Goal: Task Accomplishment & Management: Complete application form

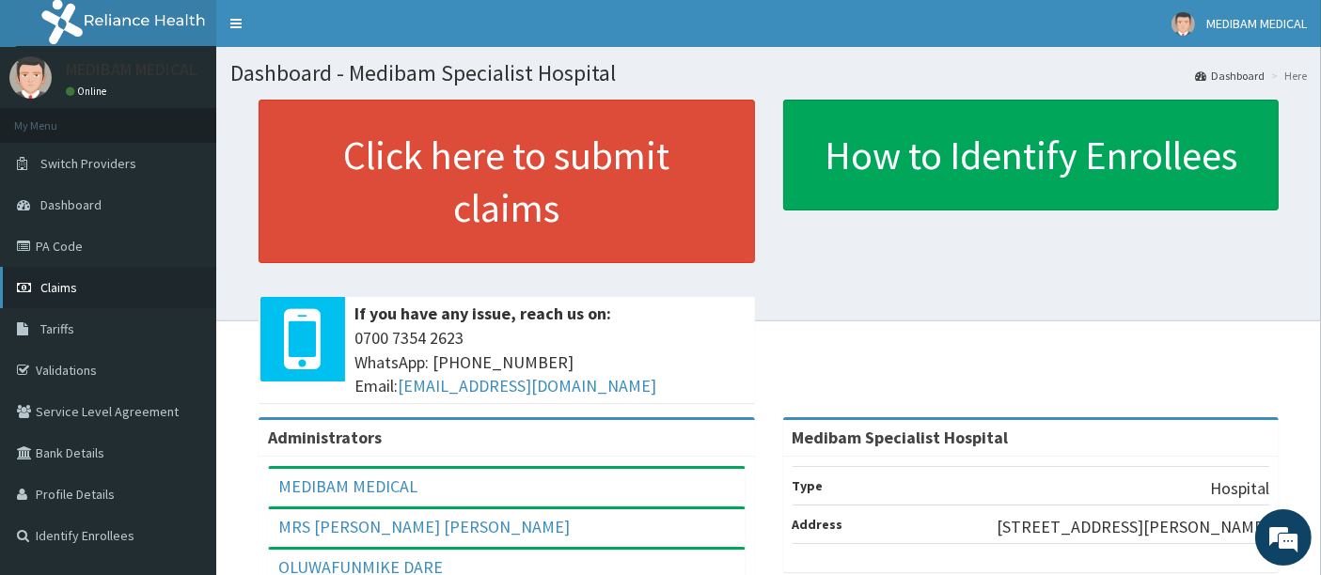
click at [64, 286] on span "Claims" at bounding box center [58, 287] width 37 height 17
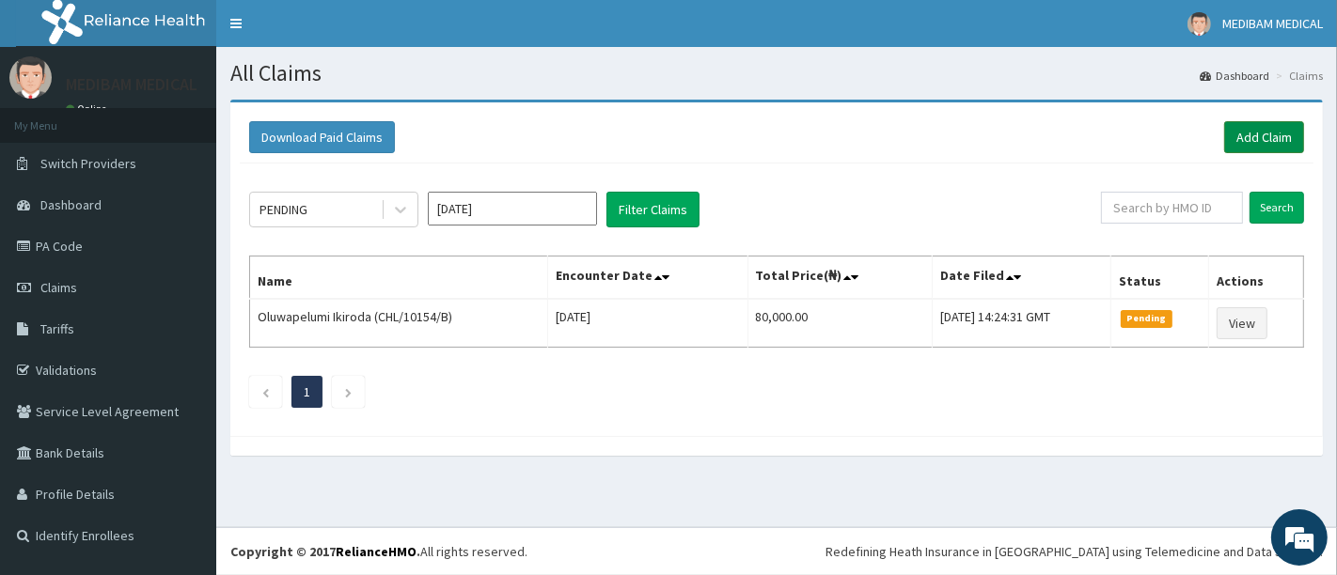
click at [1265, 138] on link "Add Claim" at bounding box center [1264, 137] width 80 height 32
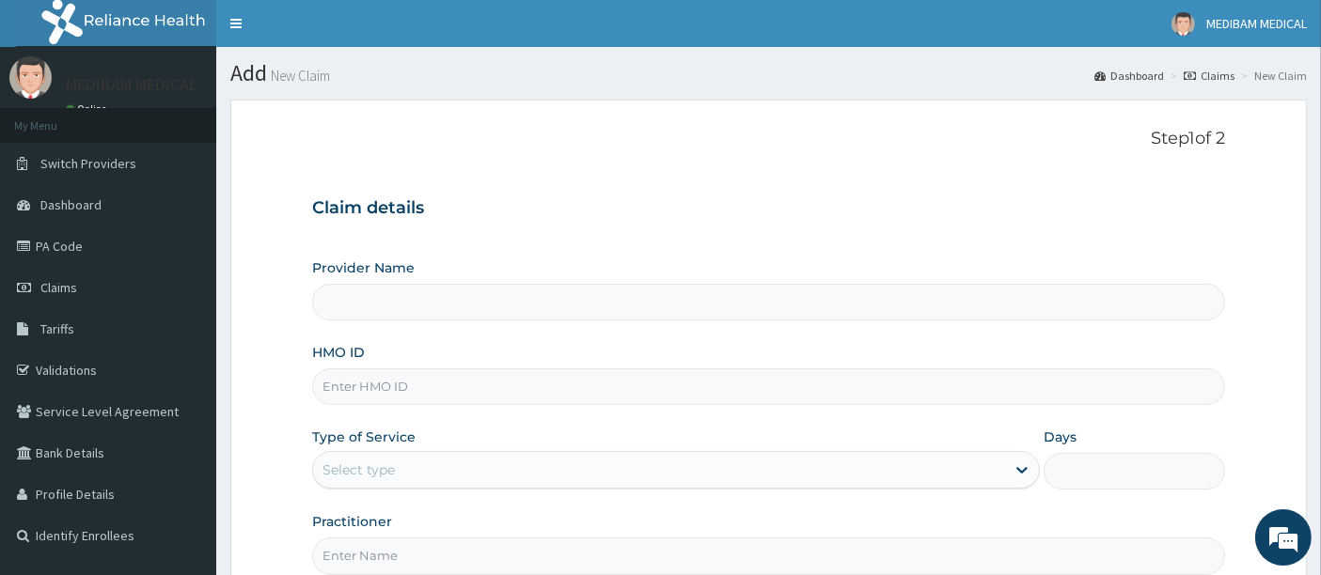
type input "Medibam Specialist Hospital"
click at [403, 386] on input "HMO ID" at bounding box center [769, 387] width 914 height 37
type input "m"
type input "CHL/10275/A"
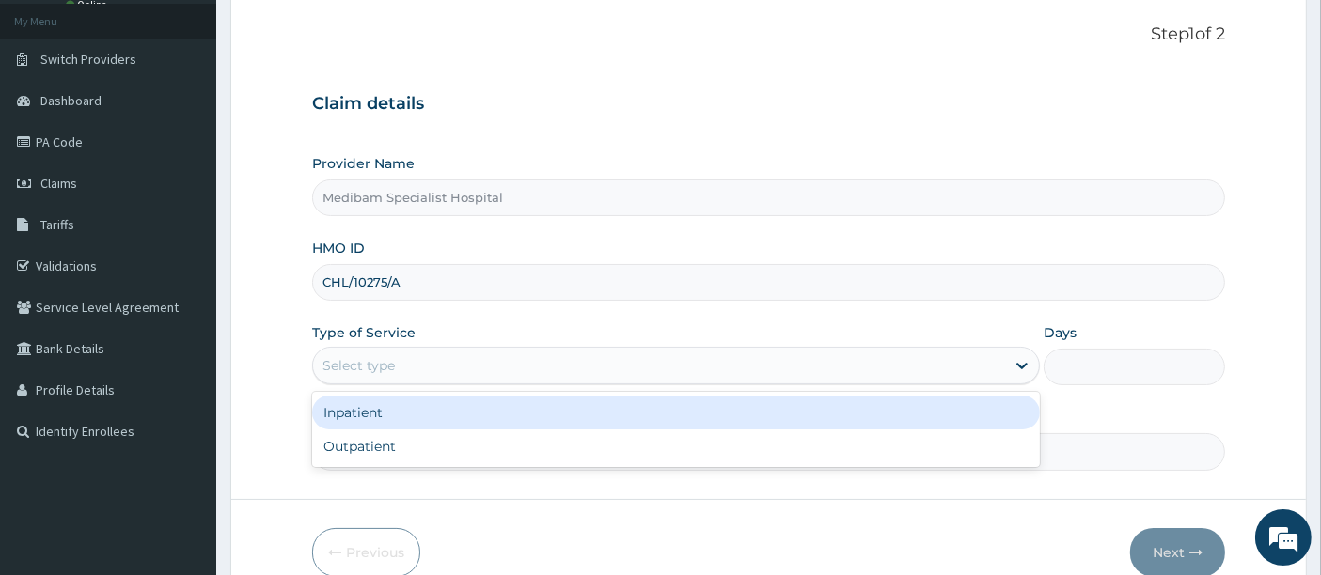
click at [544, 367] on div "Select type" at bounding box center [659, 366] width 692 height 30
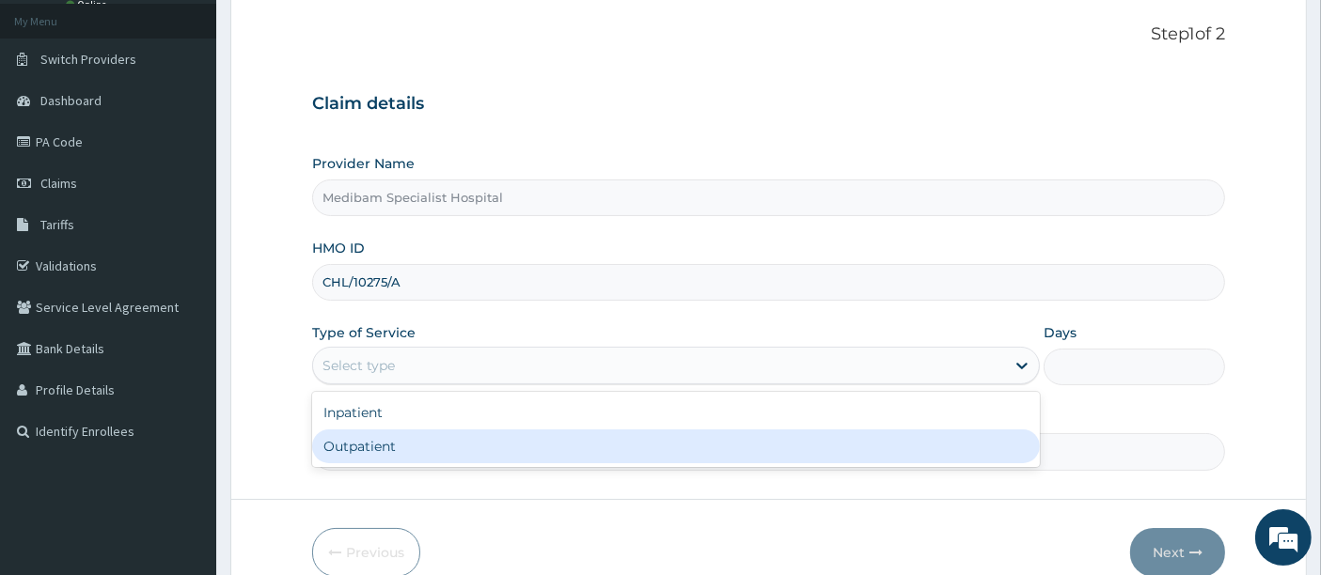
click at [572, 454] on div "Outpatient" at bounding box center [676, 447] width 728 height 34
type input "1"
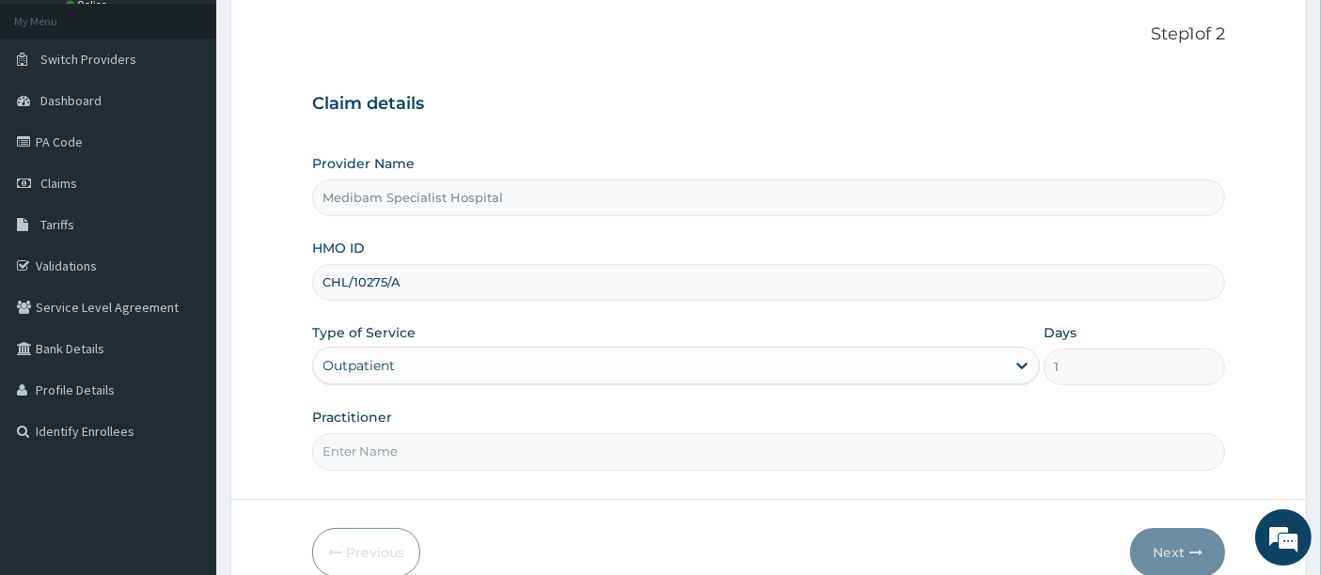
click at [524, 455] on input "Practitioner" at bounding box center [769, 451] width 914 height 37
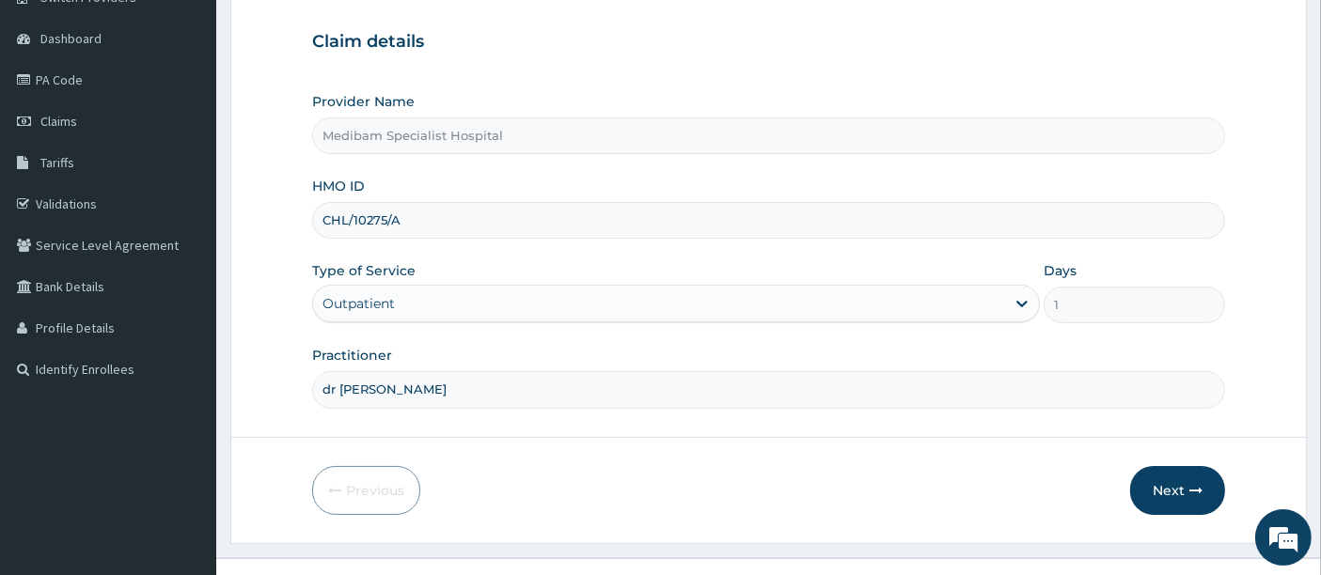
scroll to position [193, 0]
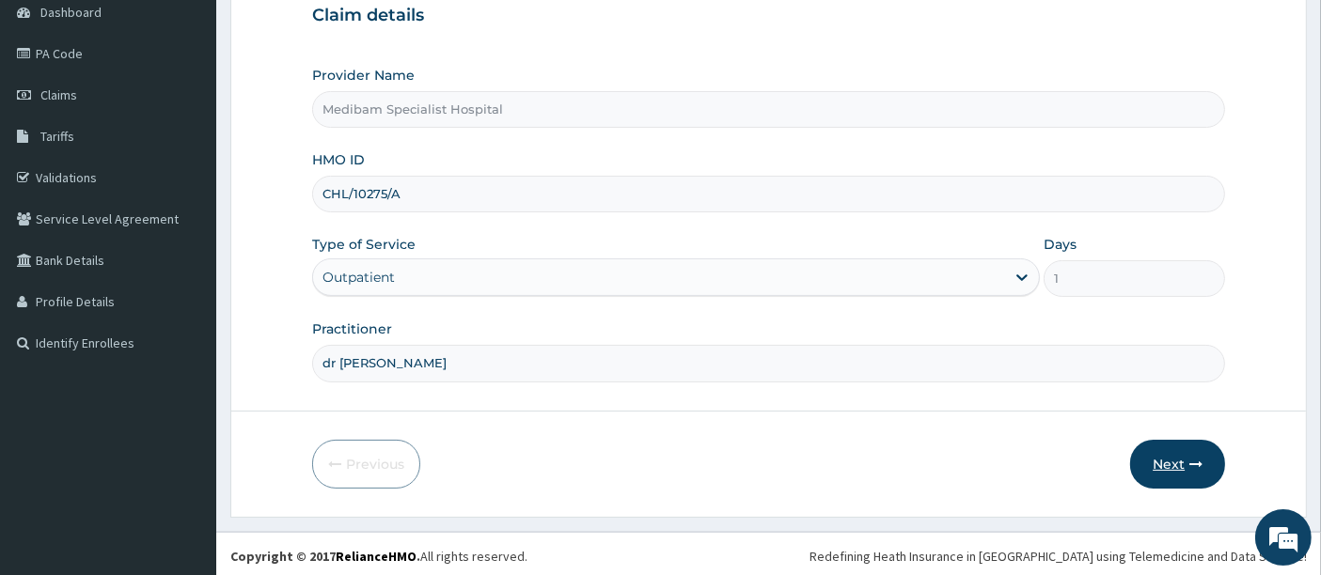
type input "dr Glory"
click at [1163, 464] on button "Next" at bounding box center [1177, 464] width 95 height 49
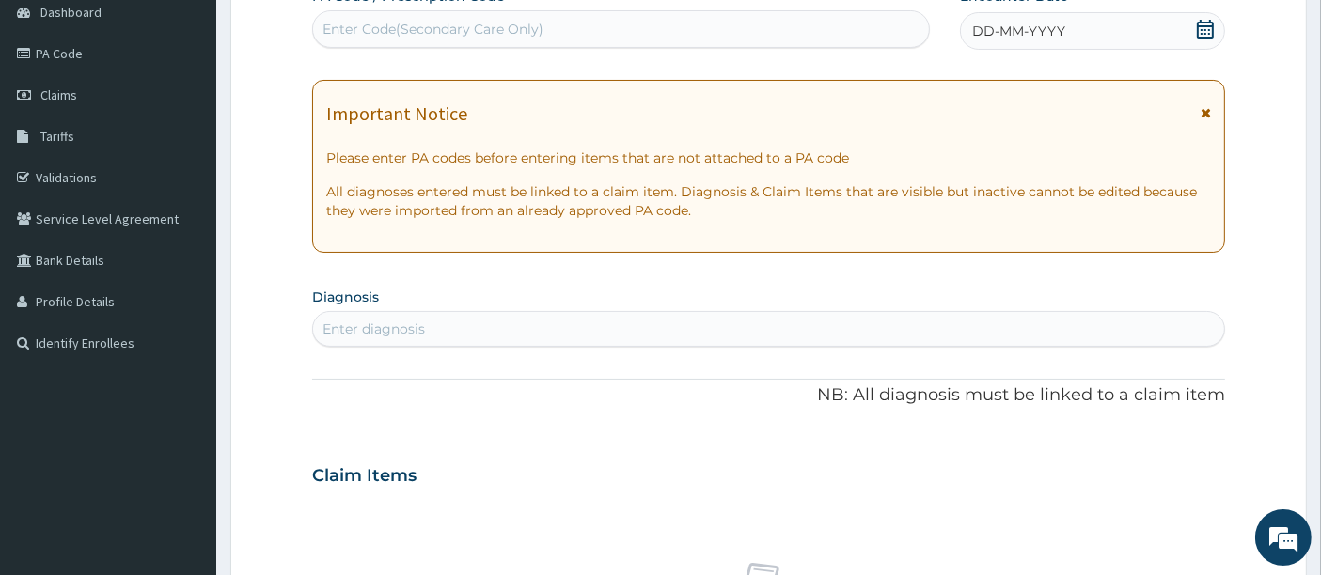
click at [1195, 25] on div "DD-MM-YYYY" at bounding box center [1092, 31] width 265 height 38
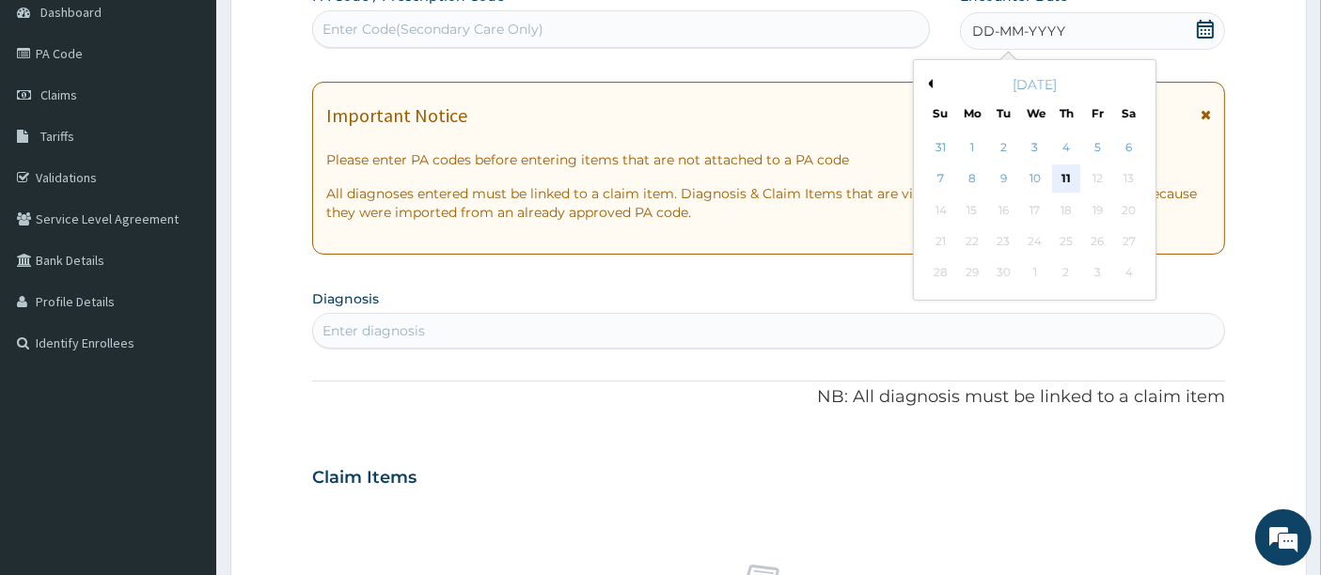
click at [1066, 177] on div "11" at bounding box center [1066, 179] width 28 height 28
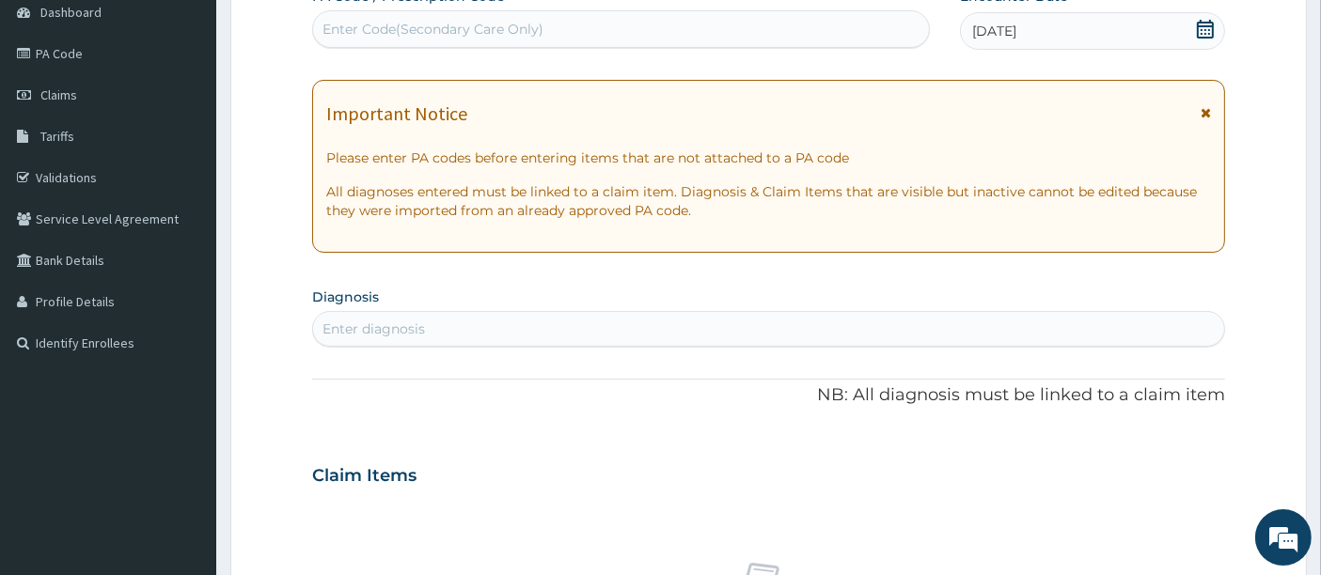
click at [476, 323] on div "Enter diagnosis" at bounding box center [769, 329] width 912 height 30
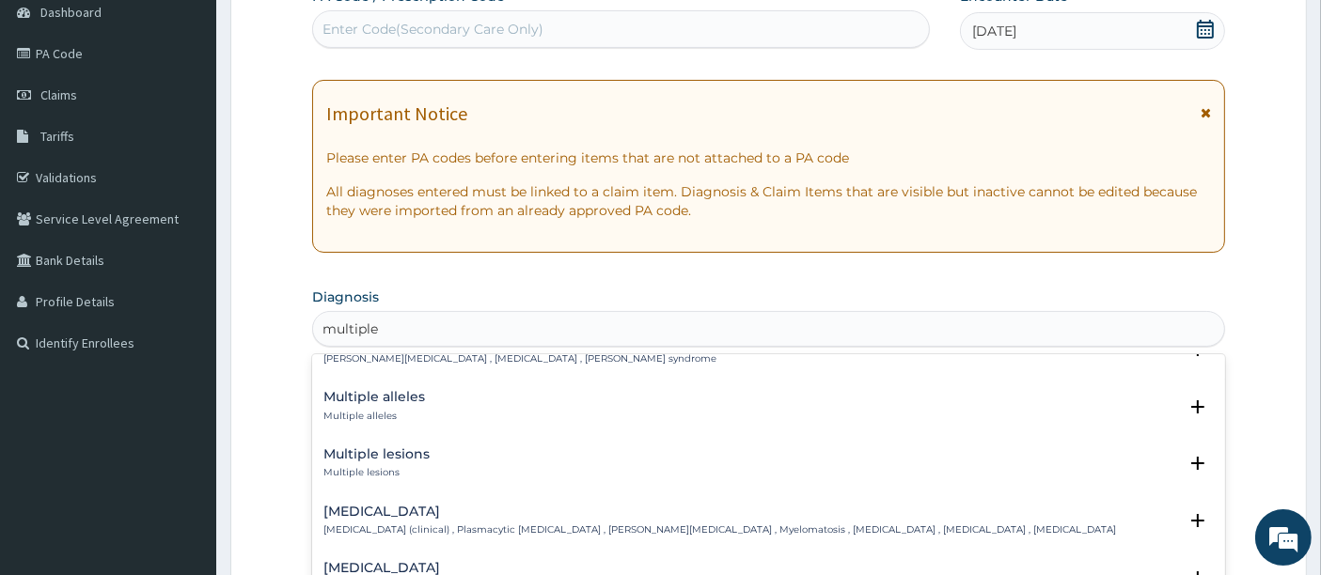
scroll to position [522, 0]
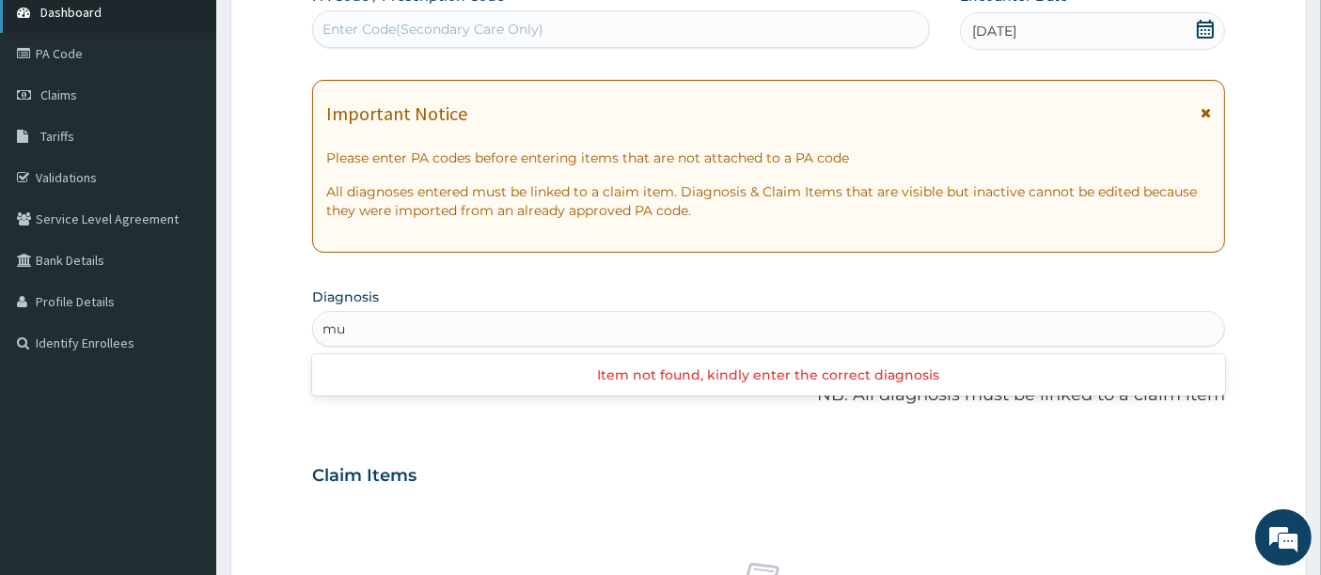
type input "m"
type input "S"
type input "U"
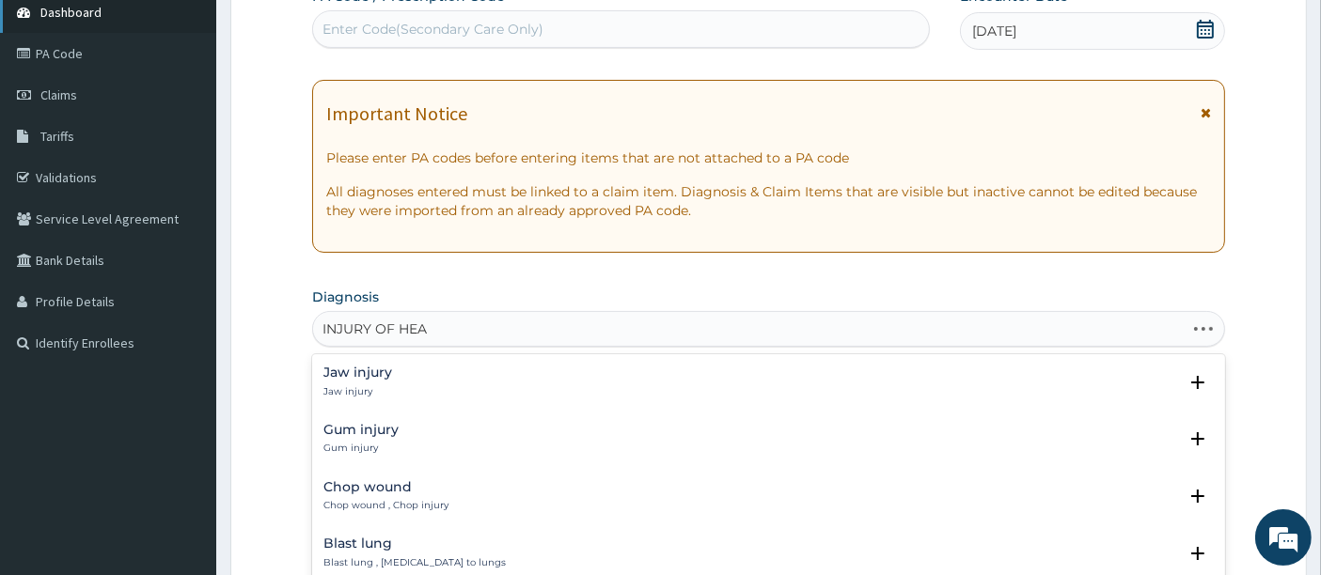
type input "INJURY OF HEAD"
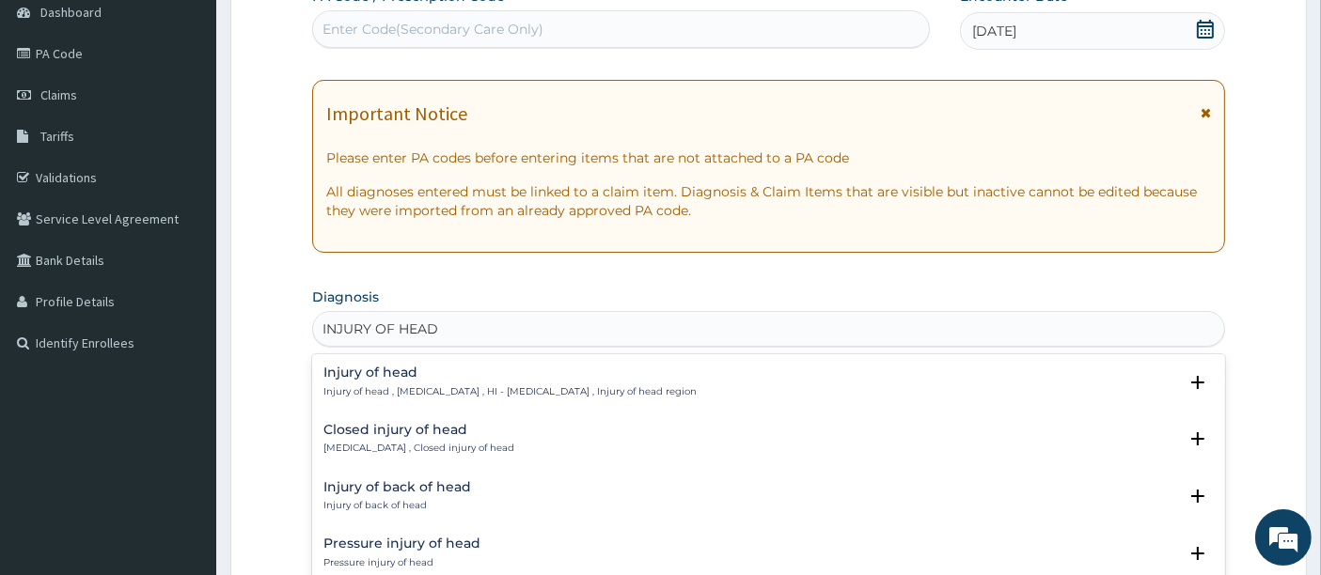
click at [400, 381] on div "Injury of head Injury of head , Head injury , HI - Head injury , Injury of head…" at bounding box center [509, 382] width 373 height 33
click at [397, 379] on div "Injury of head Injury of head , Head injury , HI - Head injury , Injury of head…" at bounding box center [509, 382] width 373 height 33
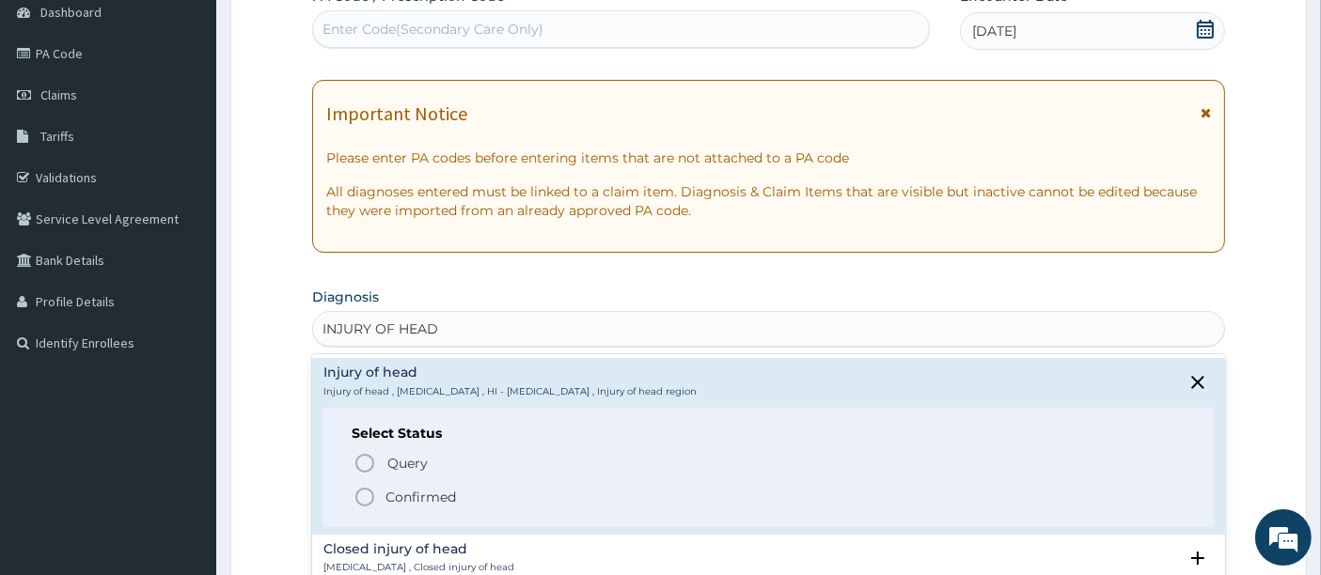
click at [368, 489] on icon "status option filled" at bounding box center [365, 497] width 23 height 23
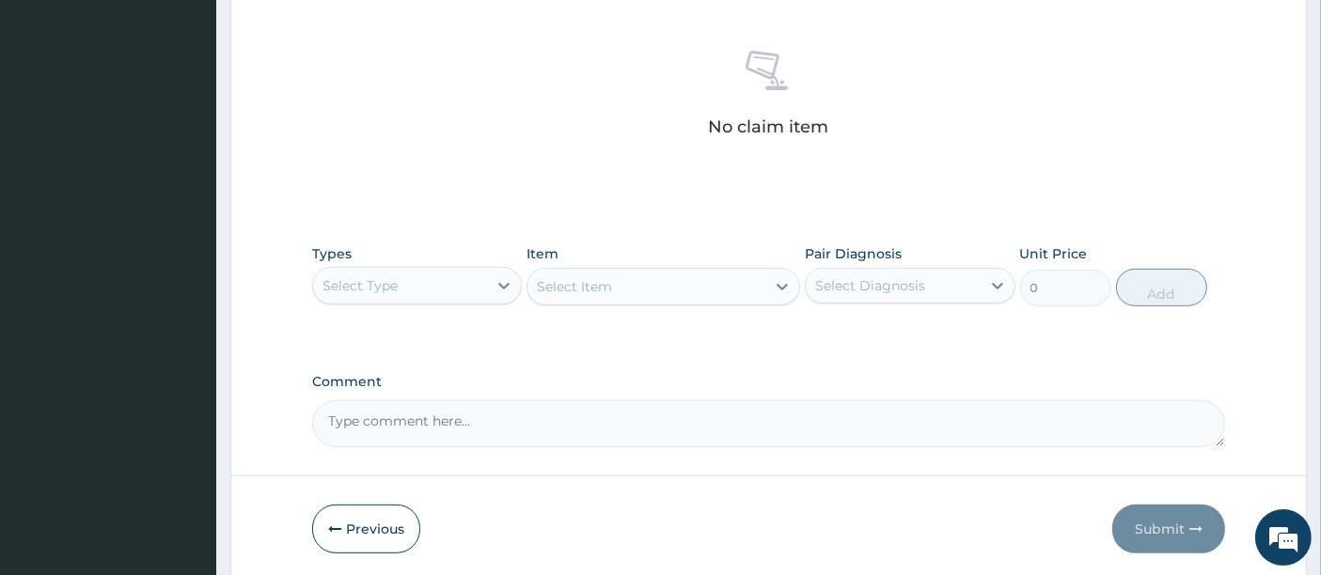
scroll to position [715, 0]
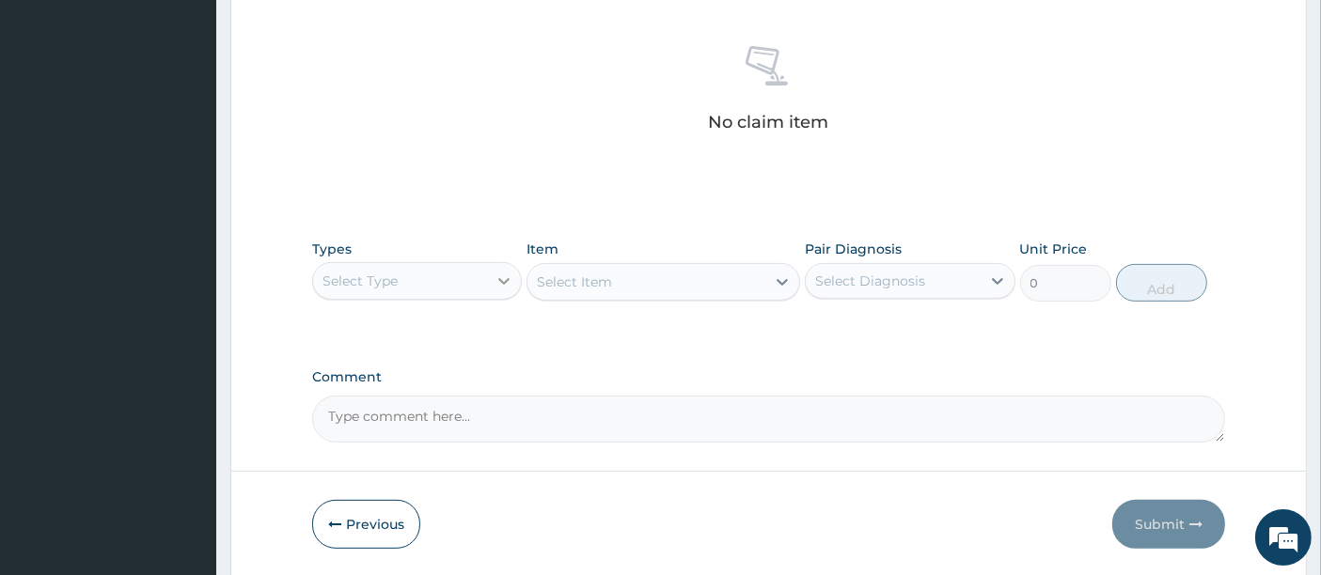
click at [497, 274] on icon at bounding box center [504, 281] width 19 height 19
click at [497, 275] on icon at bounding box center [504, 281] width 19 height 19
click at [493, 277] on div at bounding box center [504, 281] width 34 height 34
type input "C"
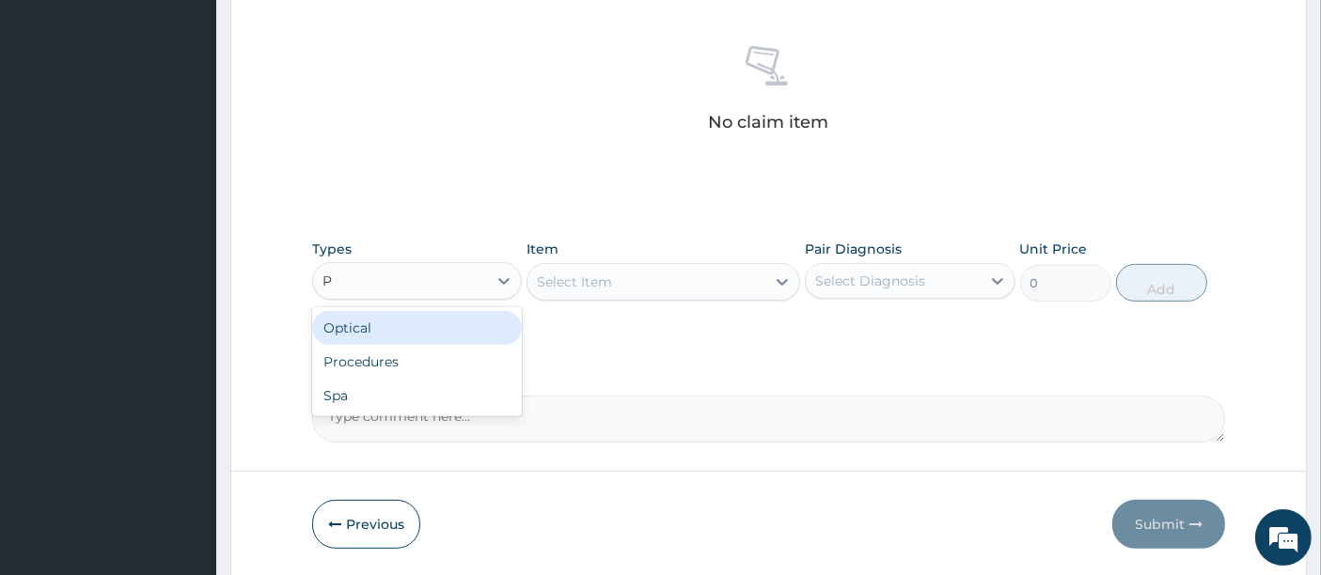
type input "PR"
click at [379, 327] on div "Procedures" at bounding box center [417, 328] width 210 height 34
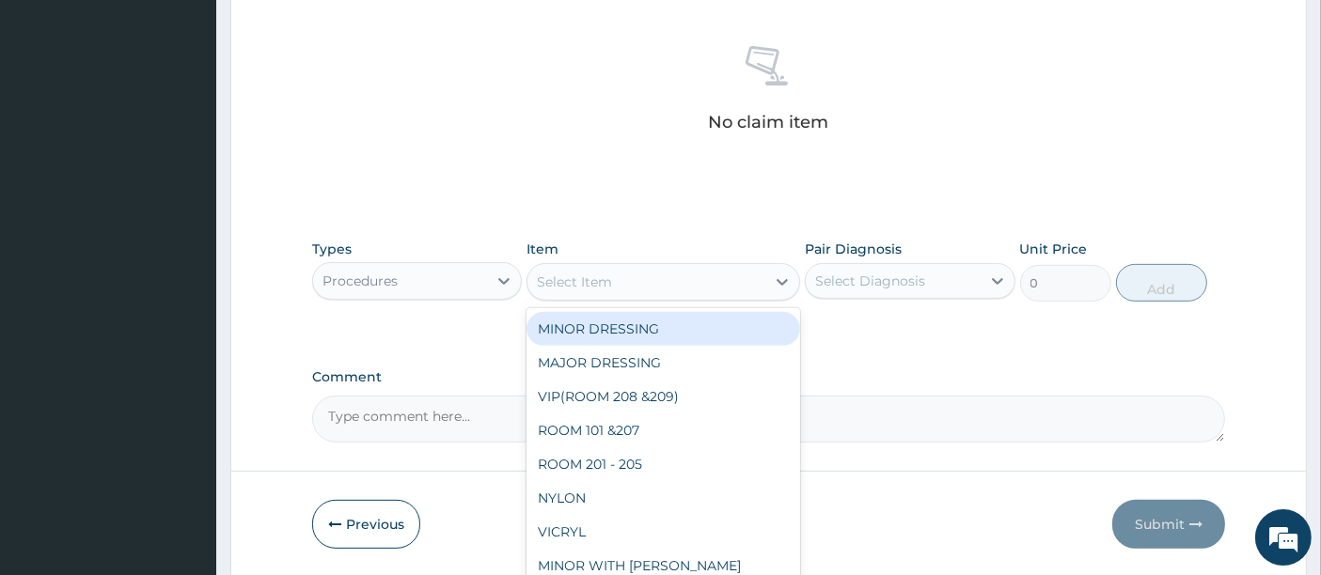
click at [784, 283] on icon at bounding box center [782, 282] width 19 height 19
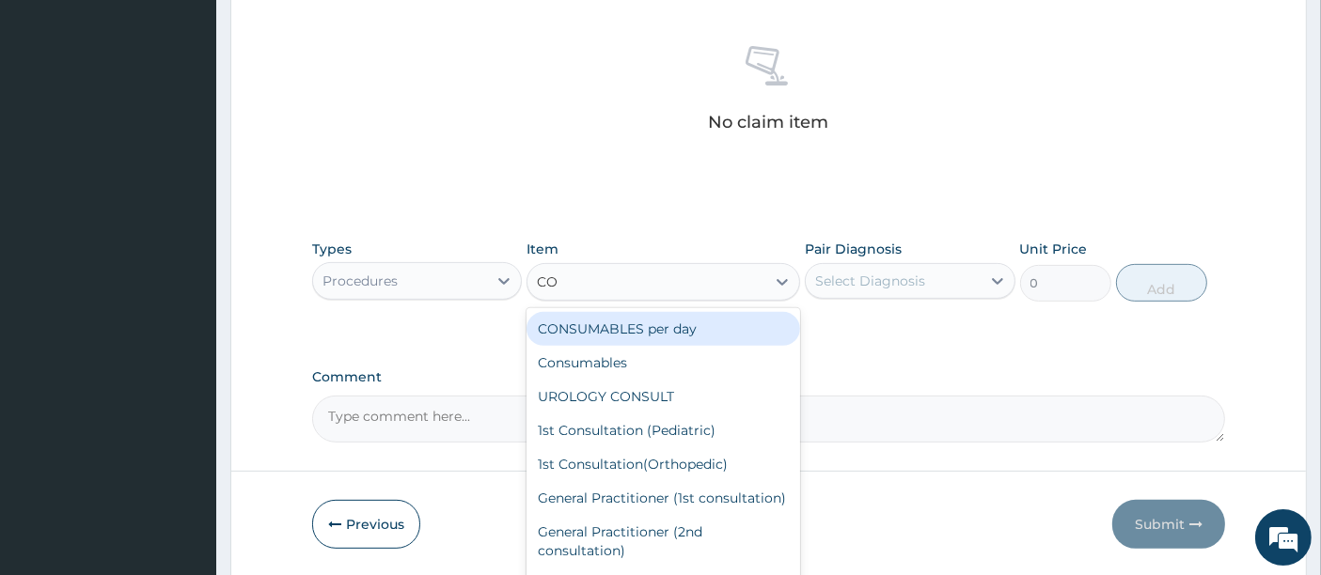
type input "CON"
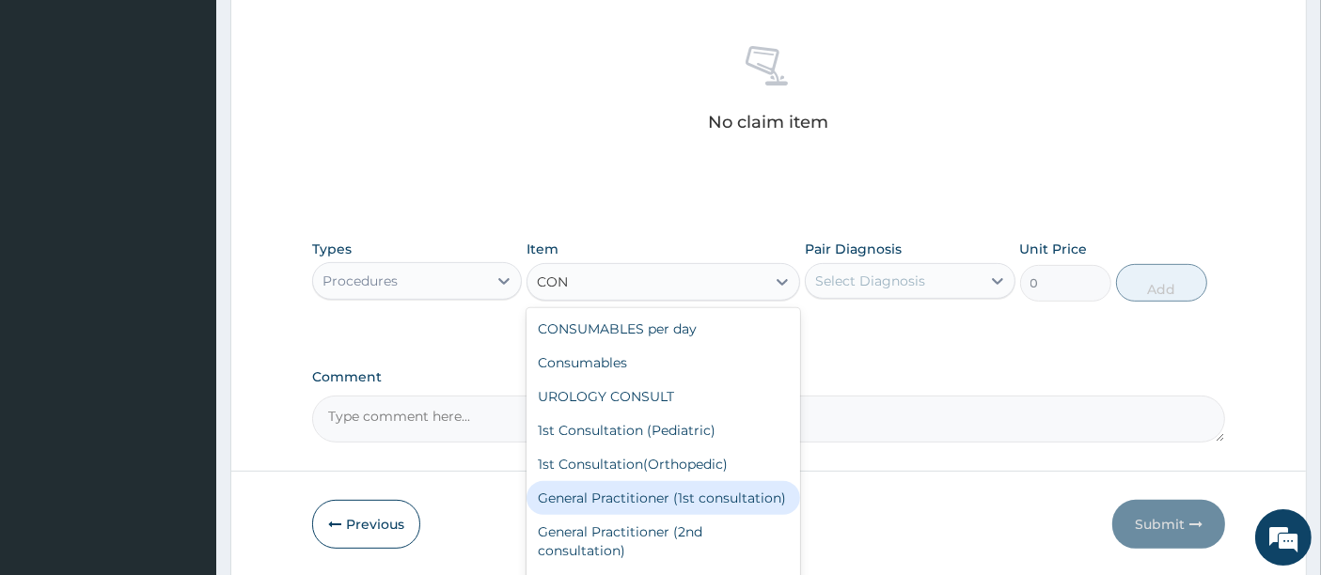
click at [680, 506] on div "General Practitioner (1st consultation)" at bounding box center [664, 498] width 274 height 34
type input "1500"
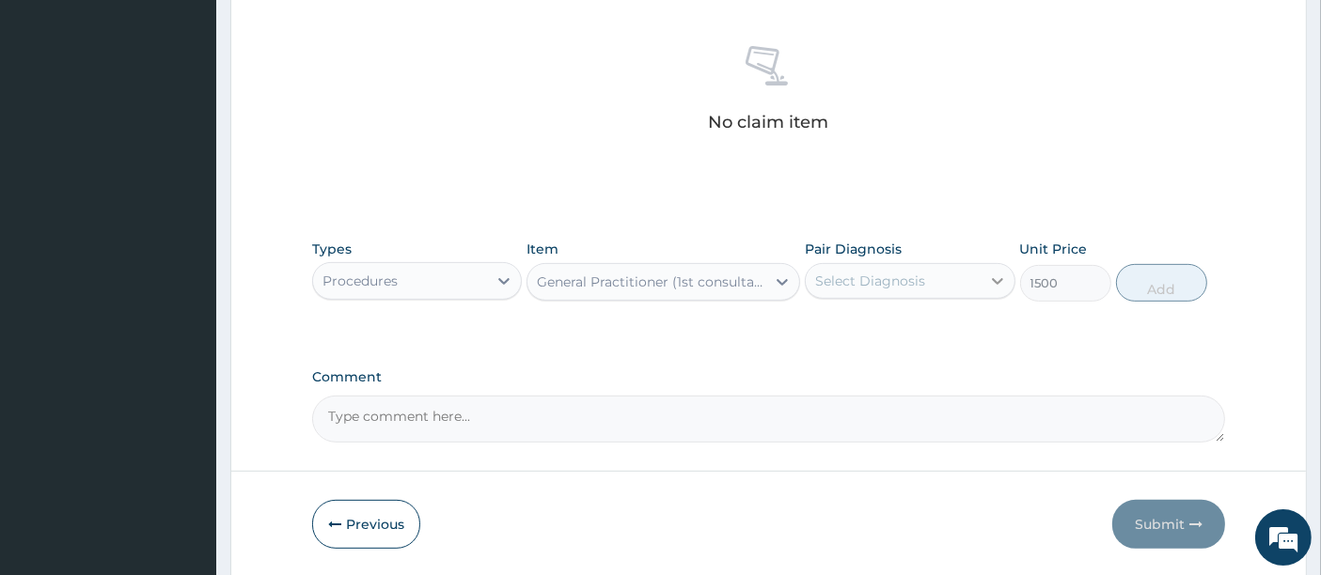
click at [988, 287] on icon at bounding box center [997, 281] width 19 height 19
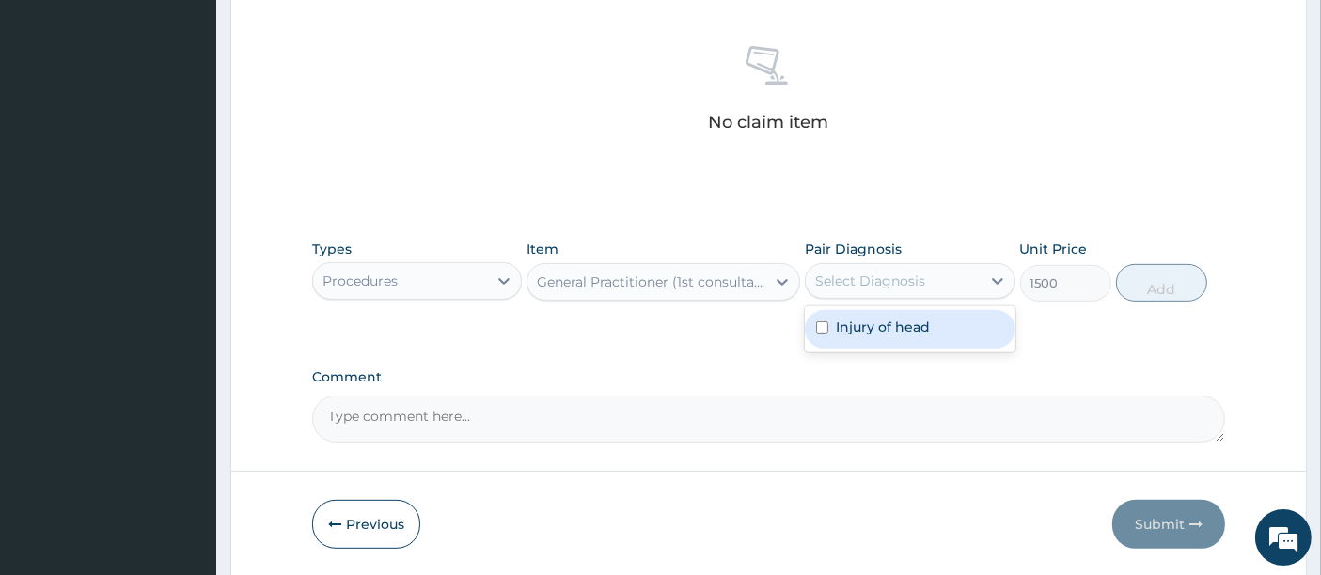
click at [980, 332] on div "Injury of head" at bounding box center [910, 329] width 210 height 39
checkbox input "true"
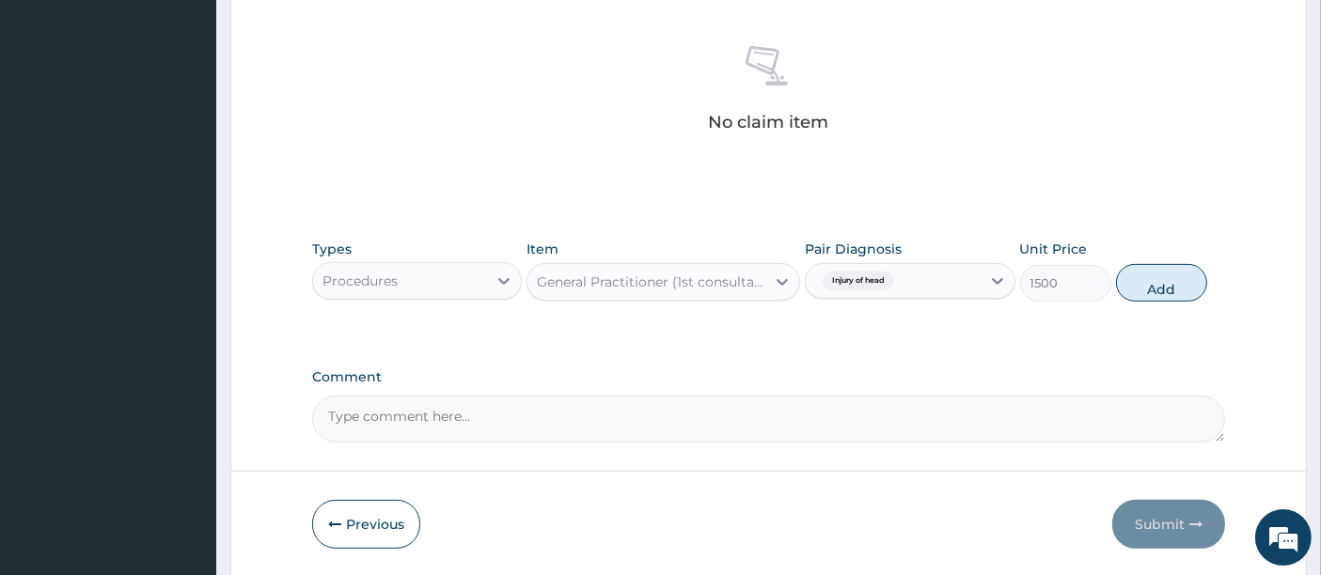
drag, startPoint x: 1171, startPoint y: 278, endPoint x: 1017, endPoint y: 288, distance: 154.5
click at [1166, 279] on button "Add" at bounding box center [1161, 283] width 91 height 38
type input "0"
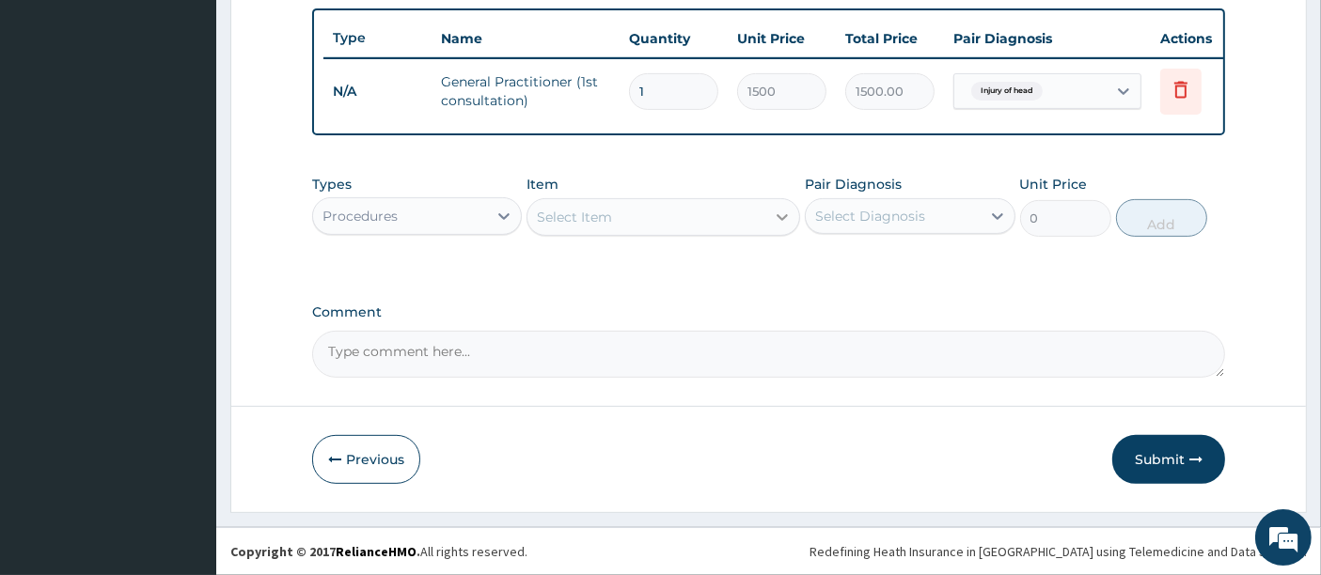
click at [771, 222] on div at bounding box center [782, 217] width 34 height 34
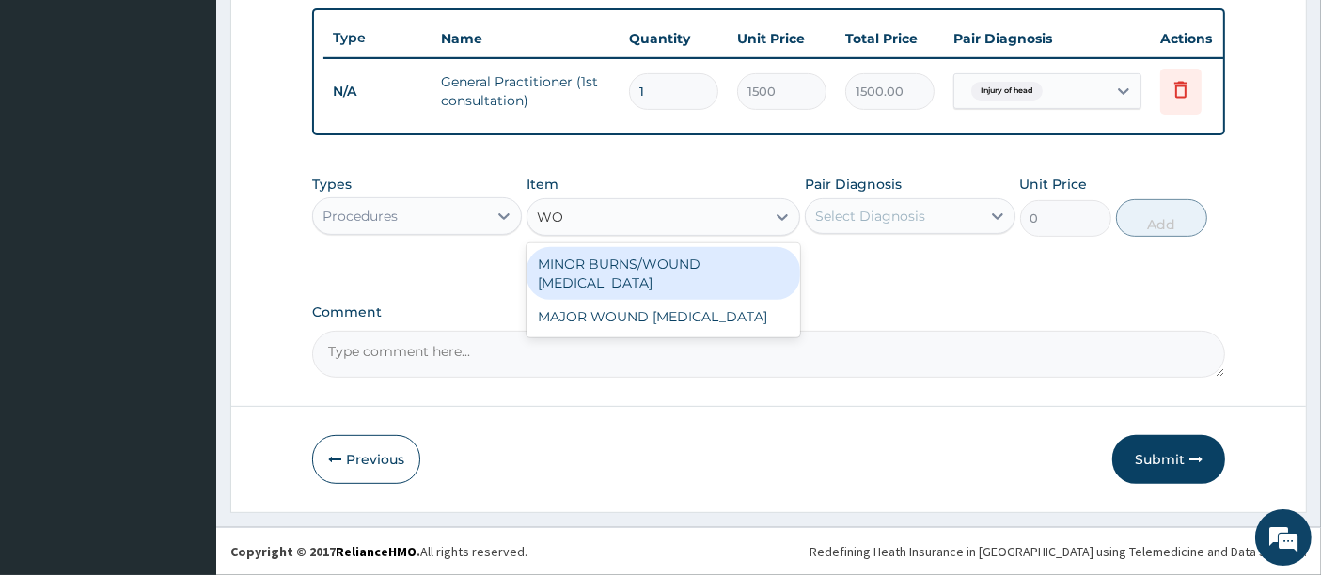
type input "W"
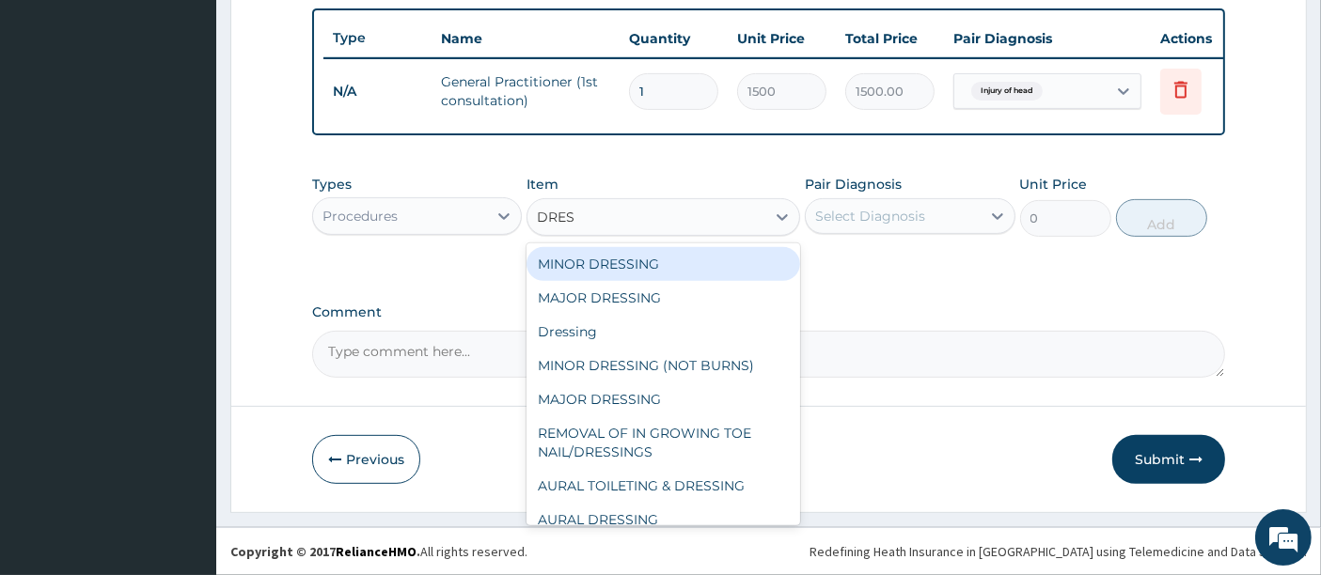
type input "DRESS"
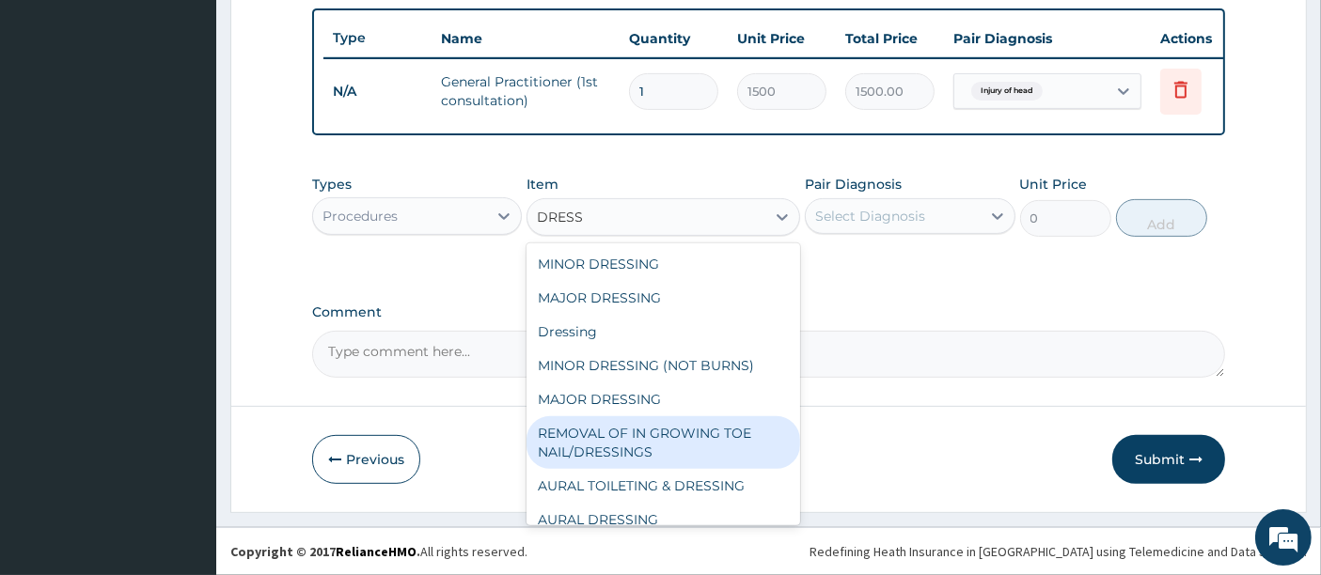
scroll to position [15, 0]
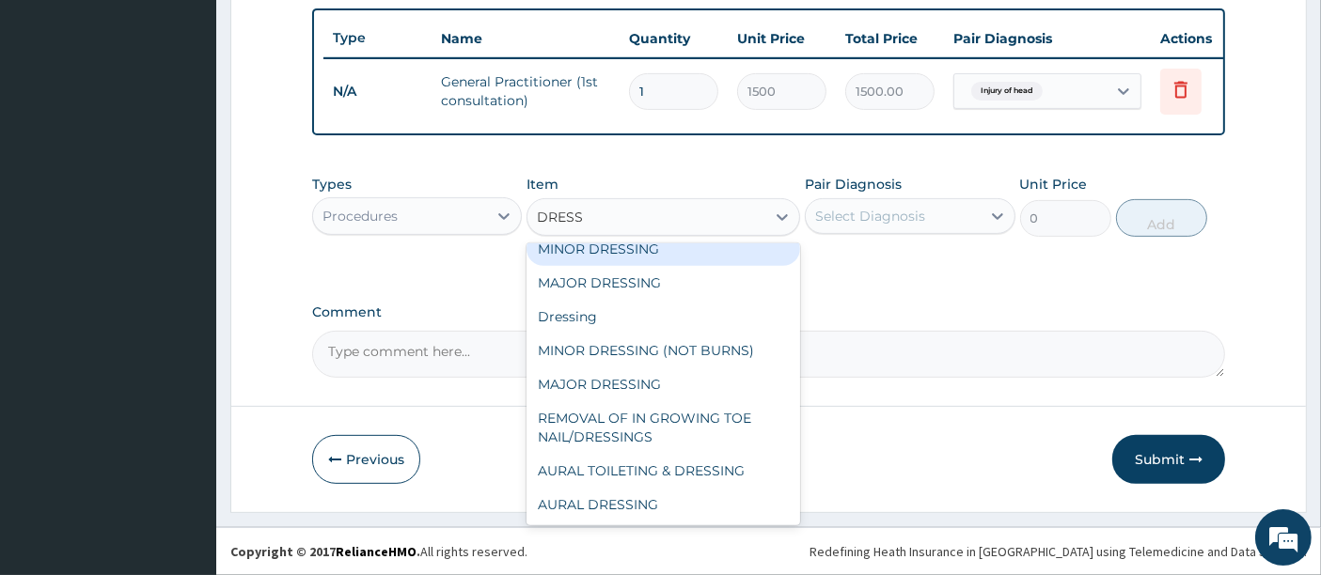
click at [624, 254] on div "MINOR DRESSING" at bounding box center [664, 249] width 274 height 34
type input "700"
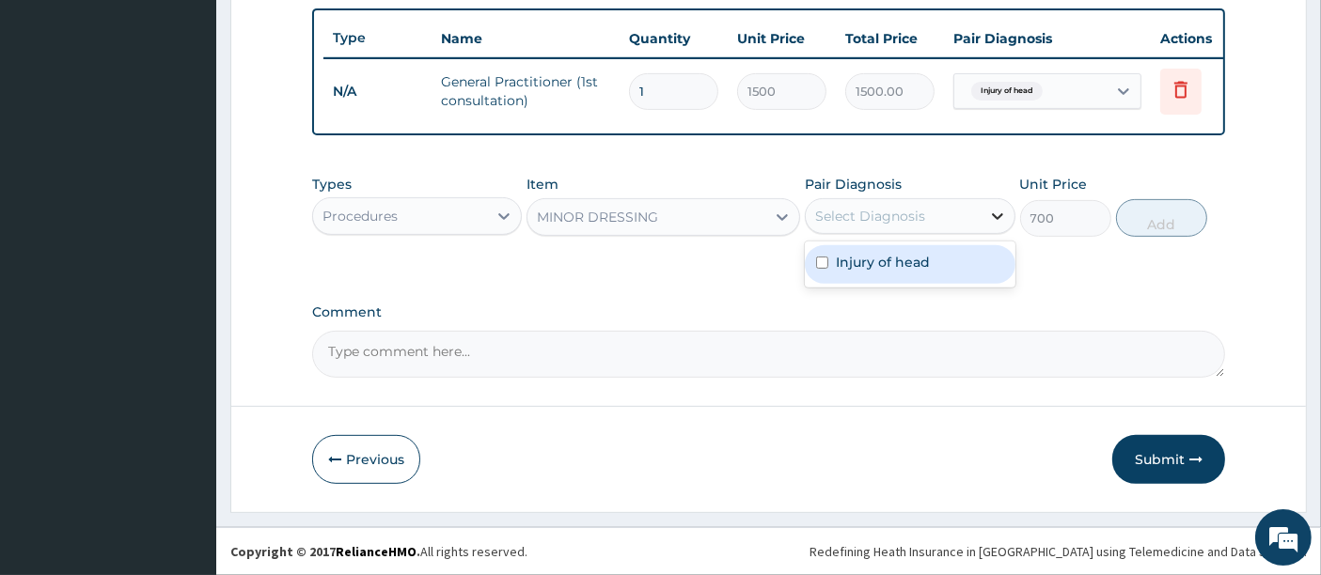
click at [986, 224] on div at bounding box center [998, 216] width 34 height 34
click at [960, 219] on div "Select Diagnosis" at bounding box center [893, 216] width 174 height 30
click at [940, 267] on div "Injury of head" at bounding box center [910, 264] width 210 height 39
checkbox input "true"
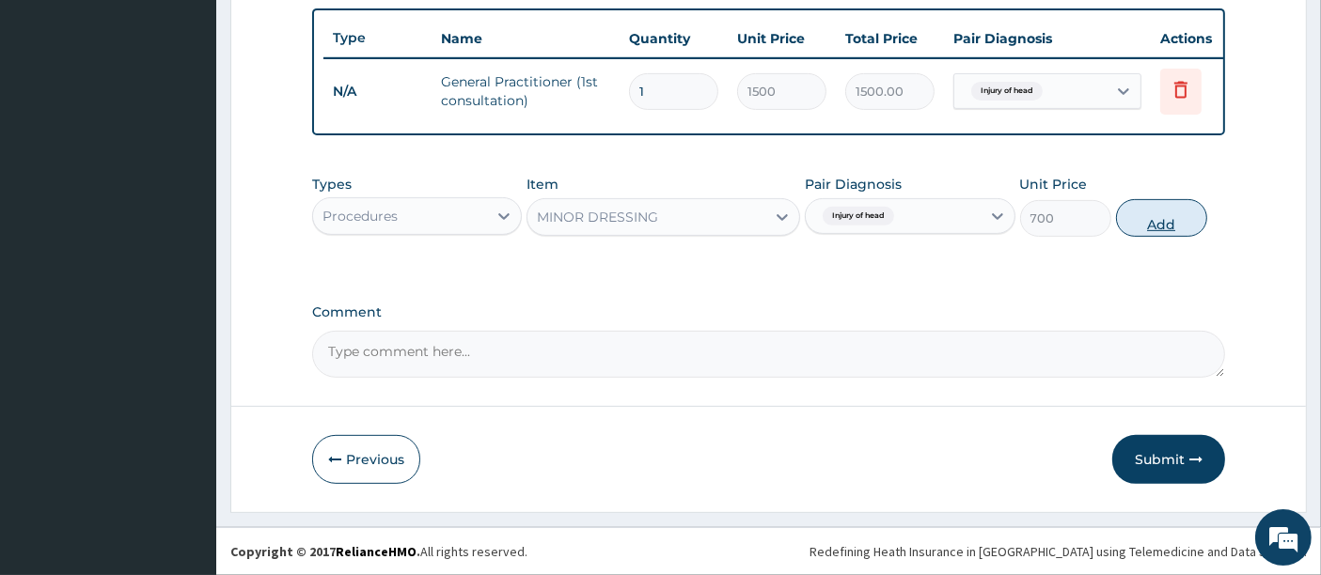
click at [1137, 221] on button "Add" at bounding box center [1161, 218] width 91 height 38
type input "0"
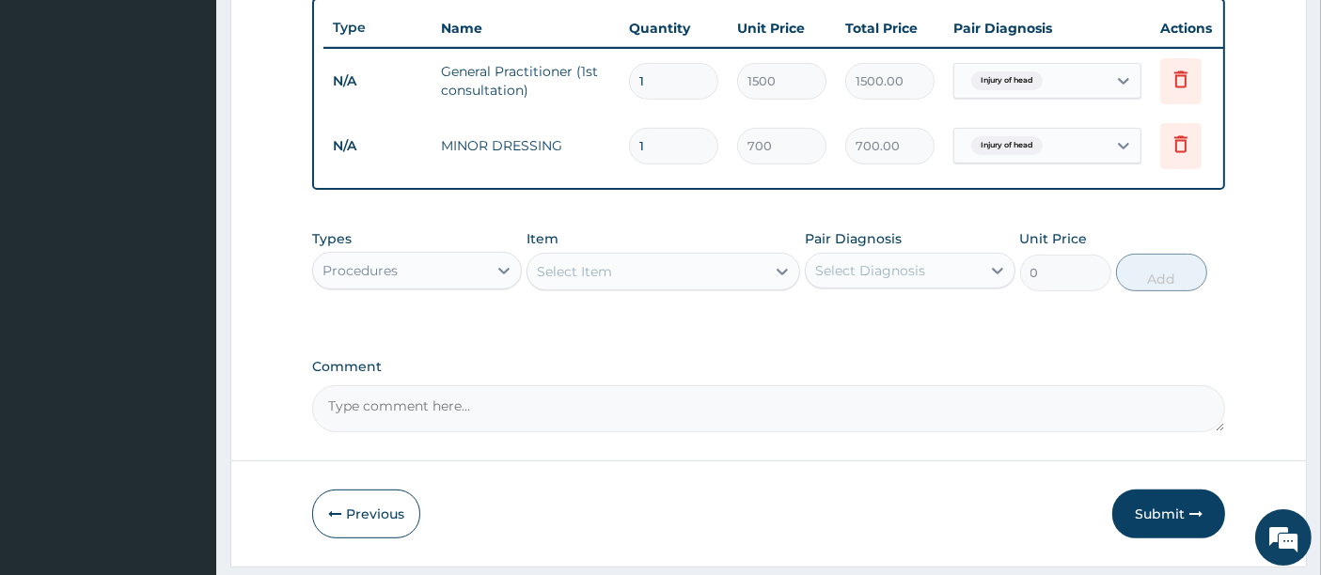
click at [650, 146] on input "1" at bounding box center [673, 146] width 89 height 37
type input "0.00"
type input "6"
type input "4200.00"
type input "6"
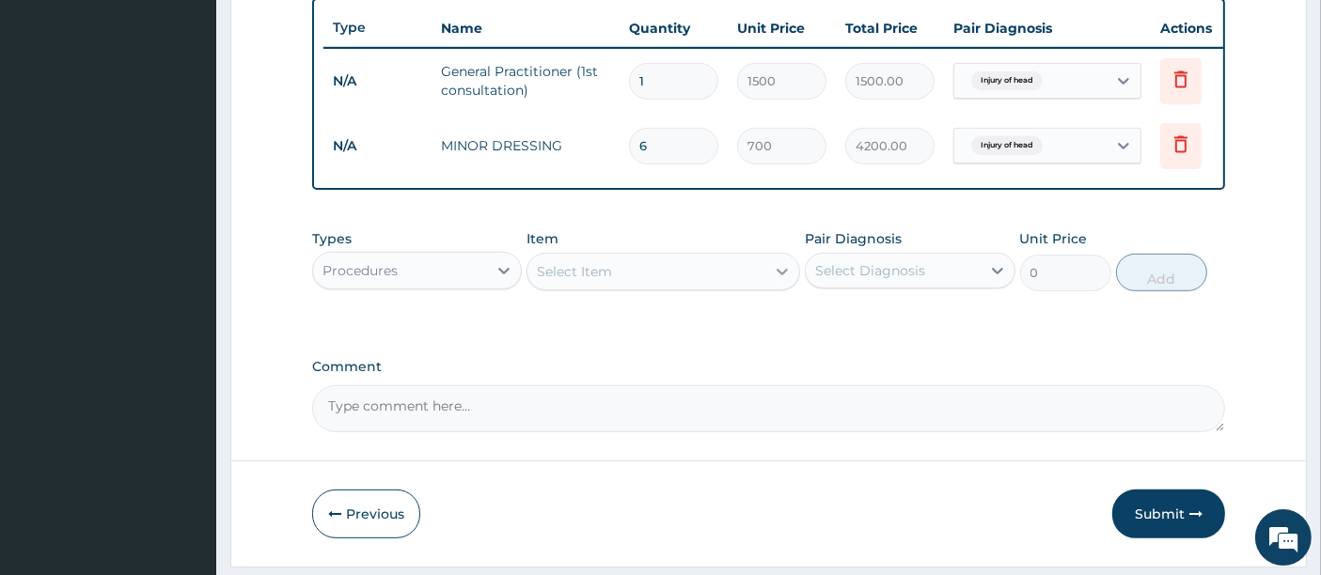
click at [778, 275] on icon at bounding box center [783, 272] width 11 height 7
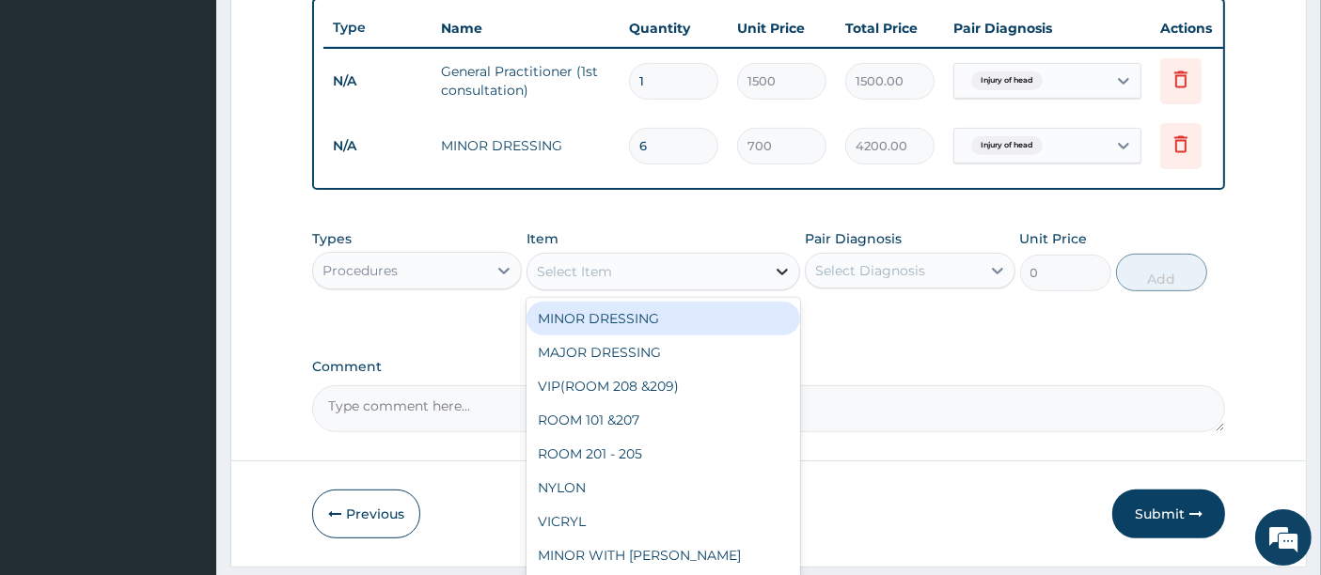
click at [778, 275] on icon at bounding box center [783, 272] width 11 height 7
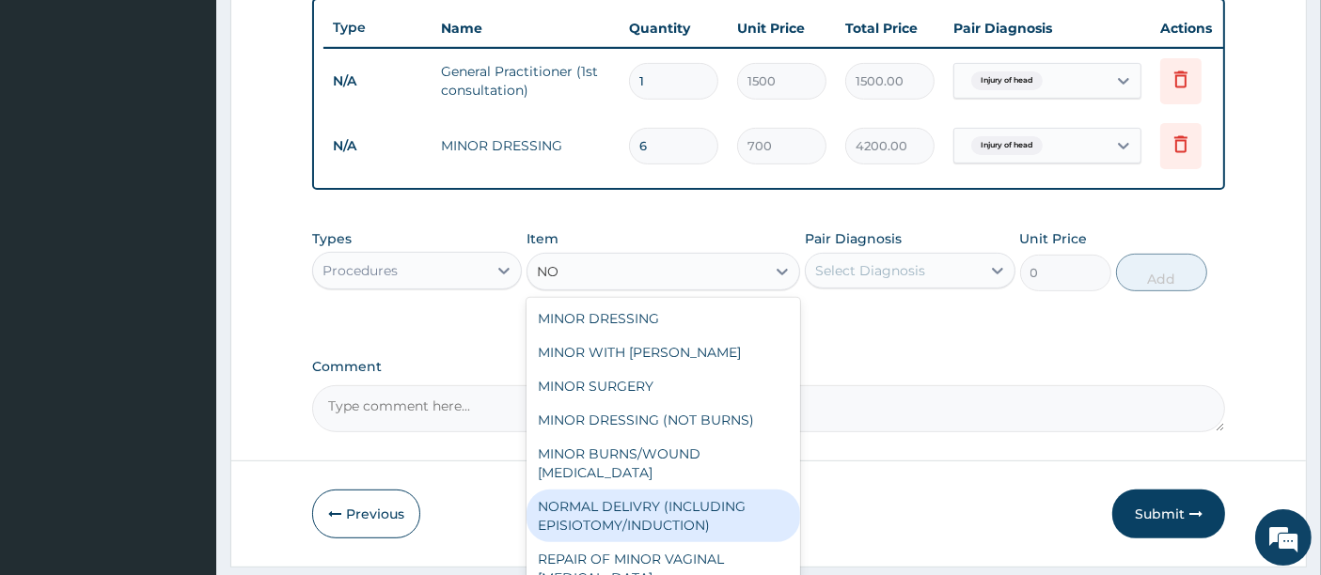
type input "N"
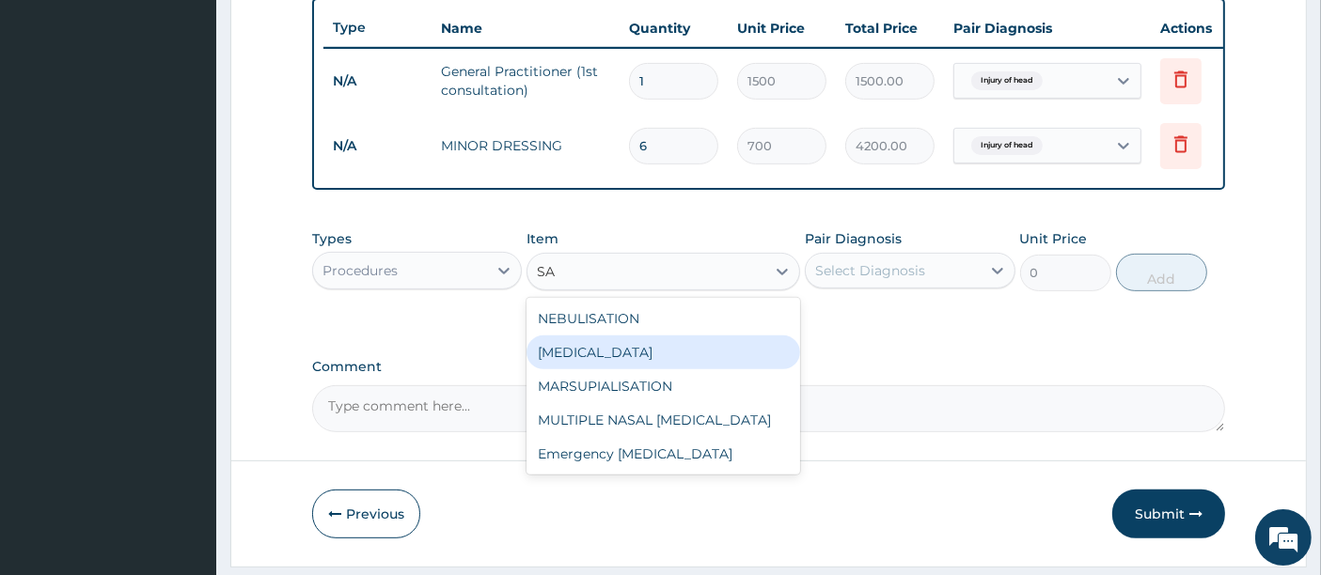
type input "S"
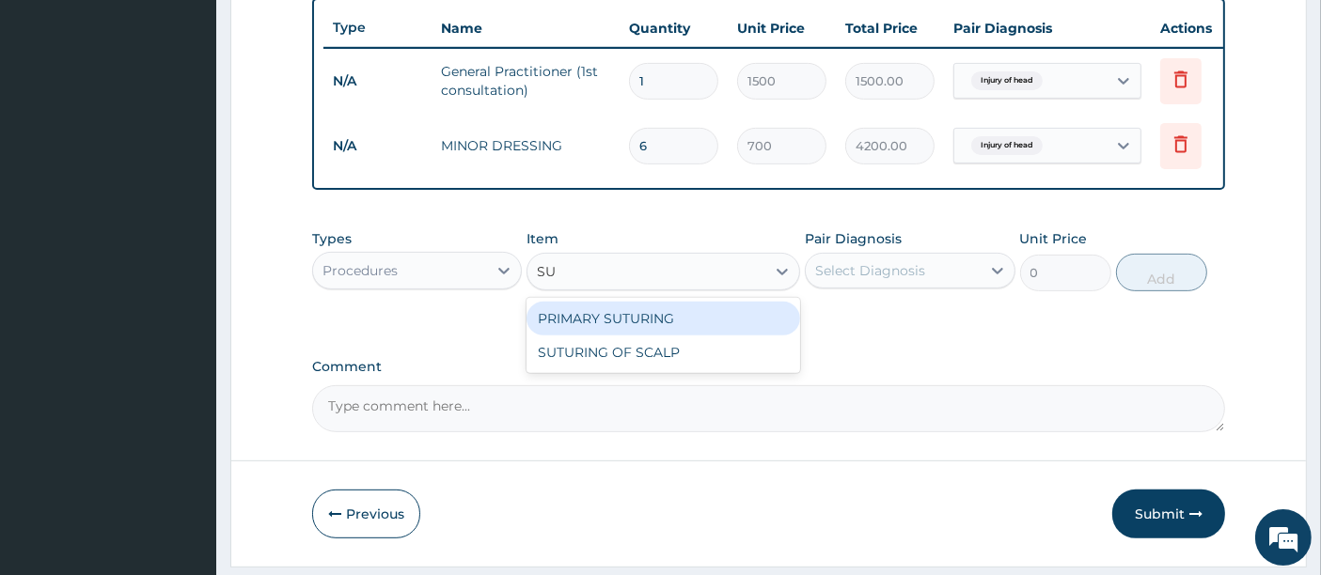
type input "SUT"
click at [647, 334] on div "PRIMARY SUTURING" at bounding box center [664, 319] width 274 height 34
type input "1200"
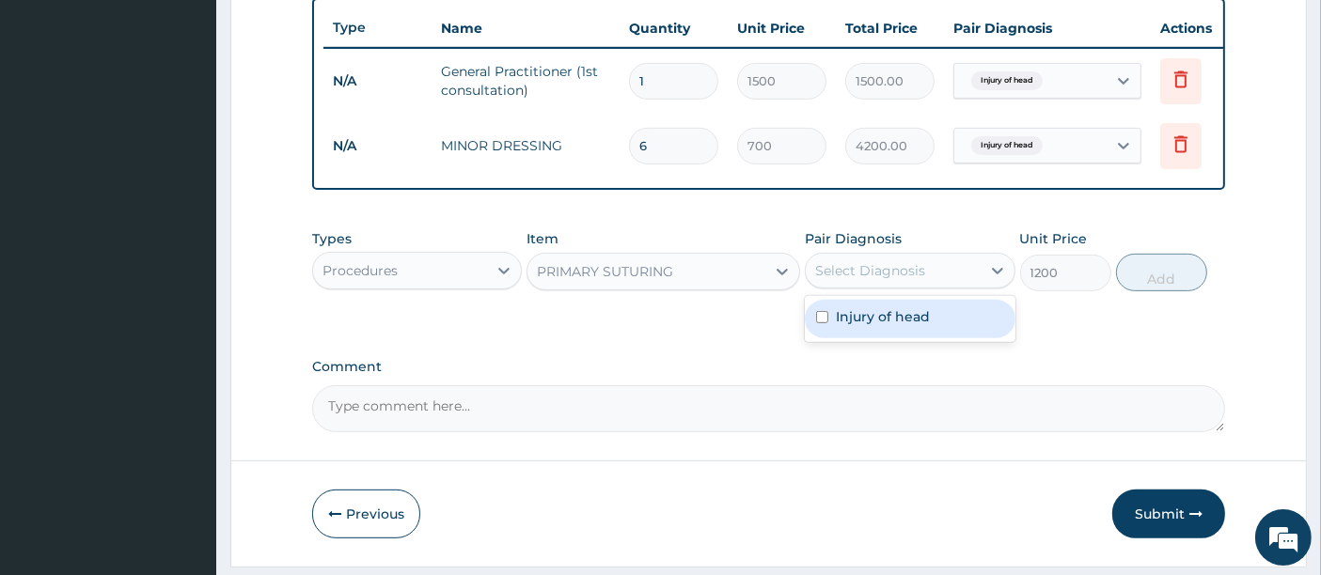
click at [839, 280] on div "Select Diagnosis" at bounding box center [870, 270] width 110 height 19
click at [875, 326] on label "Injury of head" at bounding box center [883, 316] width 94 height 19
checkbox input "true"
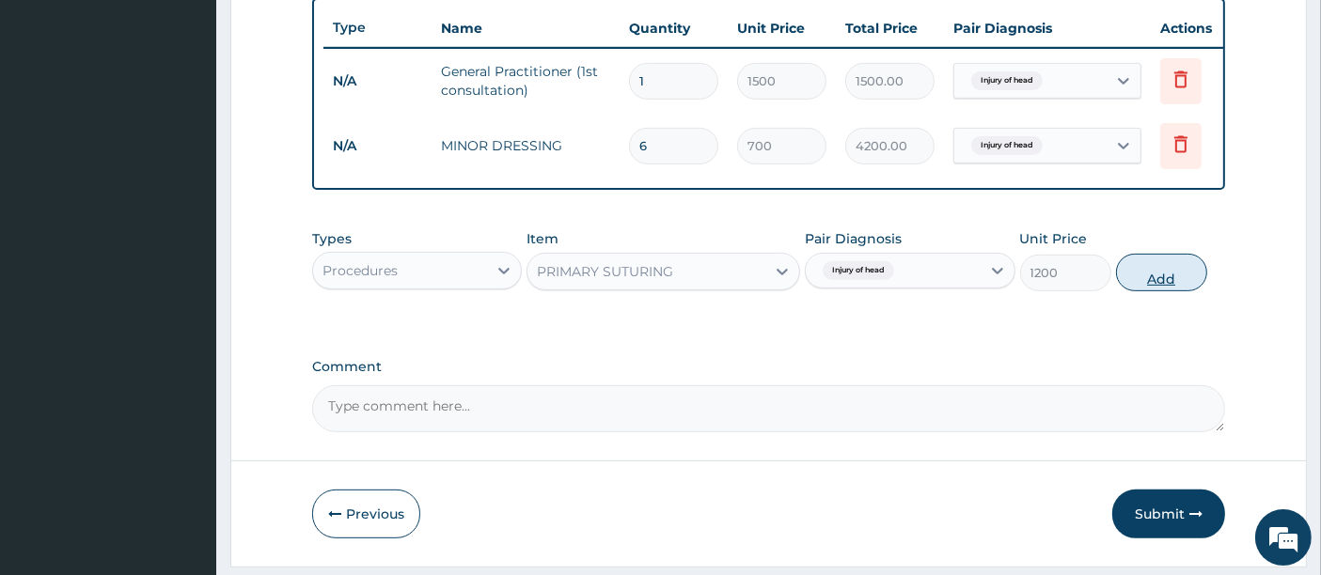
click at [1144, 286] on button "Add" at bounding box center [1161, 273] width 91 height 38
type input "0"
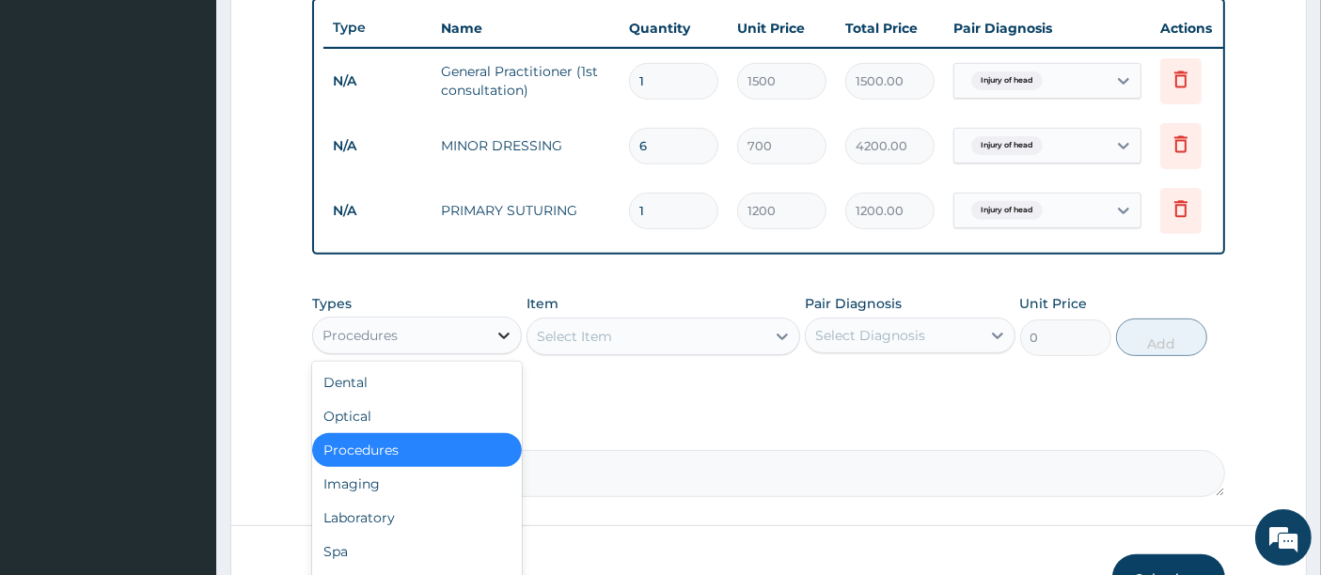
click at [506, 345] on icon at bounding box center [504, 335] width 19 height 19
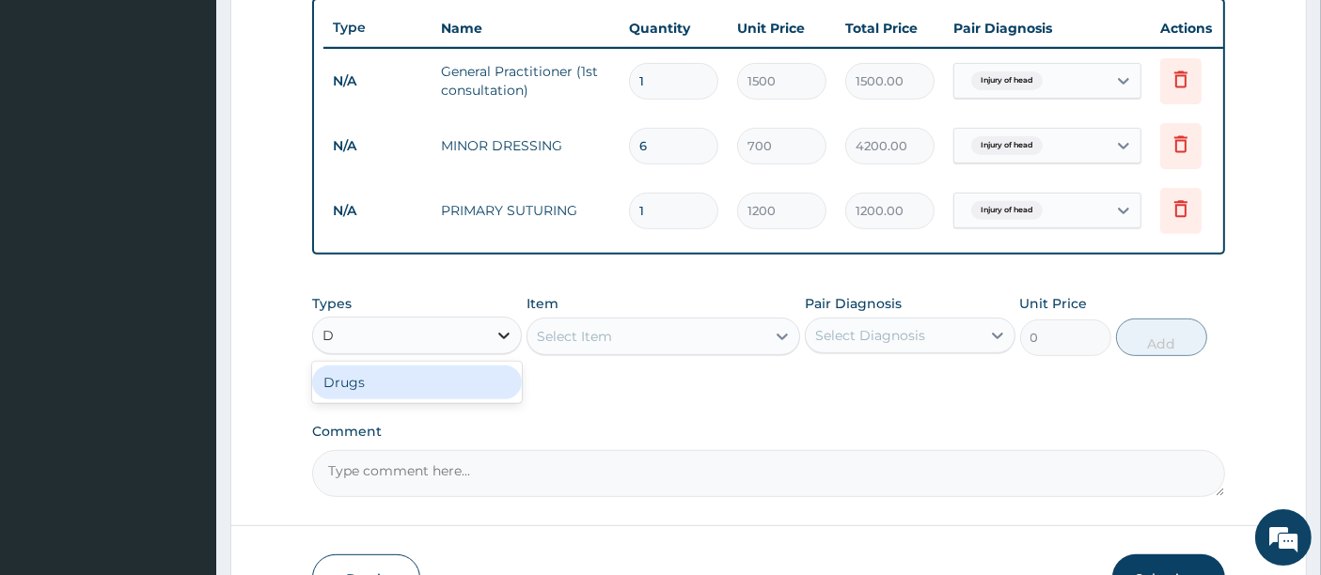
type input "DR"
click at [475, 399] on div "Drugs" at bounding box center [417, 383] width 210 height 34
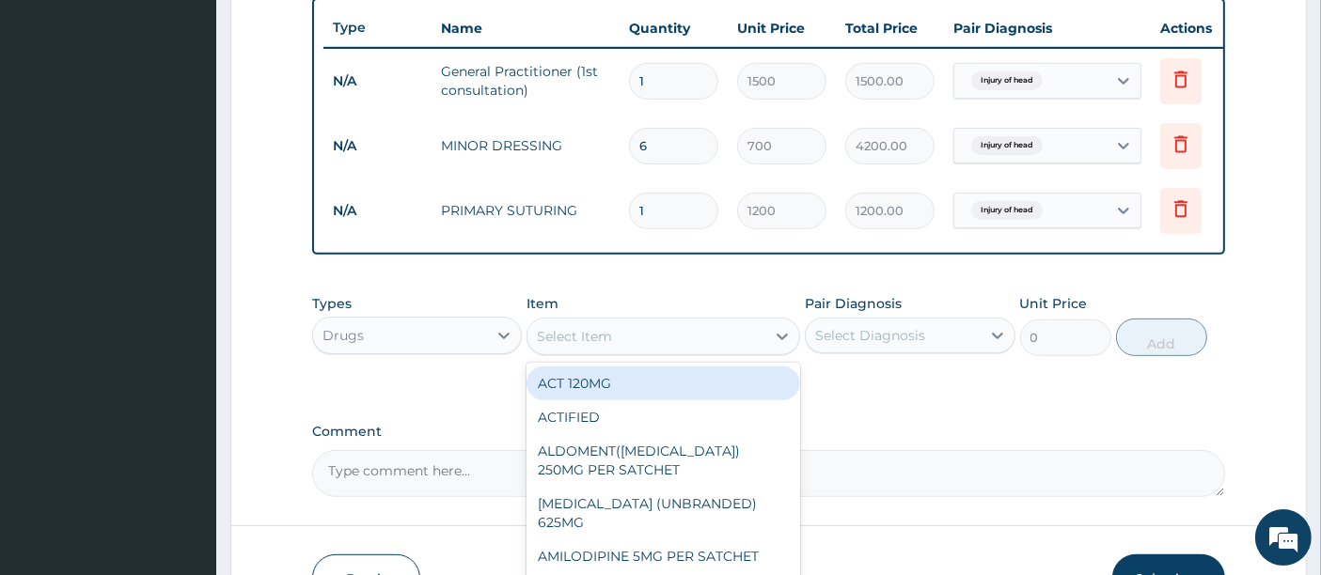
click at [738, 342] on div "Select Item" at bounding box center [646, 337] width 238 height 30
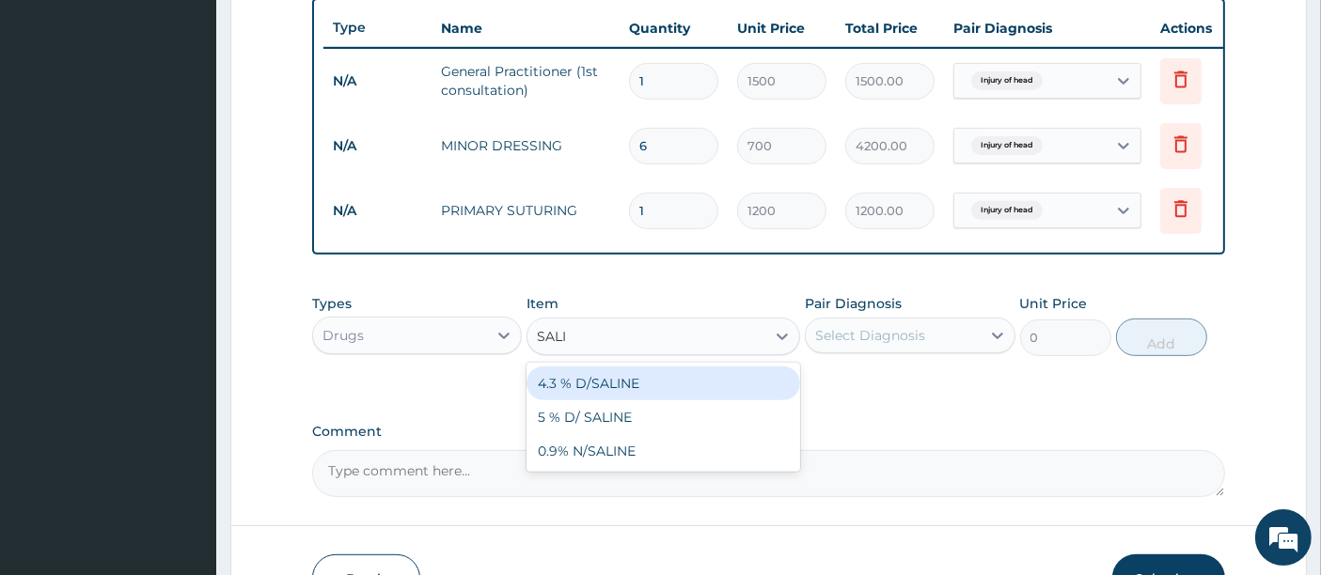
type input "SALIN"
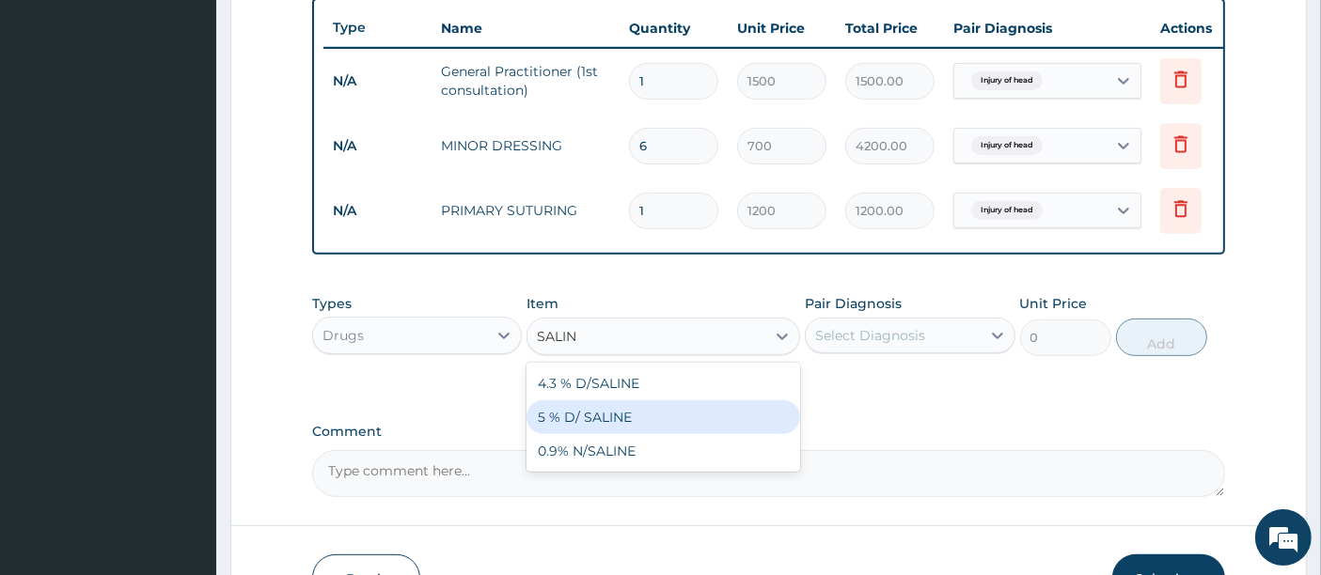
click at [648, 431] on div "5 % D/ SALINE" at bounding box center [664, 418] width 274 height 34
type input "1200"
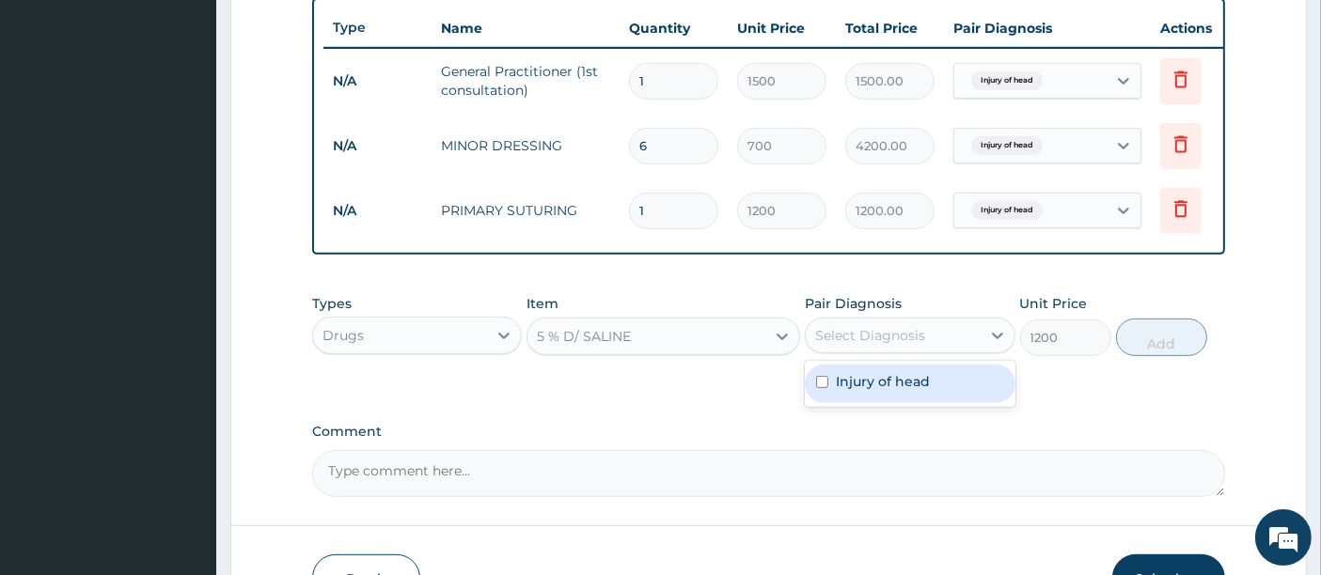
click at [890, 345] on div "Select Diagnosis" at bounding box center [870, 335] width 110 height 19
drag, startPoint x: 889, startPoint y: 403, endPoint x: 961, endPoint y: 367, distance: 80.3
click at [890, 403] on div "Injury of head" at bounding box center [910, 384] width 210 height 39
checkbox input "true"
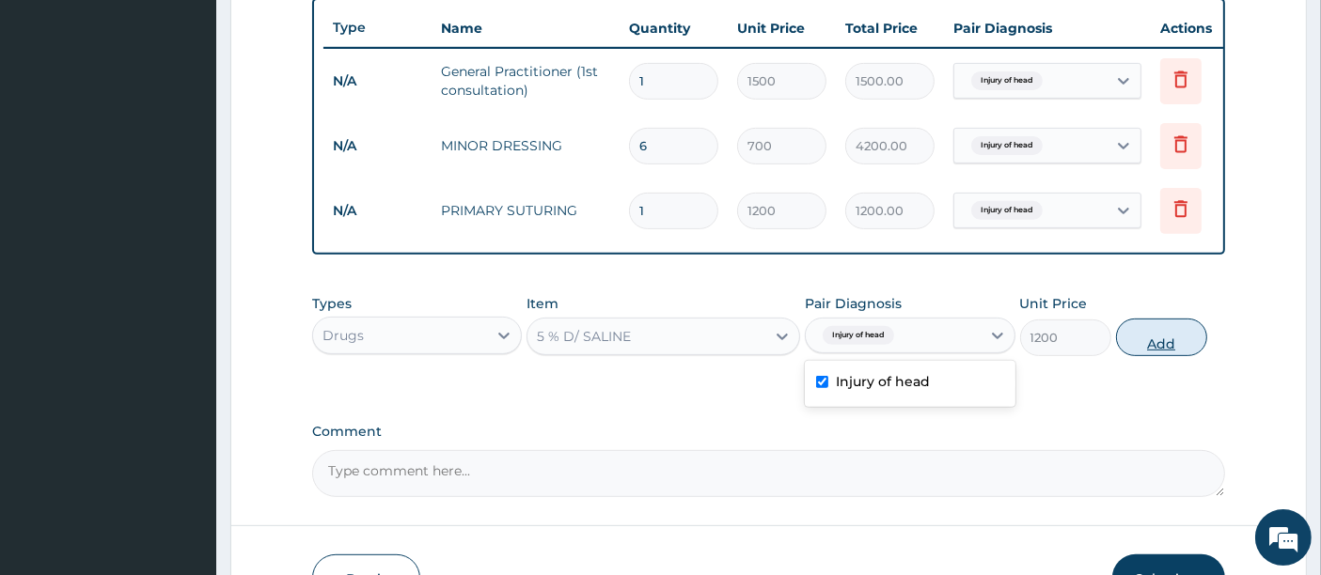
click at [1118, 353] on button "Add" at bounding box center [1161, 338] width 91 height 38
type input "0"
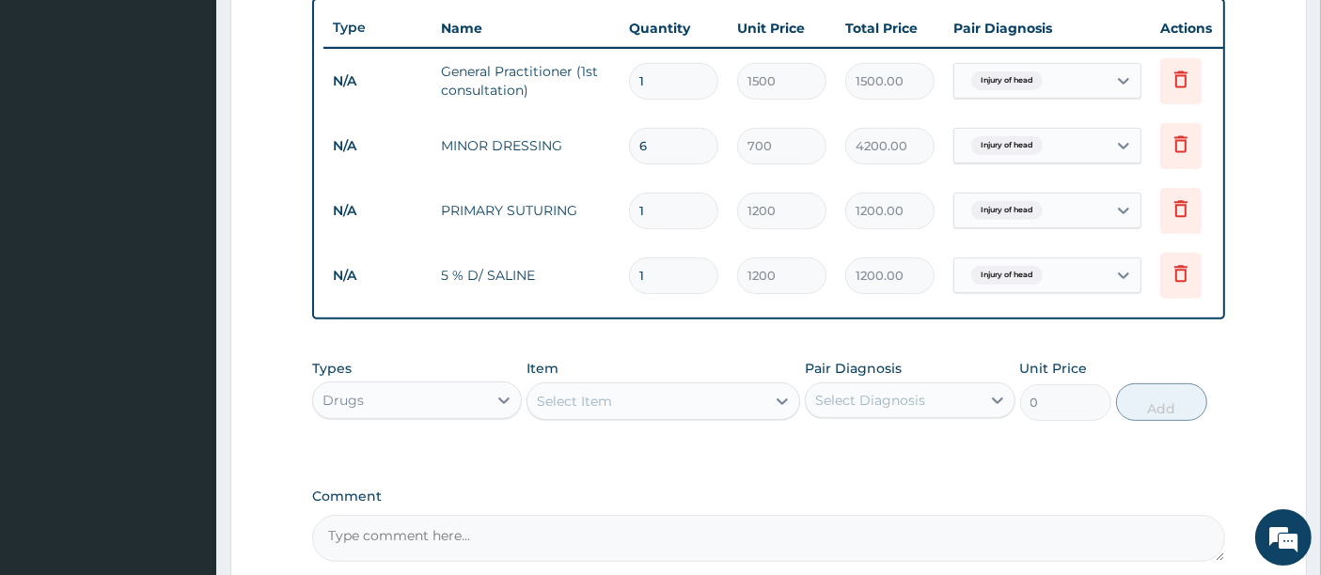
type input "0.00"
type input "2"
type input "2400.00"
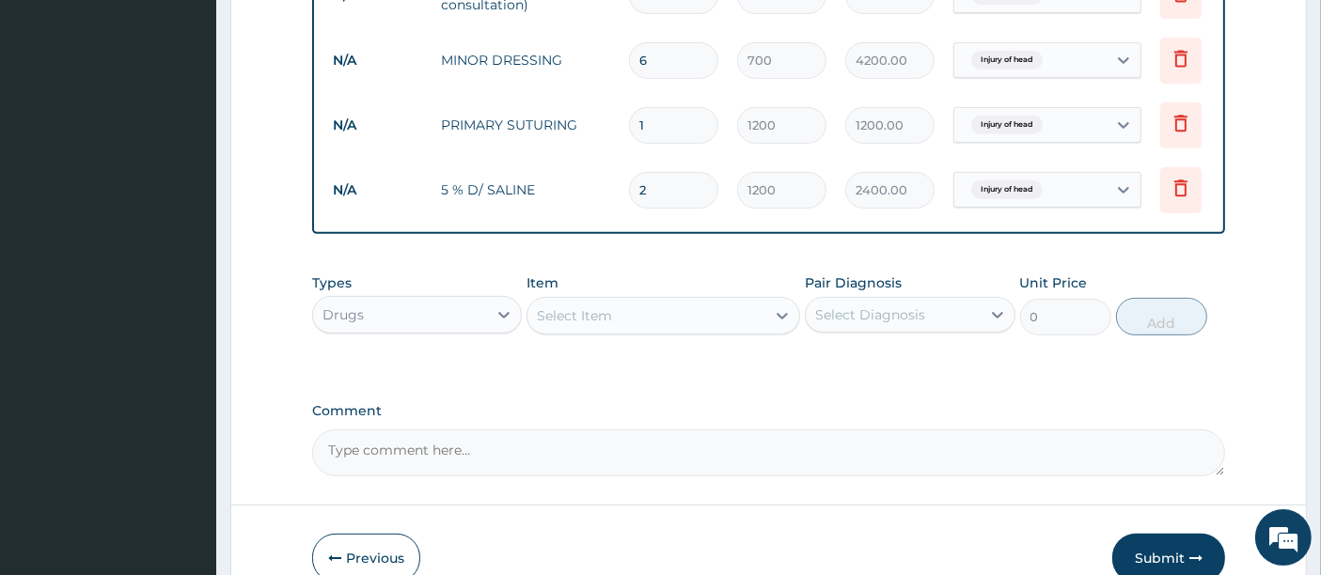
scroll to position [806, 0]
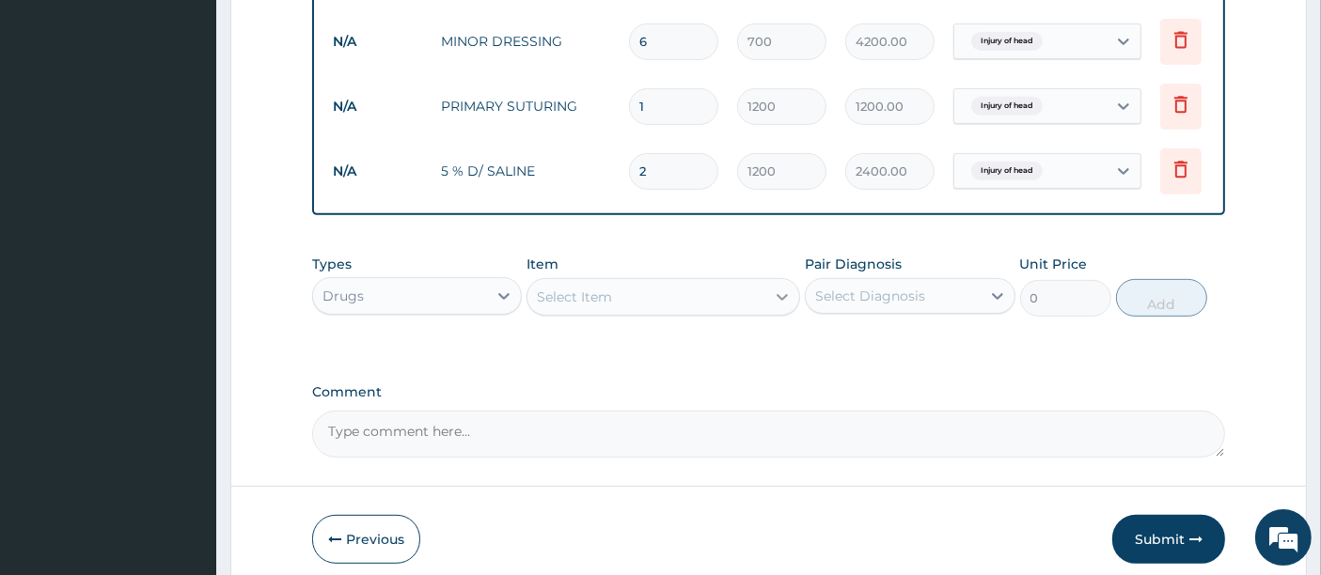
type input "2"
click at [770, 314] on div at bounding box center [782, 297] width 34 height 34
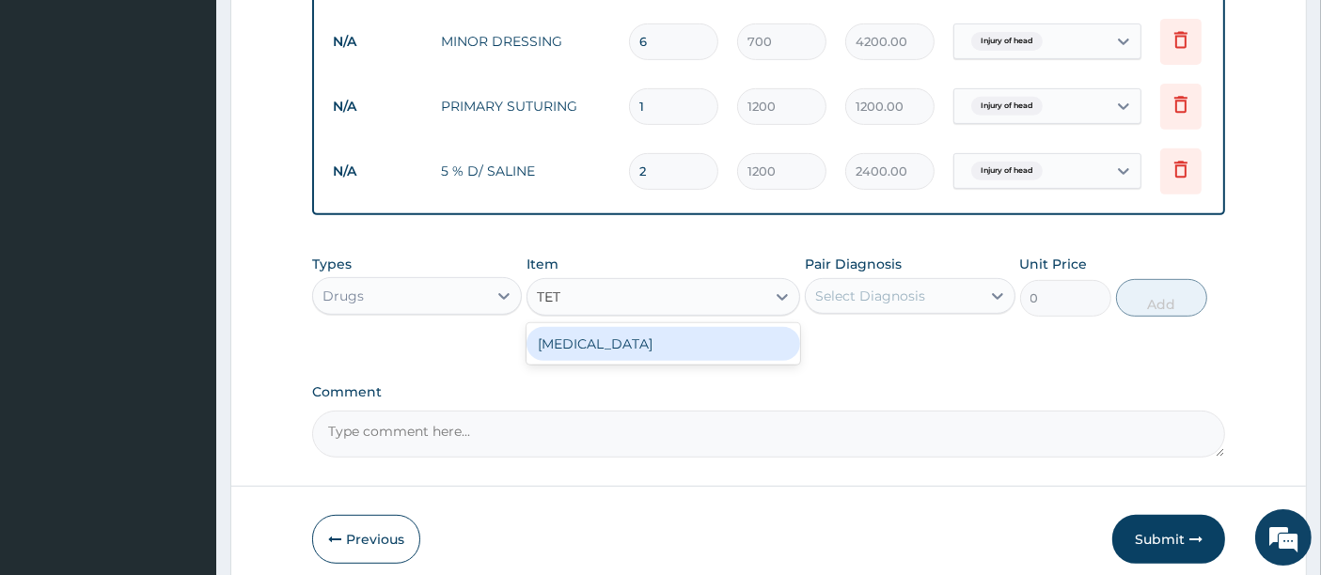
type input "TETA"
click at [672, 353] on div "TETANUS" at bounding box center [664, 344] width 274 height 34
type input "700"
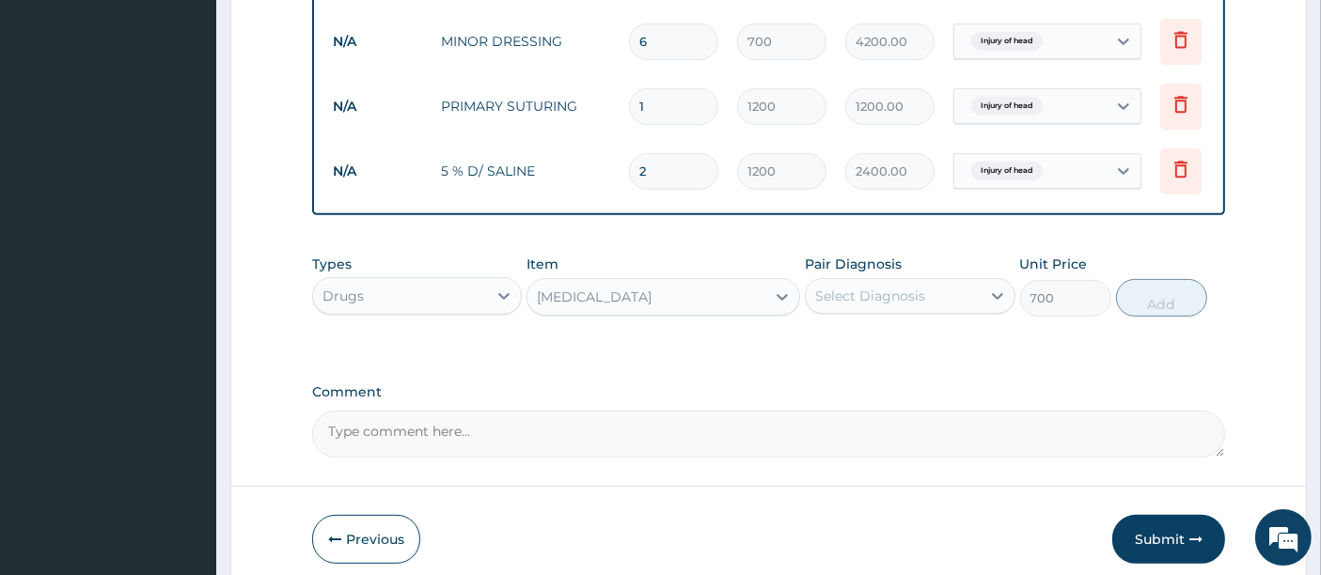
click at [857, 306] on div "Select Diagnosis" at bounding box center [870, 296] width 110 height 19
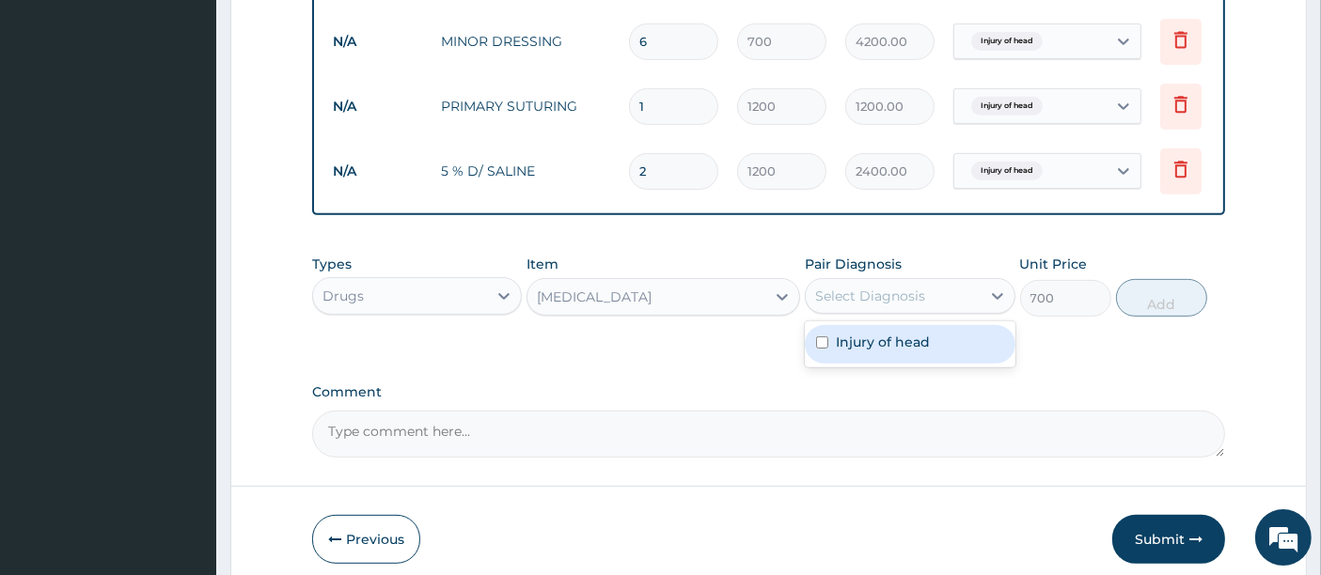
drag, startPoint x: 861, startPoint y: 351, endPoint x: 874, endPoint y: 350, distance: 13.2
click at [865, 351] on label "Injury of head" at bounding box center [883, 342] width 94 height 19
checkbox input "true"
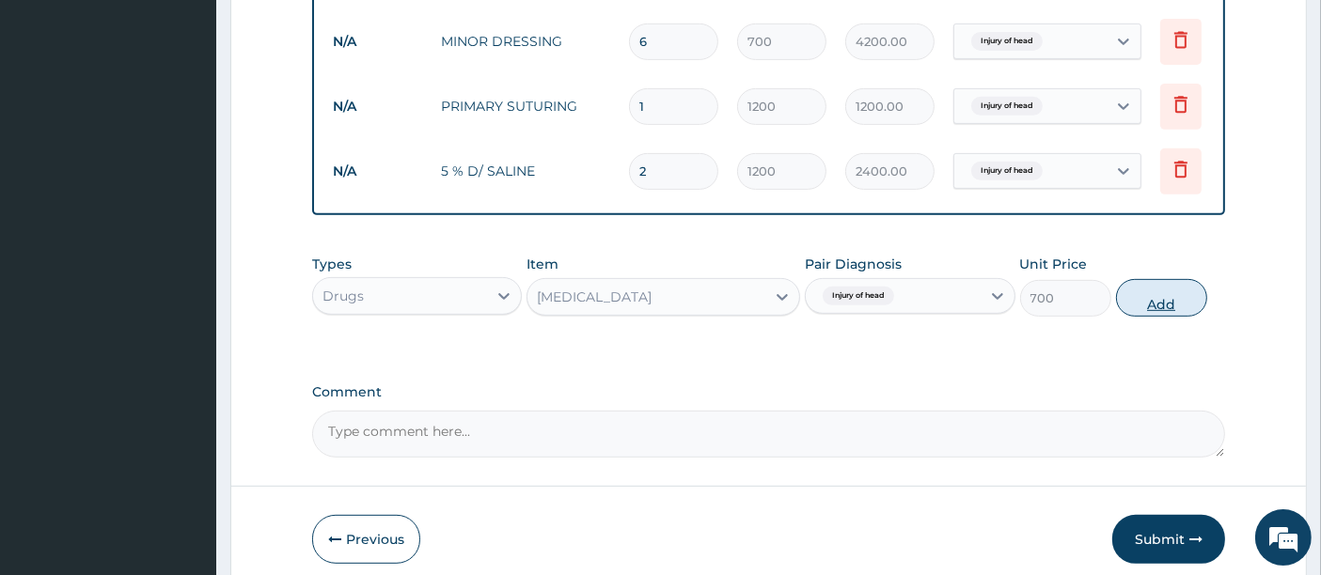
click at [1146, 317] on button "Add" at bounding box center [1161, 298] width 91 height 38
type input "0"
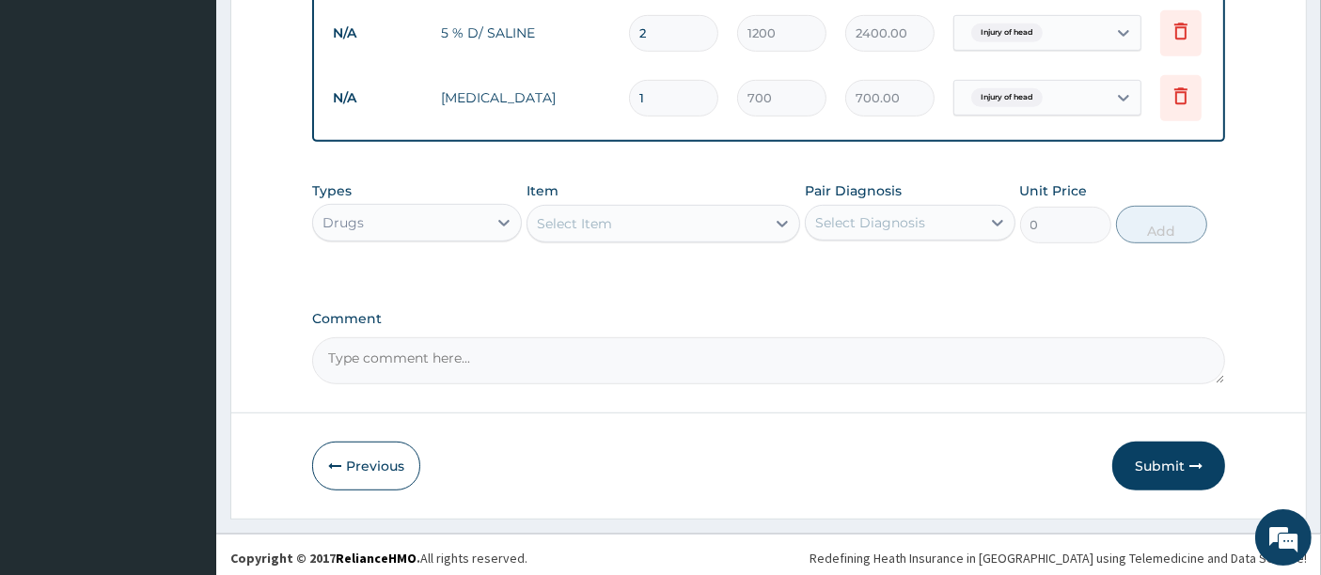
scroll to position [962, 0]
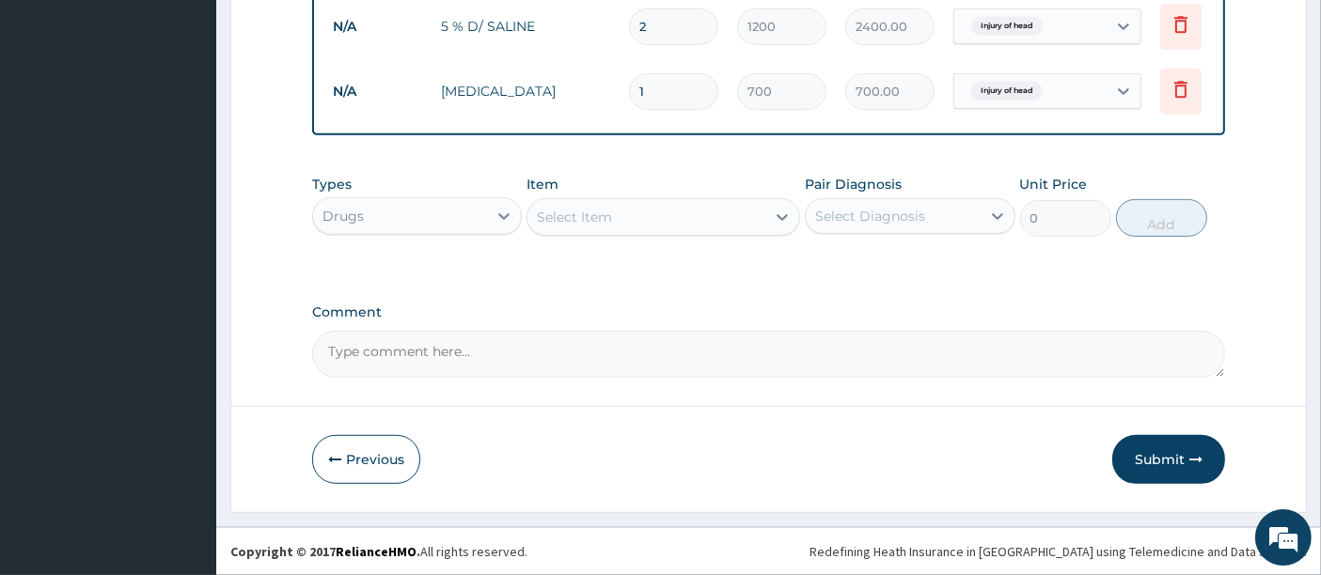
click at [742, 232] on div "Select Item" at bounding box center [646, 217] width 238 height 30
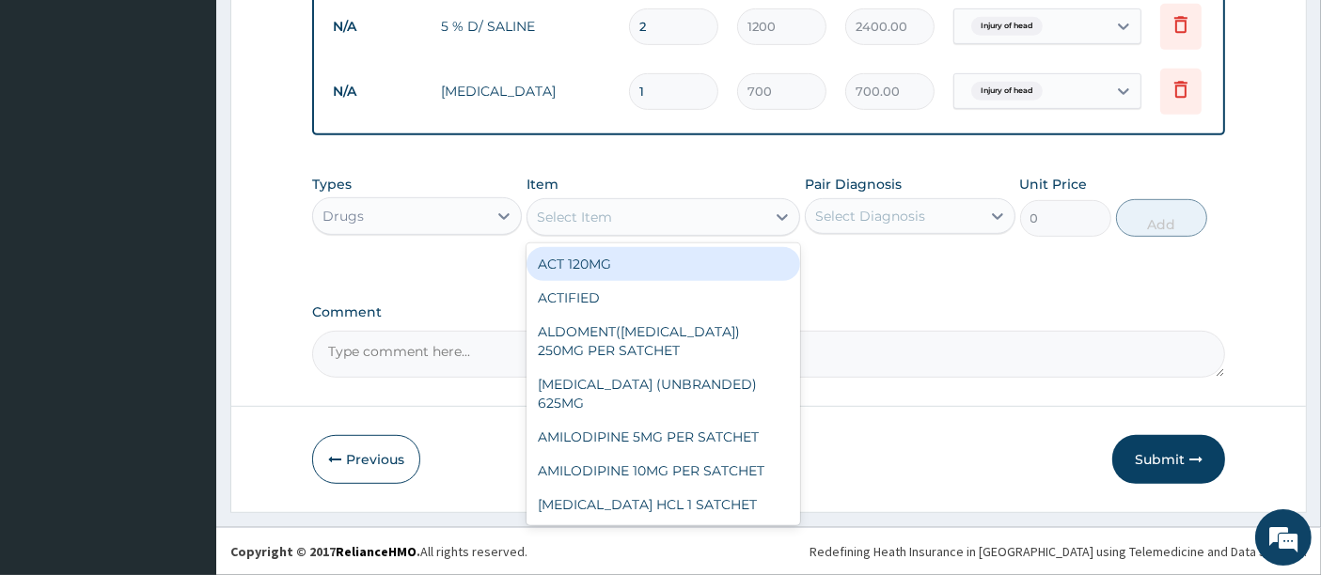
type input "C"
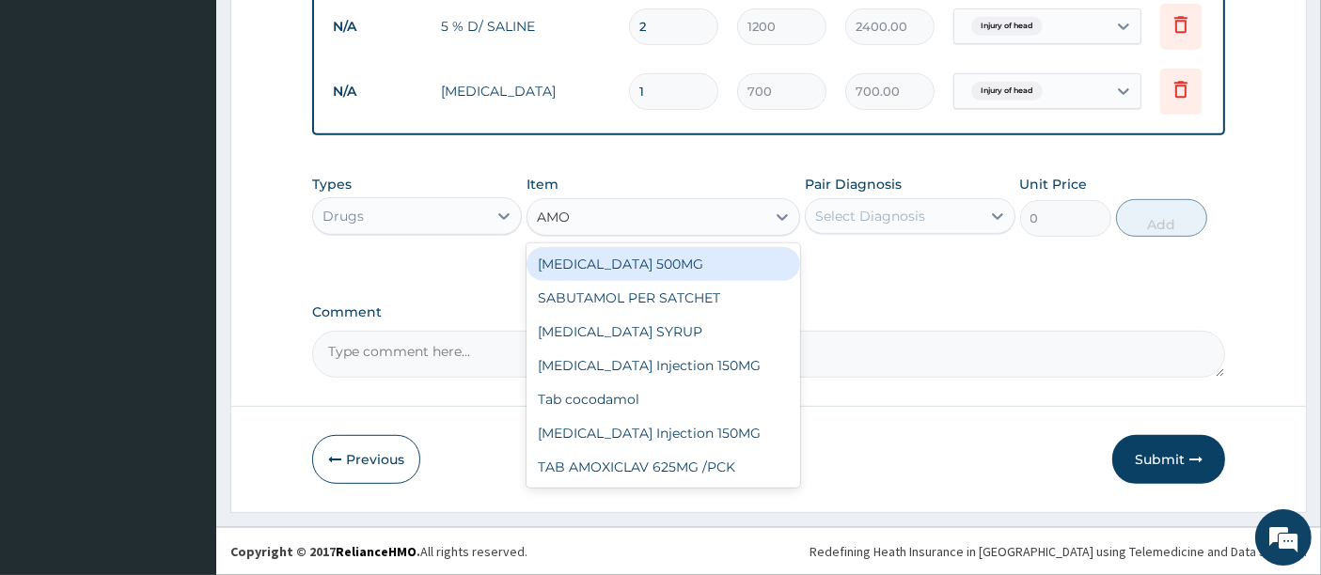
type input "AMOX"
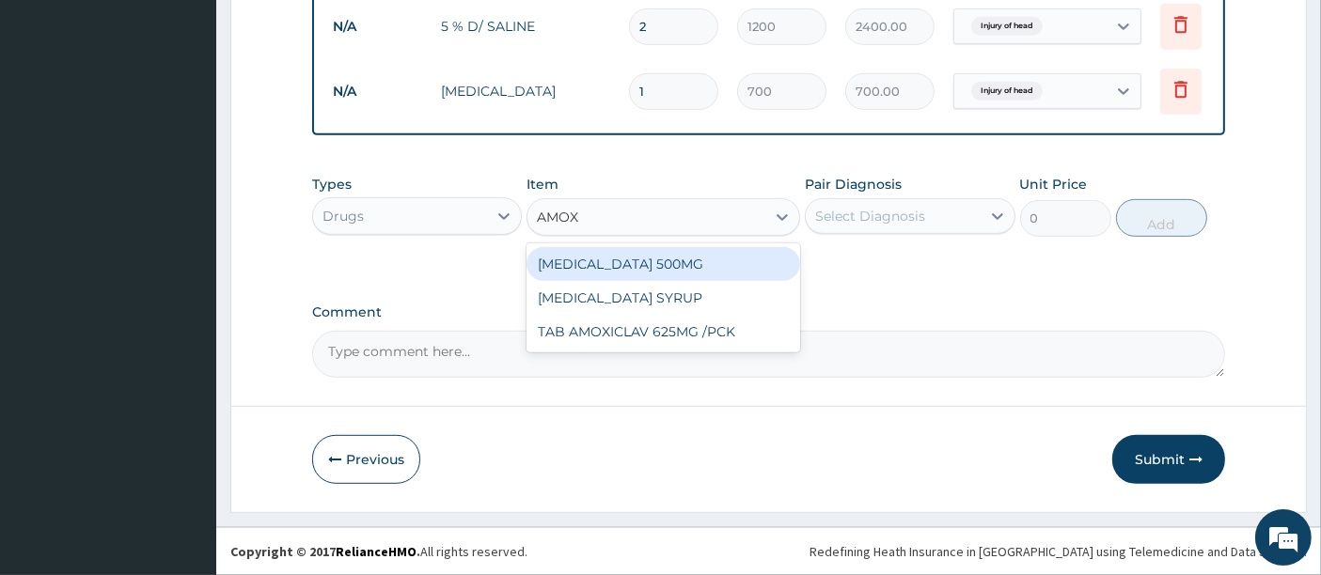
click at [648, 265] on div "AMOXYCILLIN 500MG" at bounding box center [664, 264] width 274 height 34
type input "700"
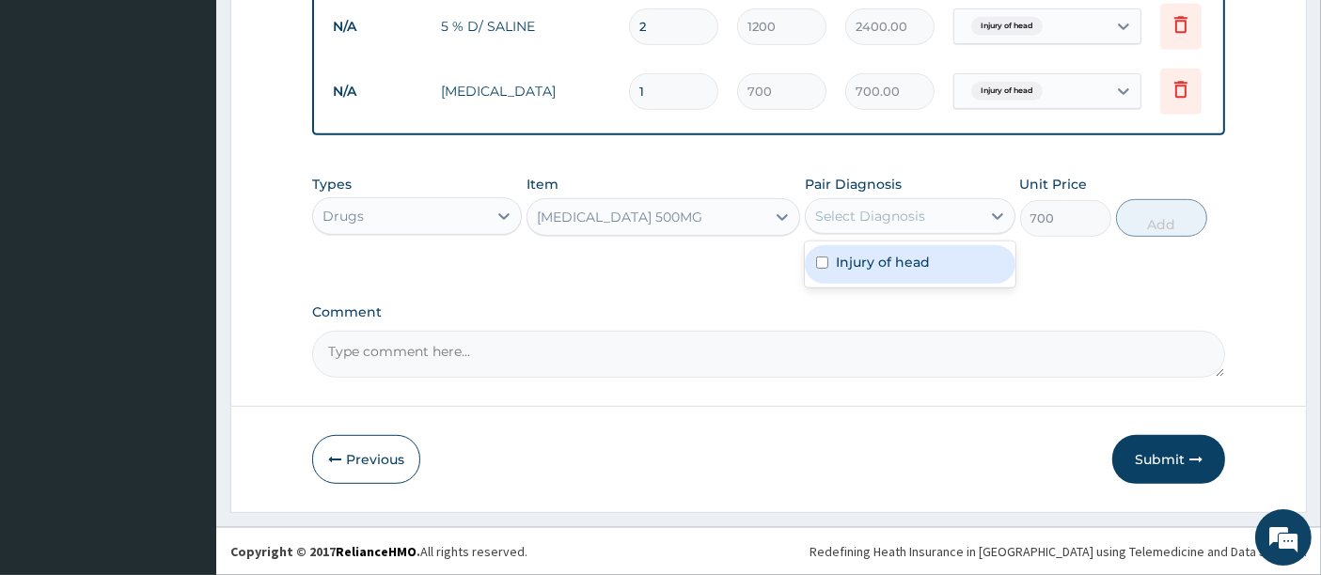
click at [865, 218] on div "Select Diagnosis" at bounding box center [870, 216] width 110 height 19
drag, startPoint x: 871, startPoint y: 265, endPoint x: 882, endPoint y: 261, distance: 11.9
click at [875, 264] on label "Injury of head" at bounding box center [883, 262] width 94 height 19
checkbox input "true"
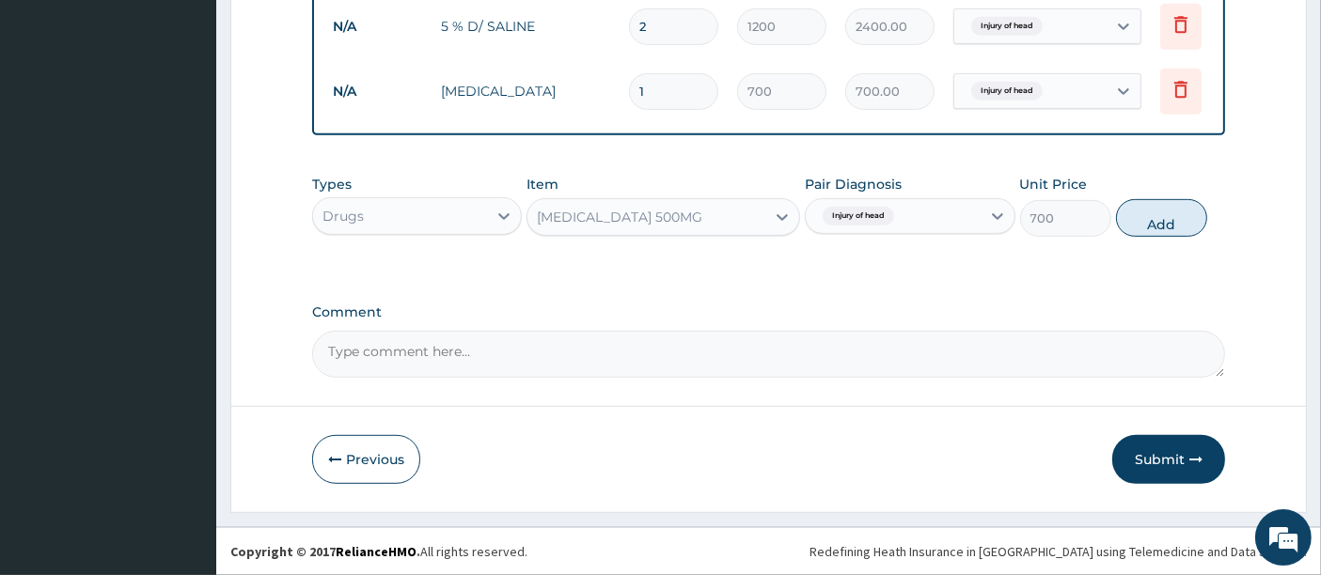
drag, startPoint x: 1136, startPoint y: 224, endPoint x: 1084, endPoint y: 227, distance: 51.8
click at [1138, 224] on button "Add" at bounding box center [1161, 218] width 91 height 38
type input "0"
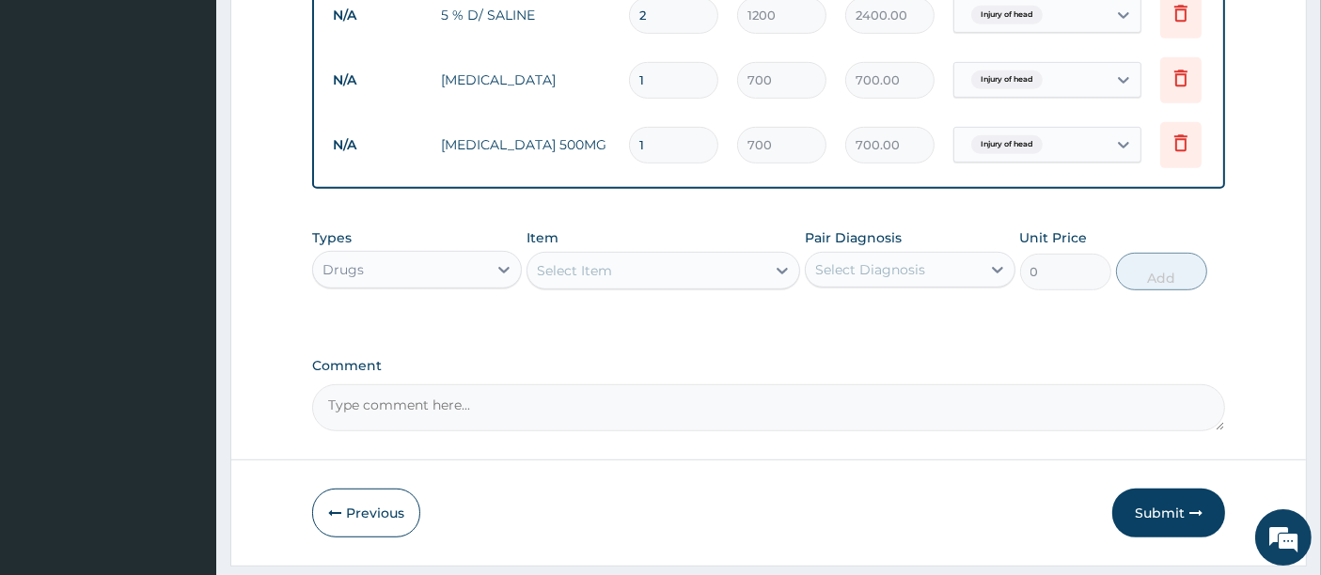
type input "0.00"
type input "2"
type input "1400.00"
type input "2"
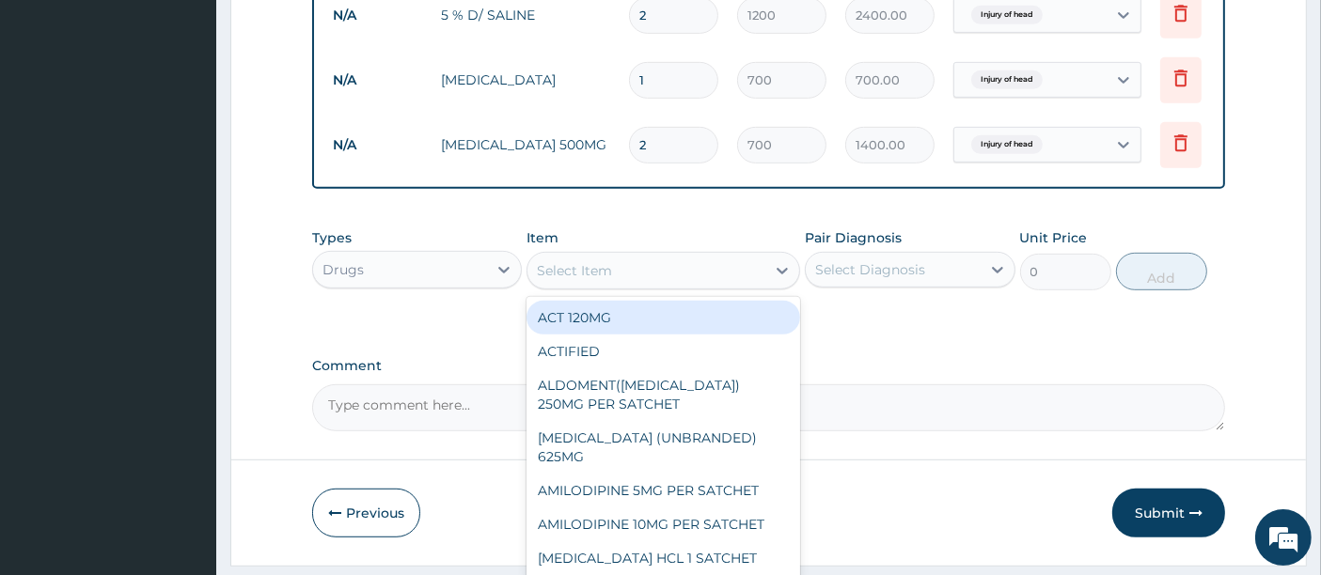
click at [672, 283] on div "Select Item" at bounding box center [646, 271] width 238 height 30
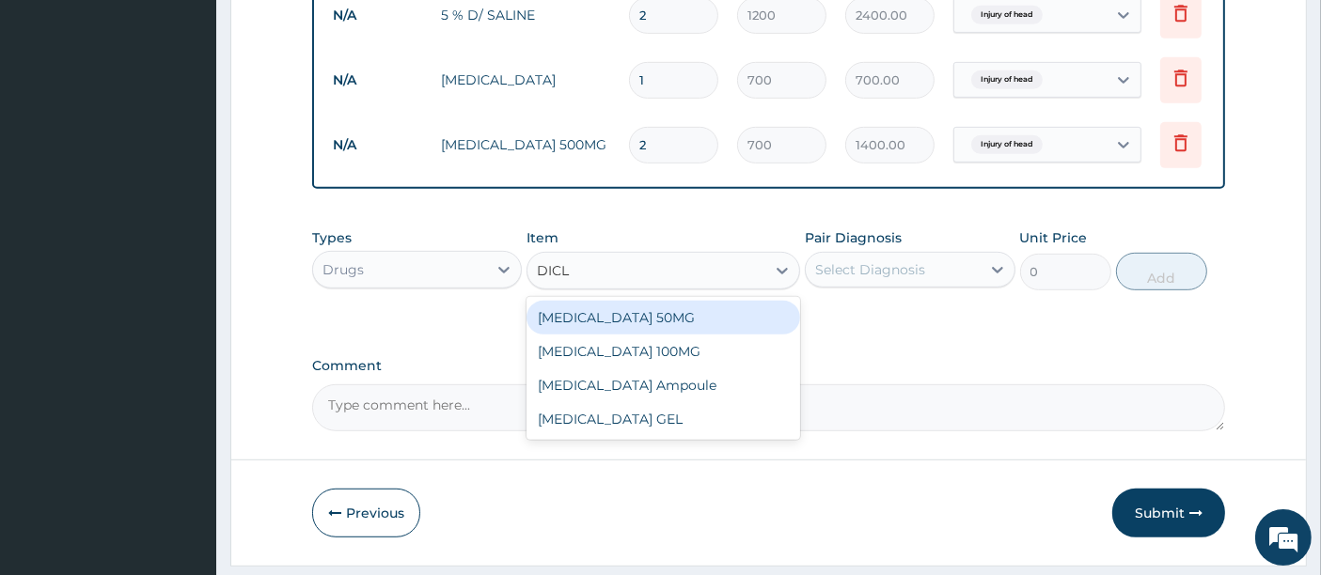
type input "DICLO"
click at [608, 331] on div "DICLOFENAC 50MG" at bounding box center [664, 318] width 274 height 34
type input "700"
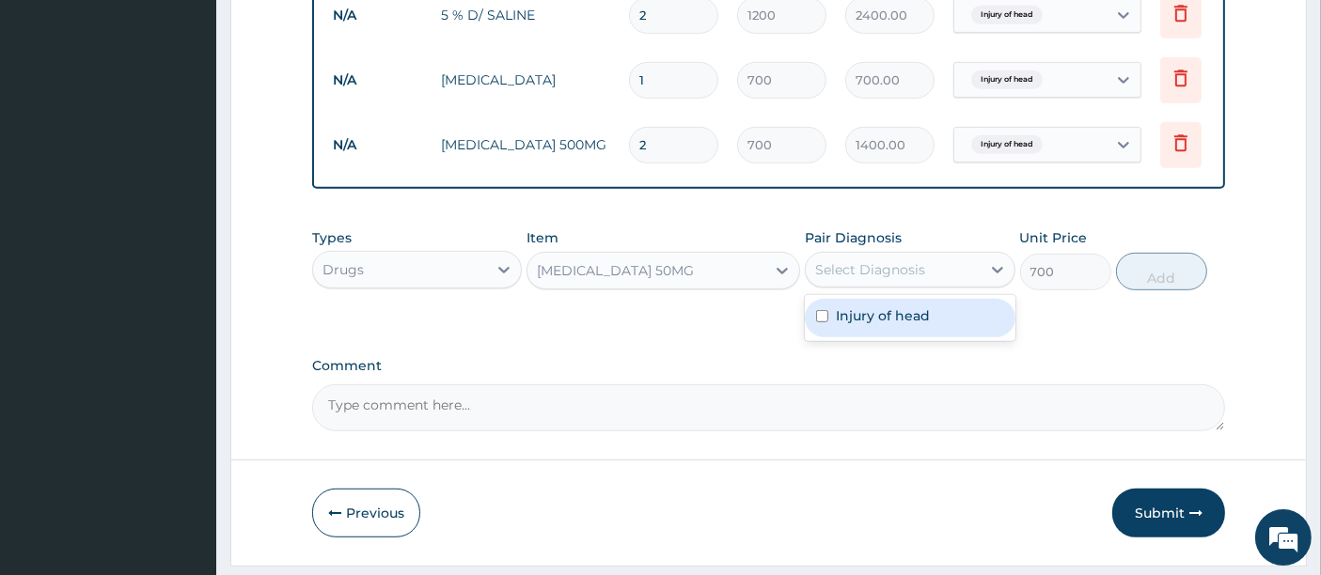
drag, startPoint x: 837, startPoint y: 277, endPoint x: 843, endPoint y: 309, distance: 32.6
click at [837, 279] on div "Select Diagnosis" at bounding box center [870, 269] width 110 height 19
drag, startPoint x: 849, startPoint y: 326, endPoint x: 991, endPoint y: 291, distance: 146.2
click at [852, 325] on label "Injury of head" at bounding box center [883, 316] width 94 height 19
checkbox input "true"
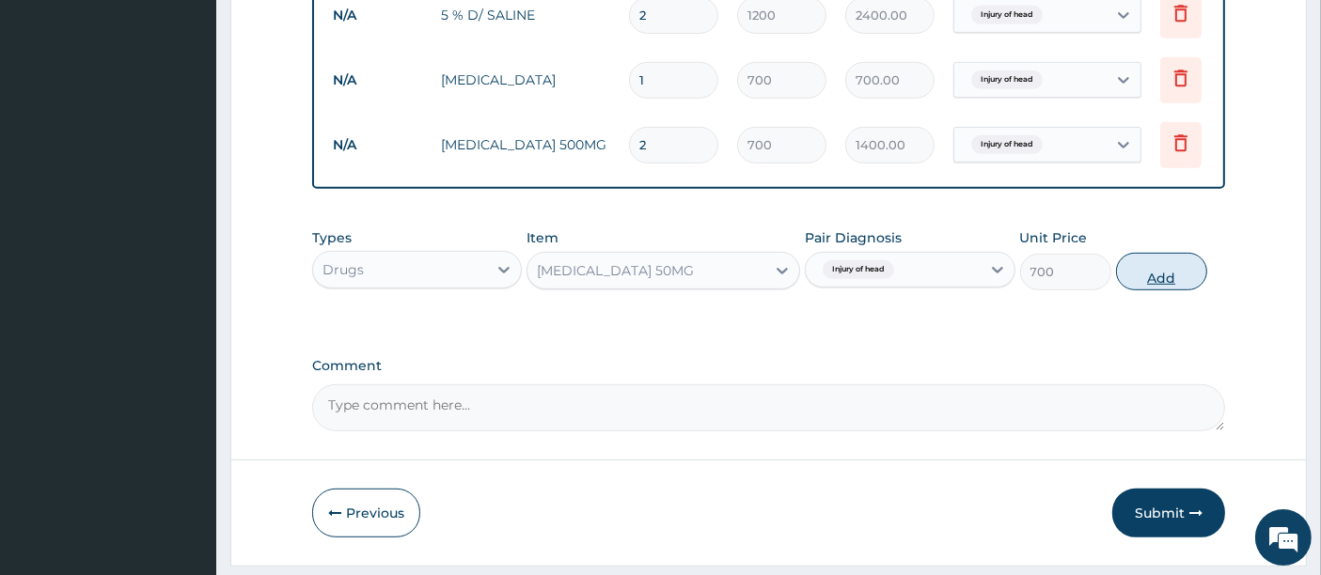
click at [1127, 283] on button "Add" at bounding box center [1161, 272] width 91 height 38
type input "0"
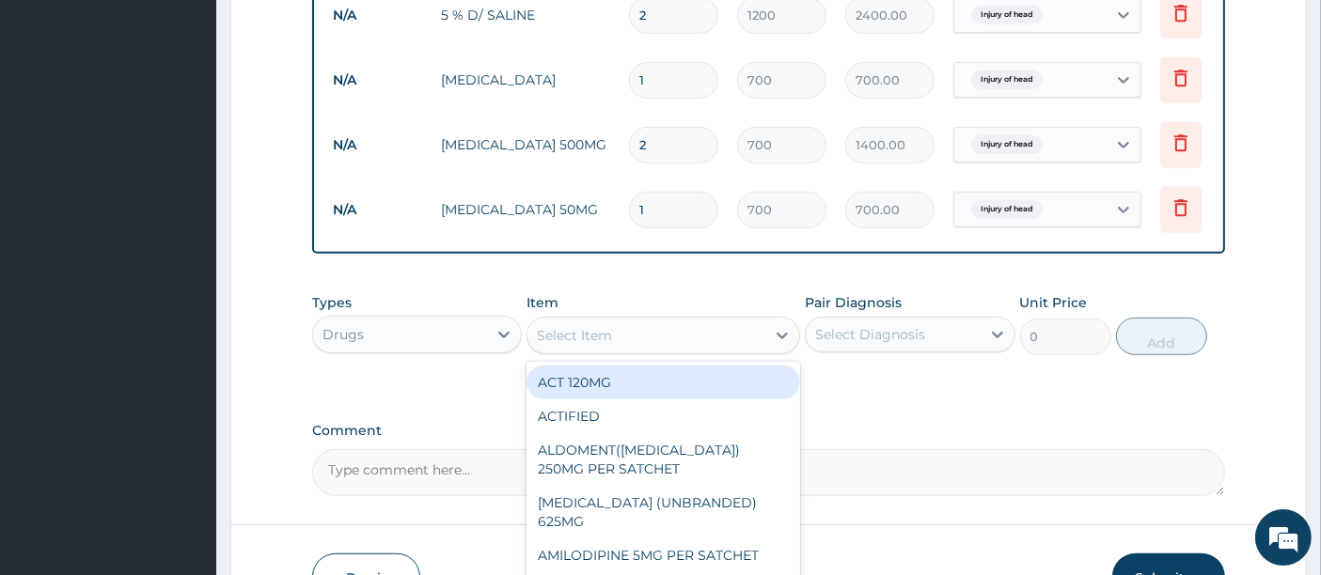
click at [605, 345] on div "Select Item" at bounding box center [574, 335] width 75 height 19
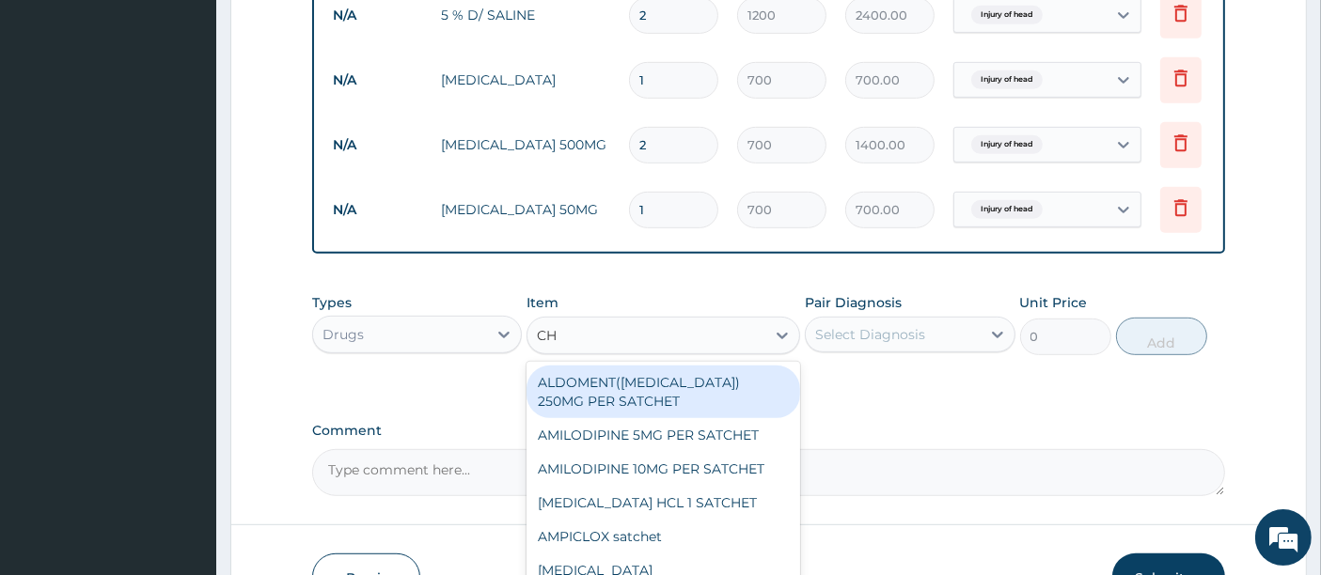
type input "C"
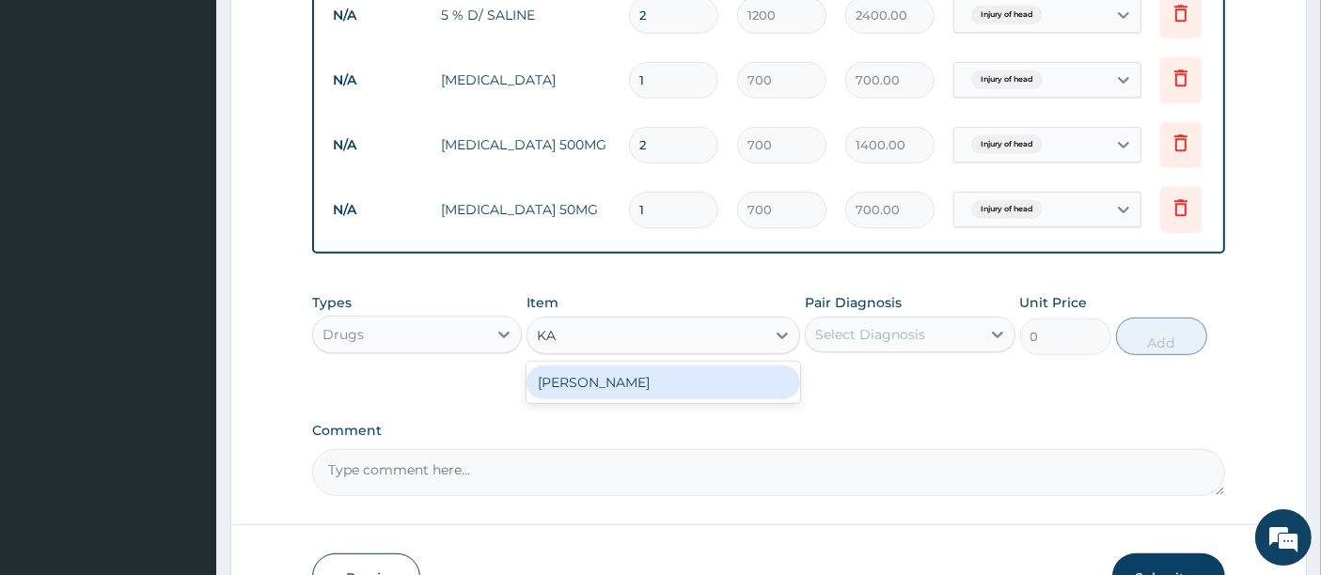
type input "K"
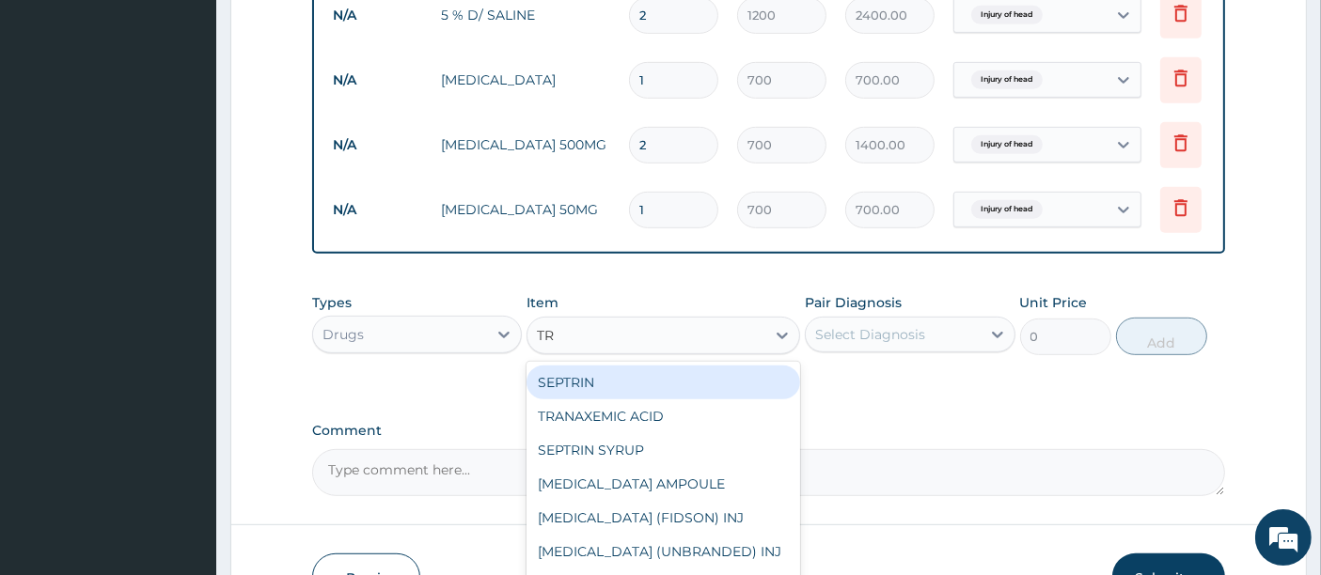
type input "T"
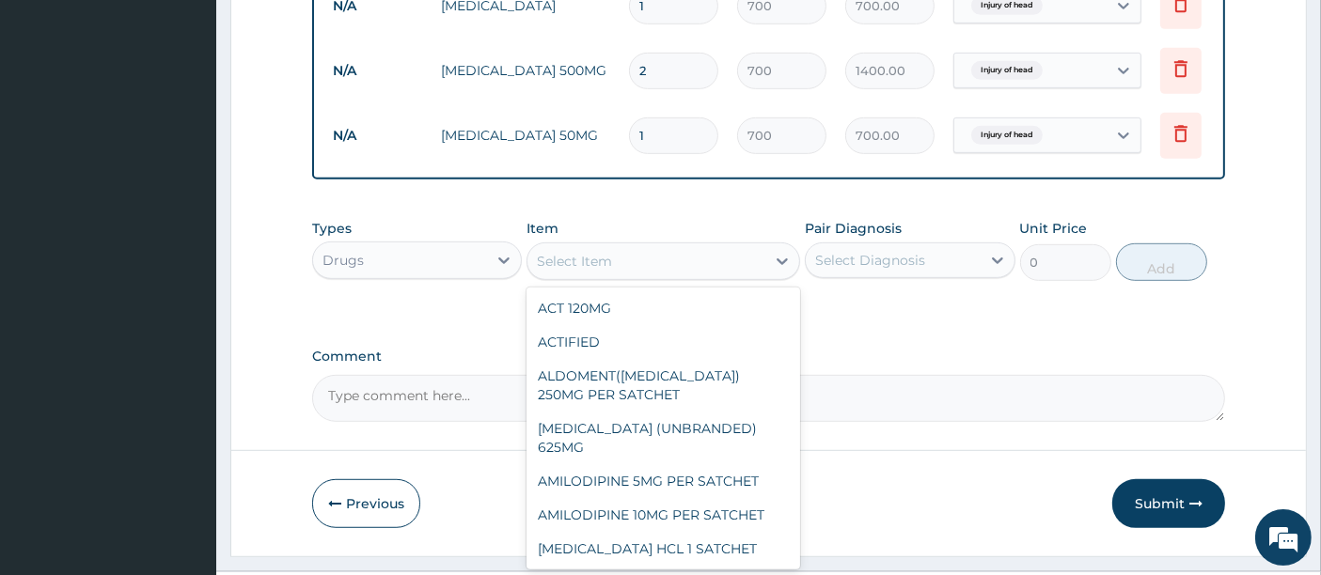
scroll to position [1092, 0]
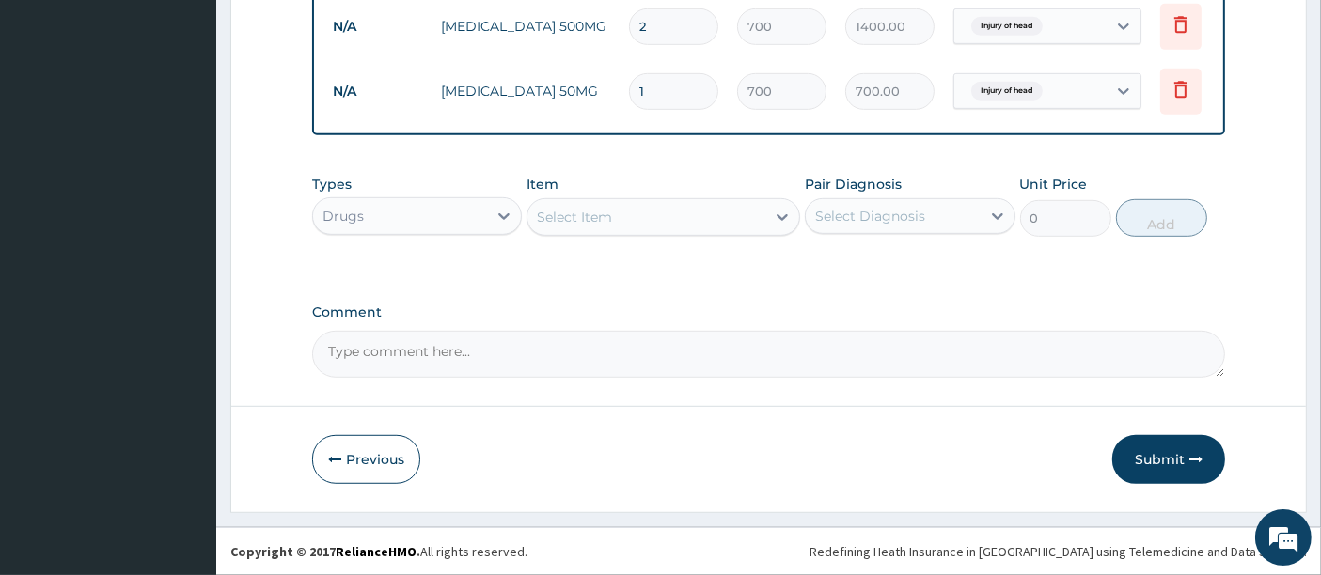
click at [973, 461] on div "Previous Submit" at bounding box center [769, 459] width 914 height 49
click at [1159, 466] on button "Submit" at bounding box center [1168, 459] width 113 height 49
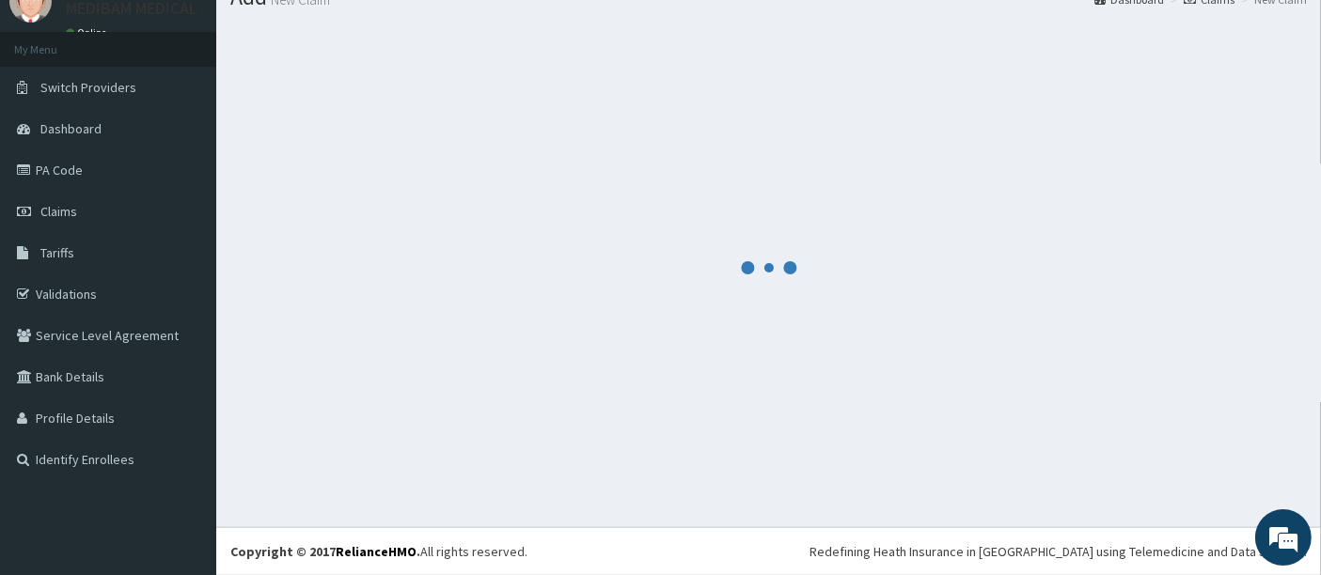
scroll to position [75, 0]
click at [1159, 466] on div at bounding box center [768, 268] width 1077 height 489
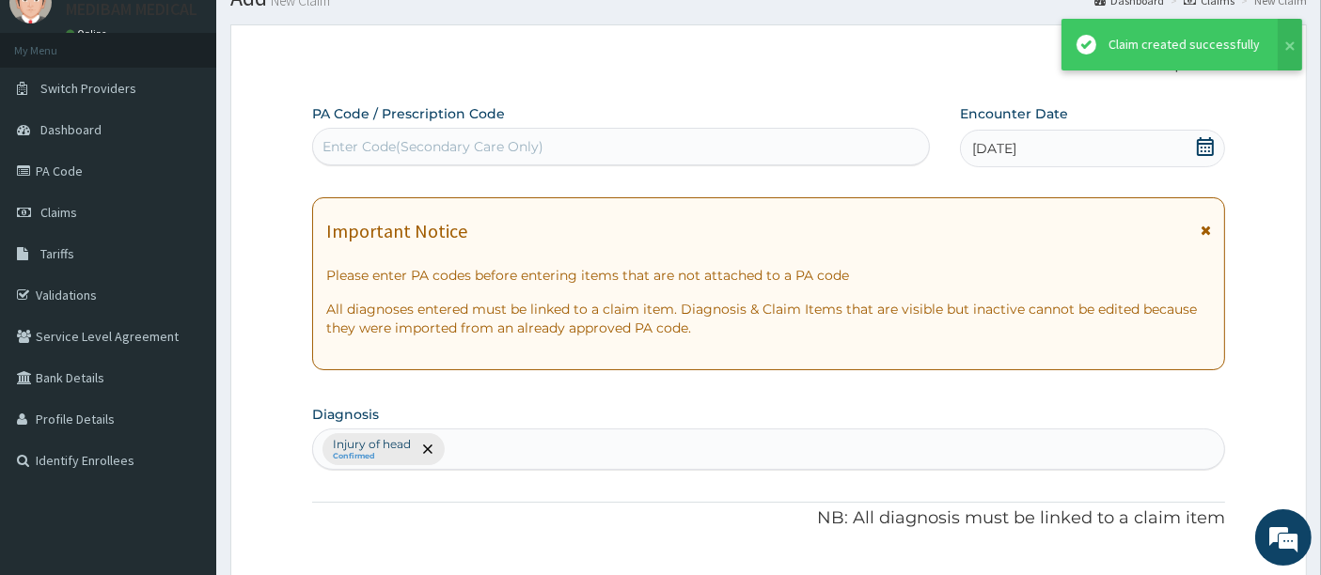
scroll to position [1092, 0]
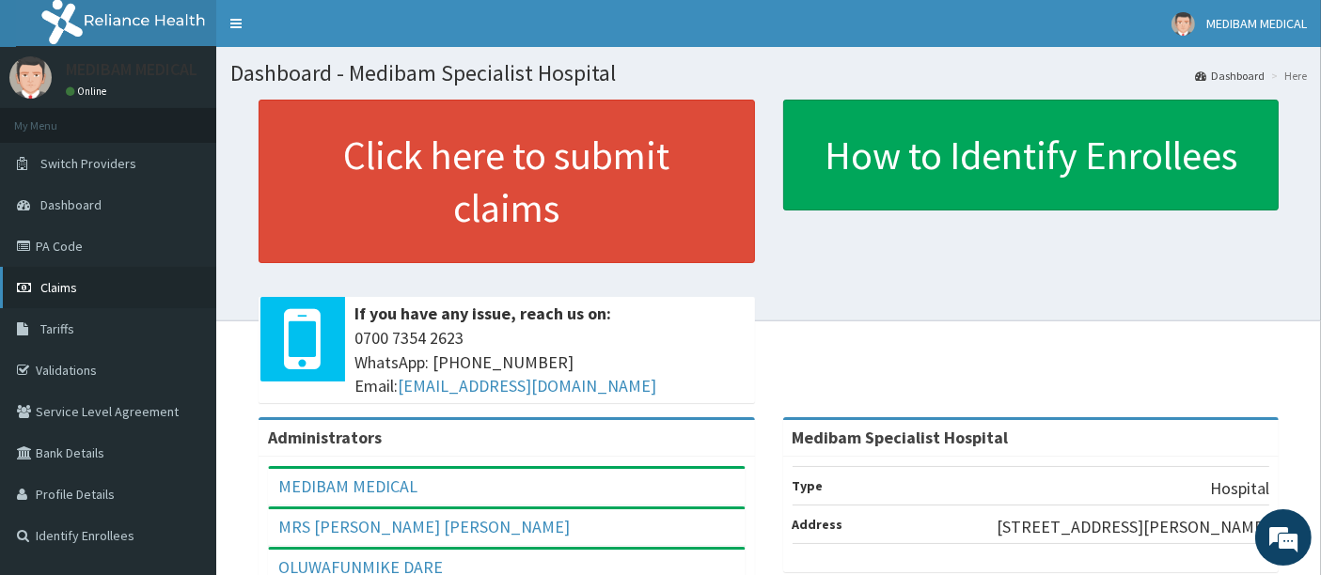
click at [62, 283] on span "Claims" at bounding box center [58, 287] width 37 height 17
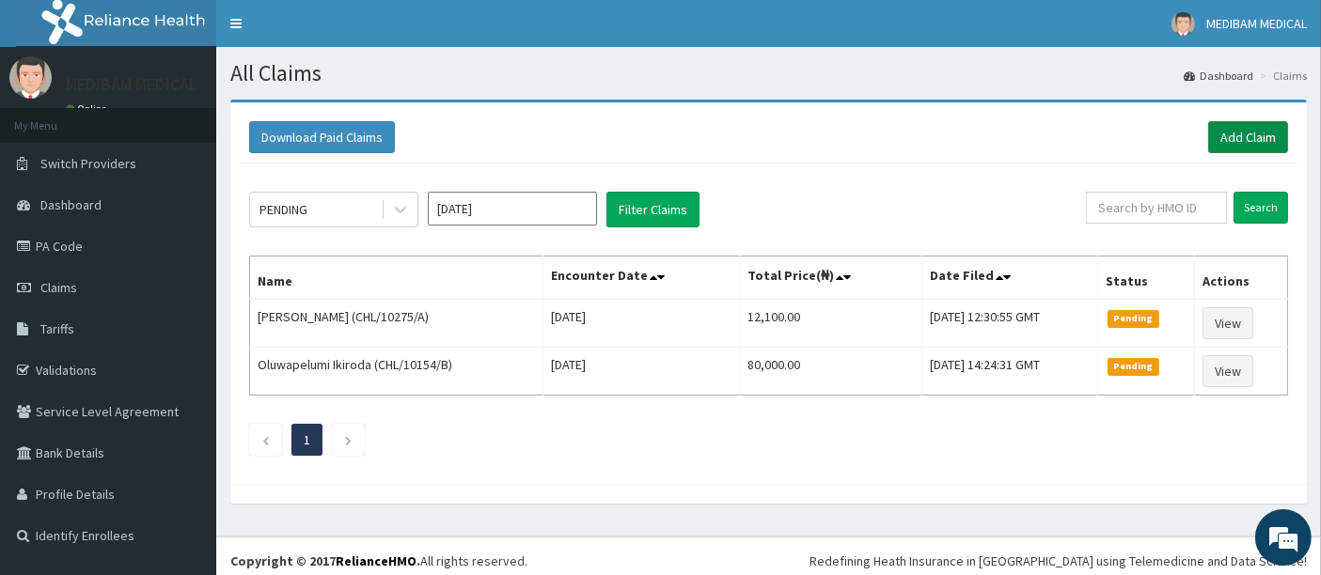
click at [1250, 136] on link "Add Claim" at bounding box center [1248, 137] width 80 height 32
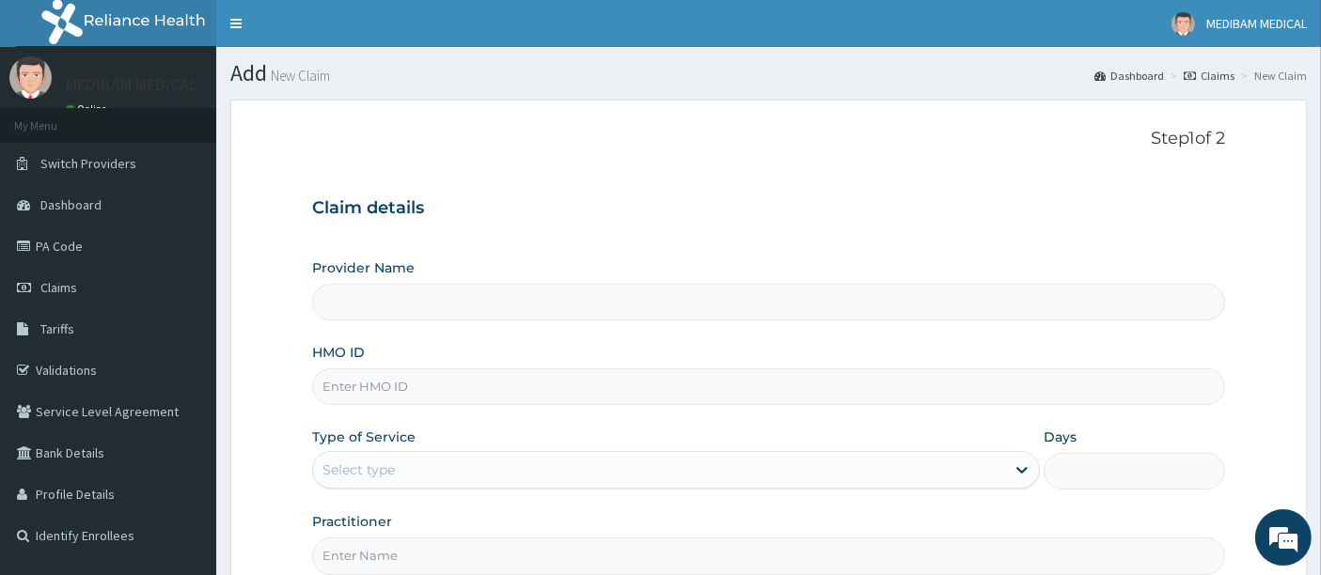
type input "Medibam Specialist Hospital"
click at [354, 387] on input "HMO ID" at bounding box center [769, 387] width 914 height 37
type input "S"
type input "DFD/10267/A"
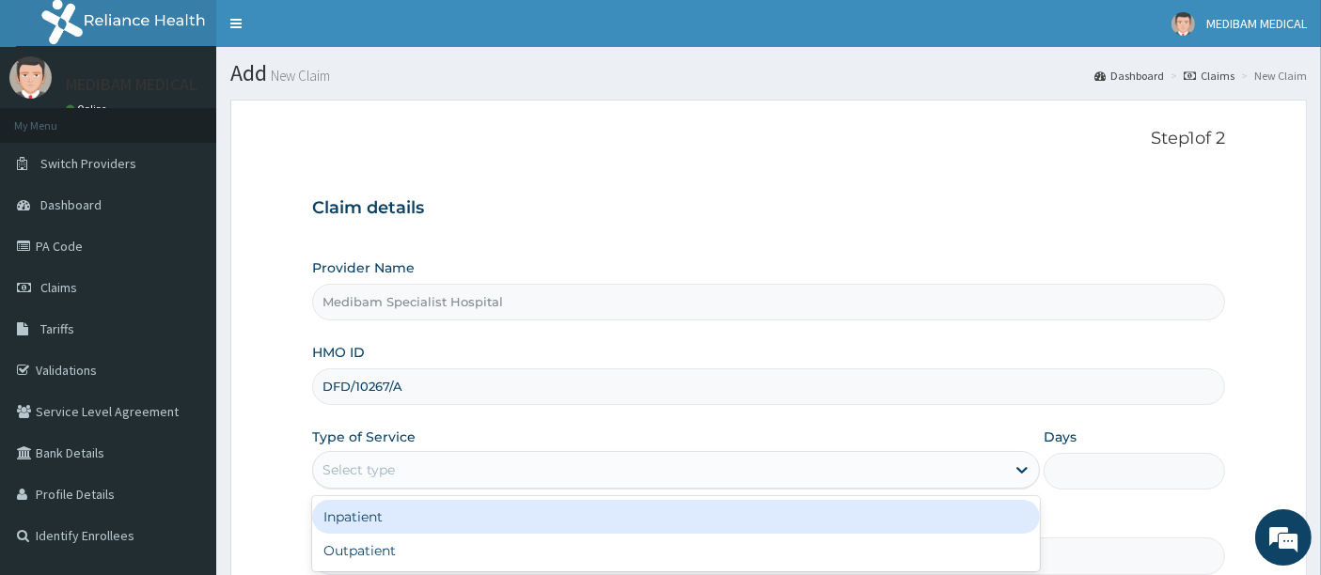
click at [448, 472] on div "Select type" at bounding box center [659, 470] width 692 height 30
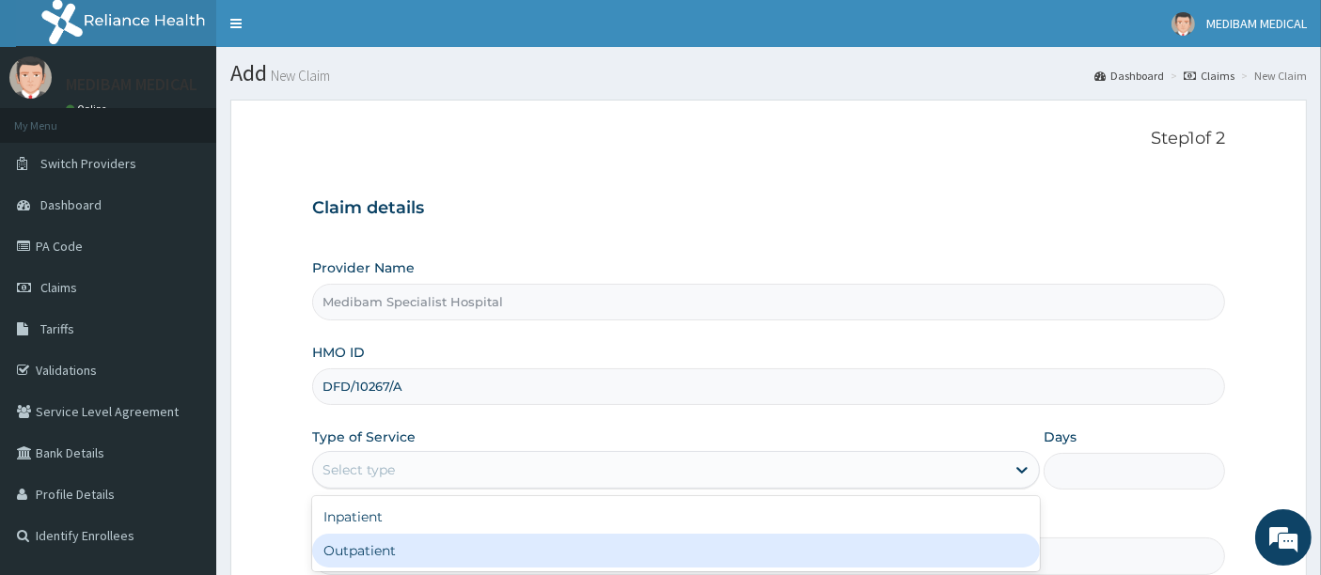
click at [430, 549] on div "Outpatient" at bounding box center [676, 551] width 728 height 34
type input "1"
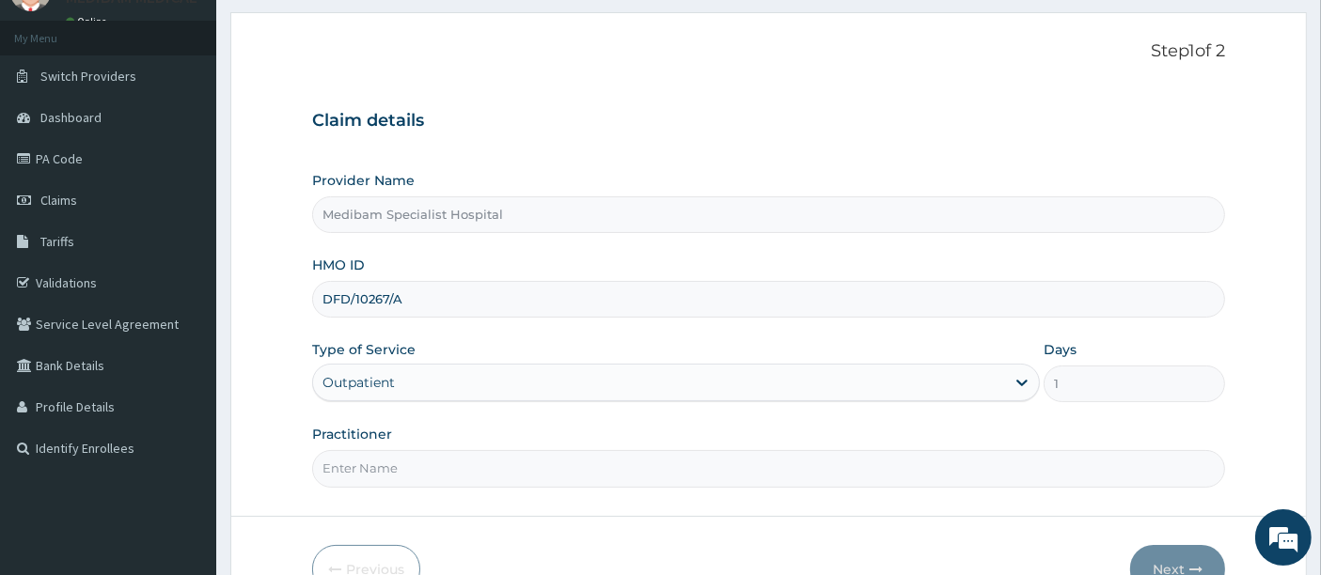
scroll to position [104, 0]
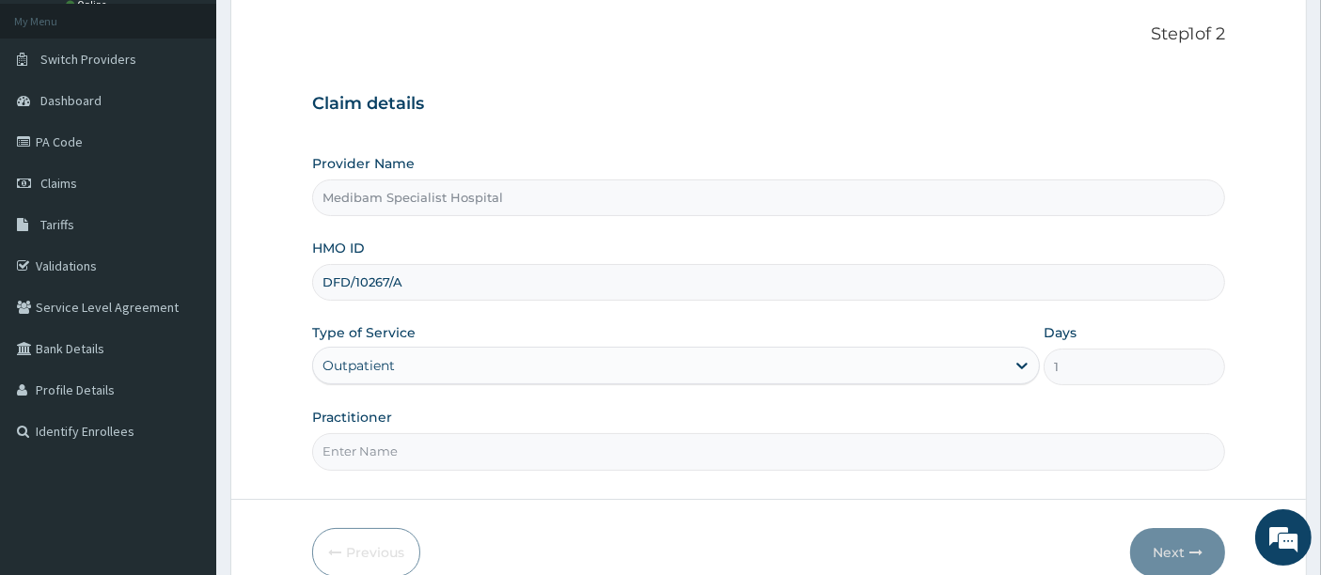
click at [494, 445] on input "Practitioner" at bounding box center [769, 451] width 914 height 37
type input "[PERSON_NAME]"
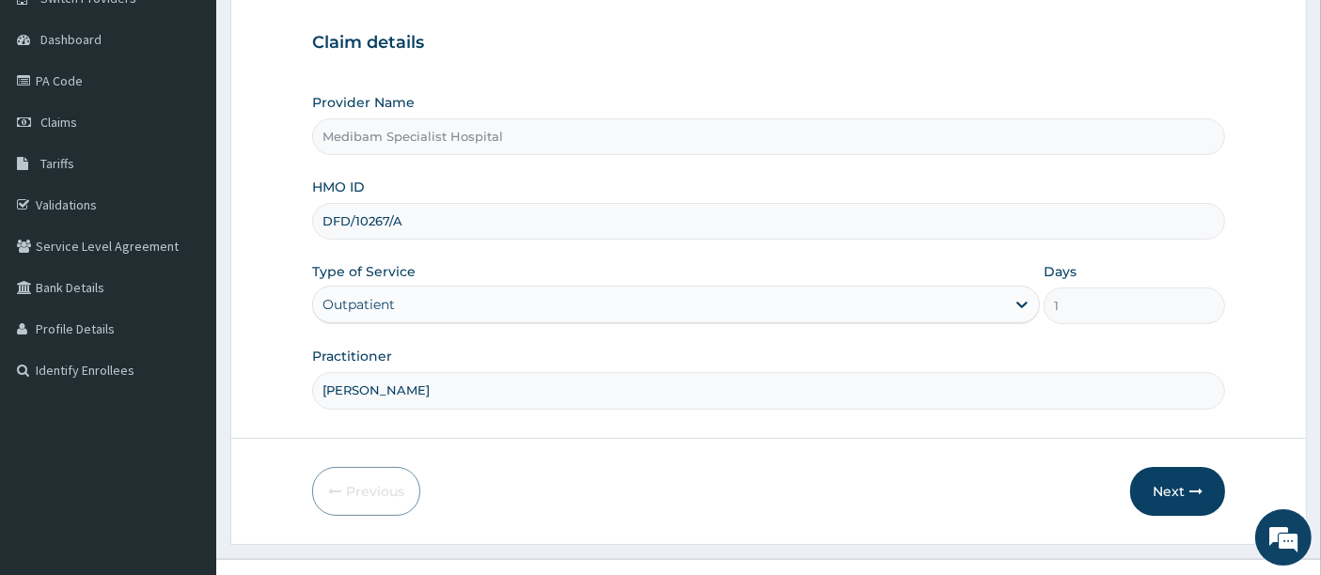
scroll to position [193, 0]
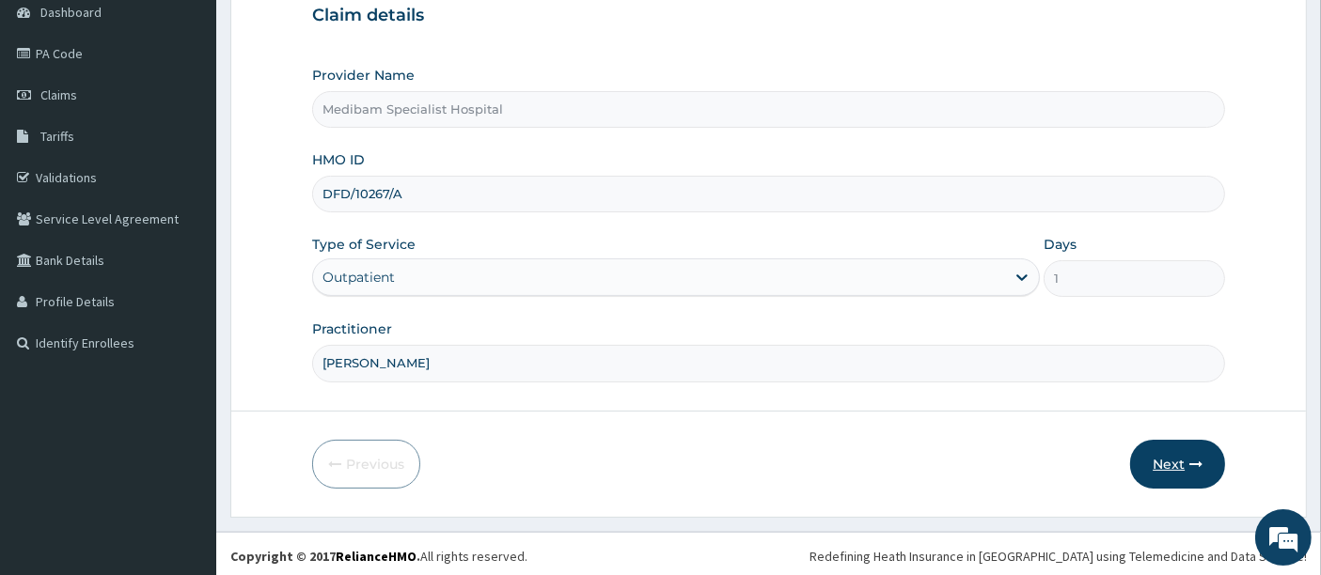
click at [1172, 463] on button "Next" at bounding box center [1177, 464] width 95 height 49
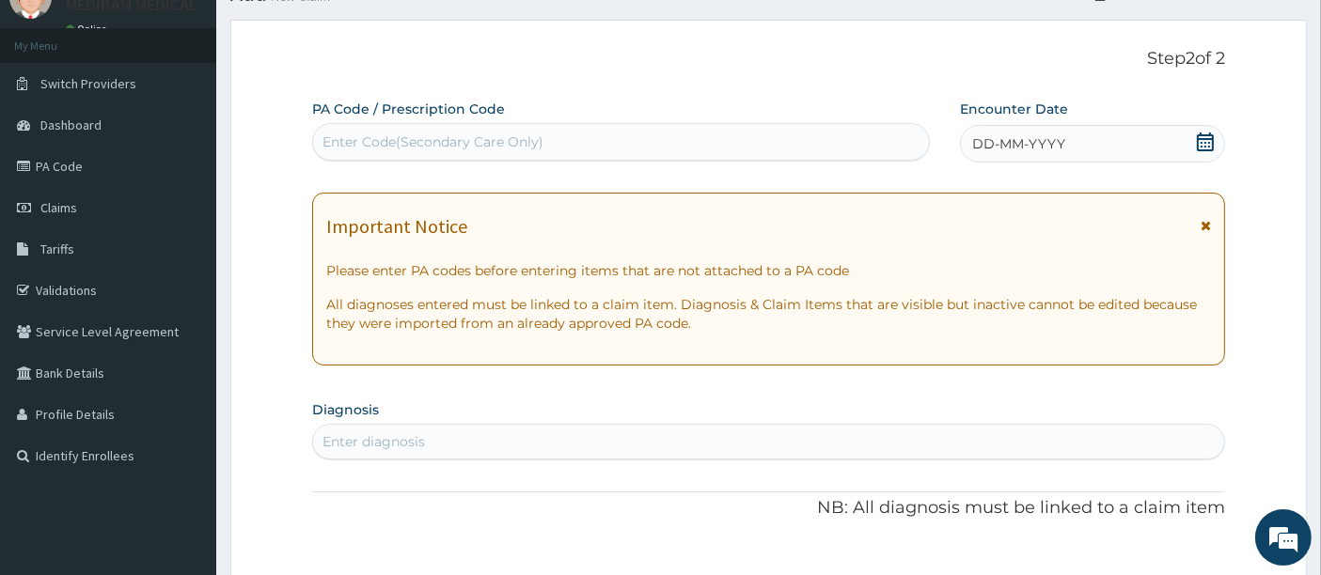
scroll to position [0, 0]
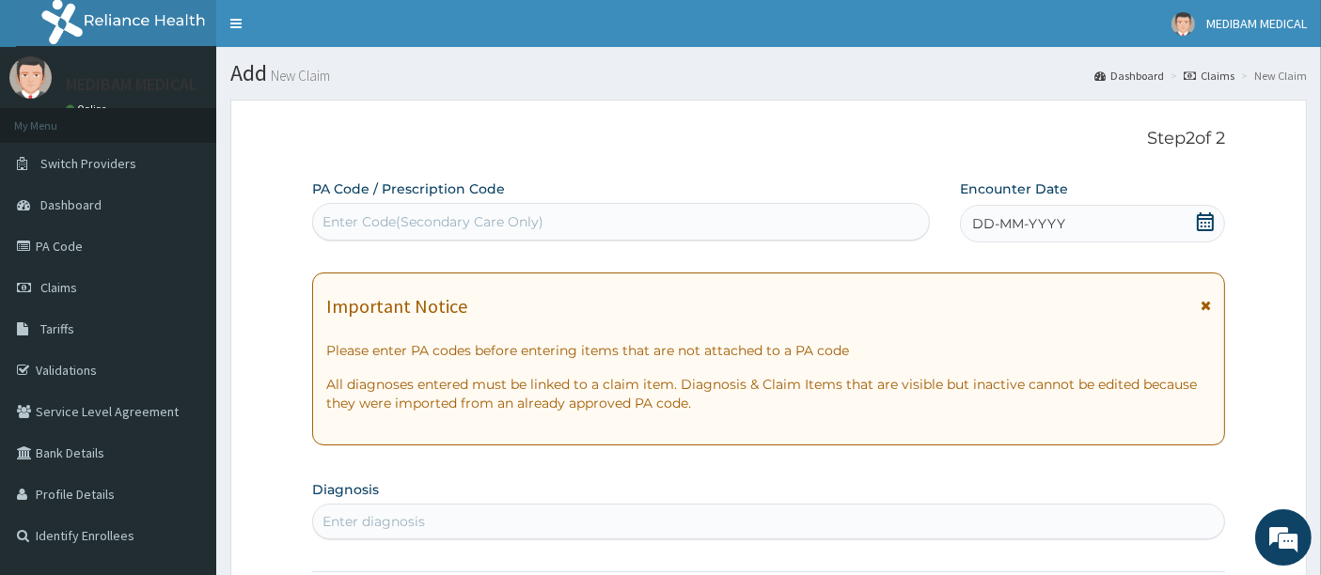
click at [1205, 221] on icon at bounding box center [1205, 221] width 19 height 19
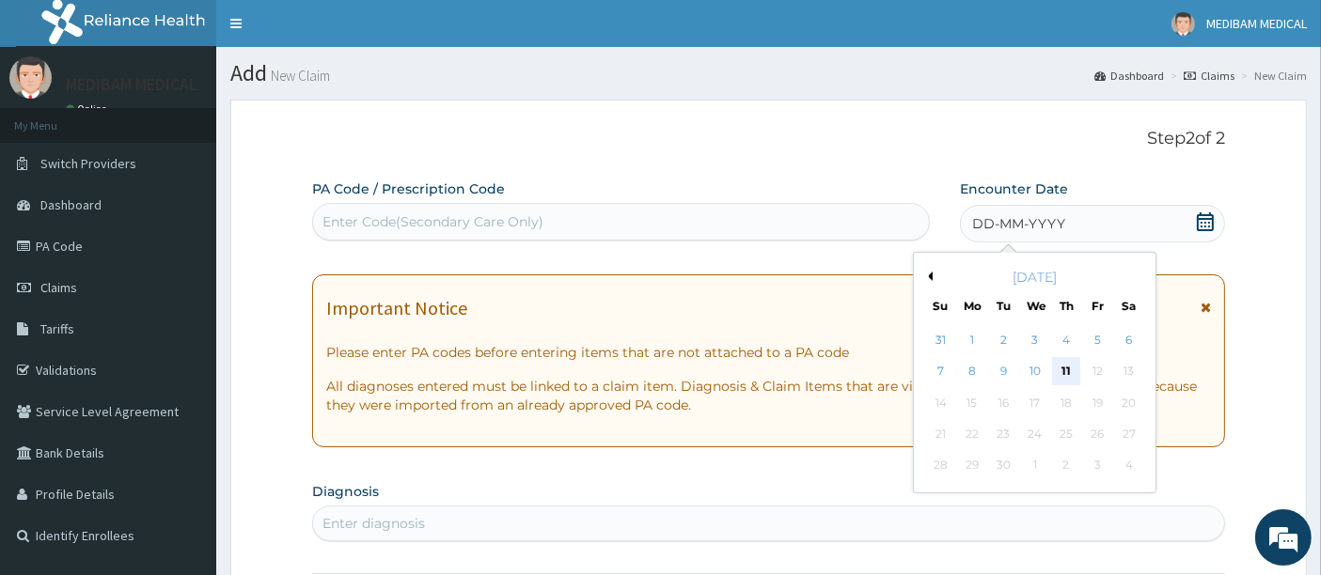
click at [1065, 371] on div "11" at bounding box center [1066, 372] width 28 height 28
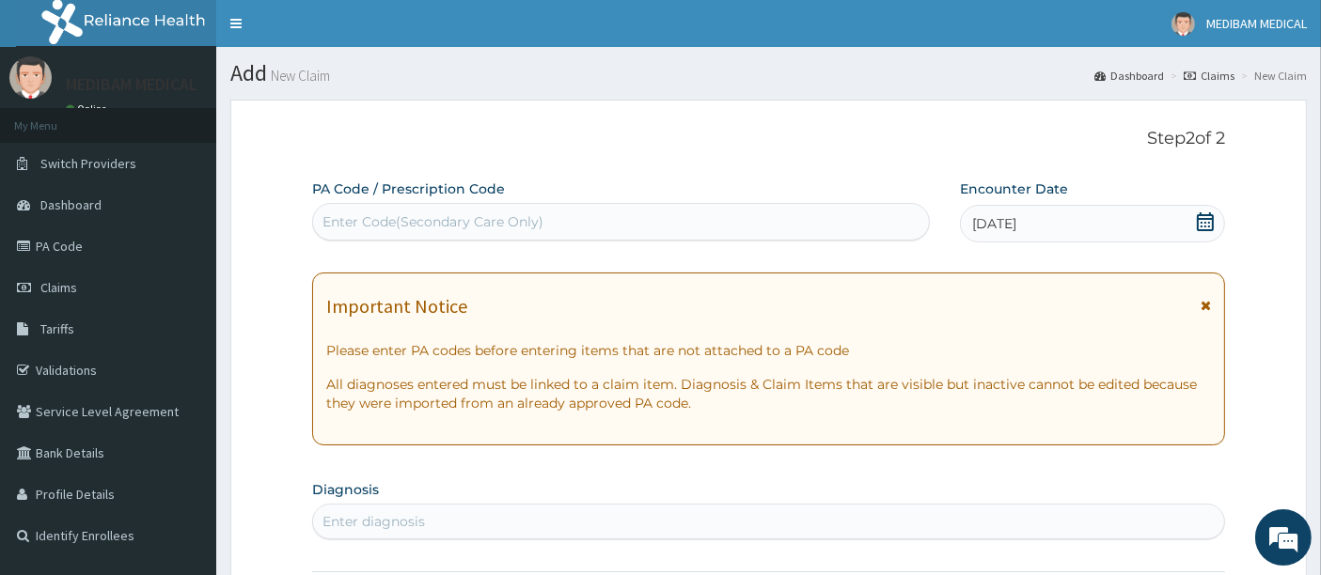
click at [451, 509] on div "Enter diagnosis" at bounding box center [769, 522] width 912 height 30
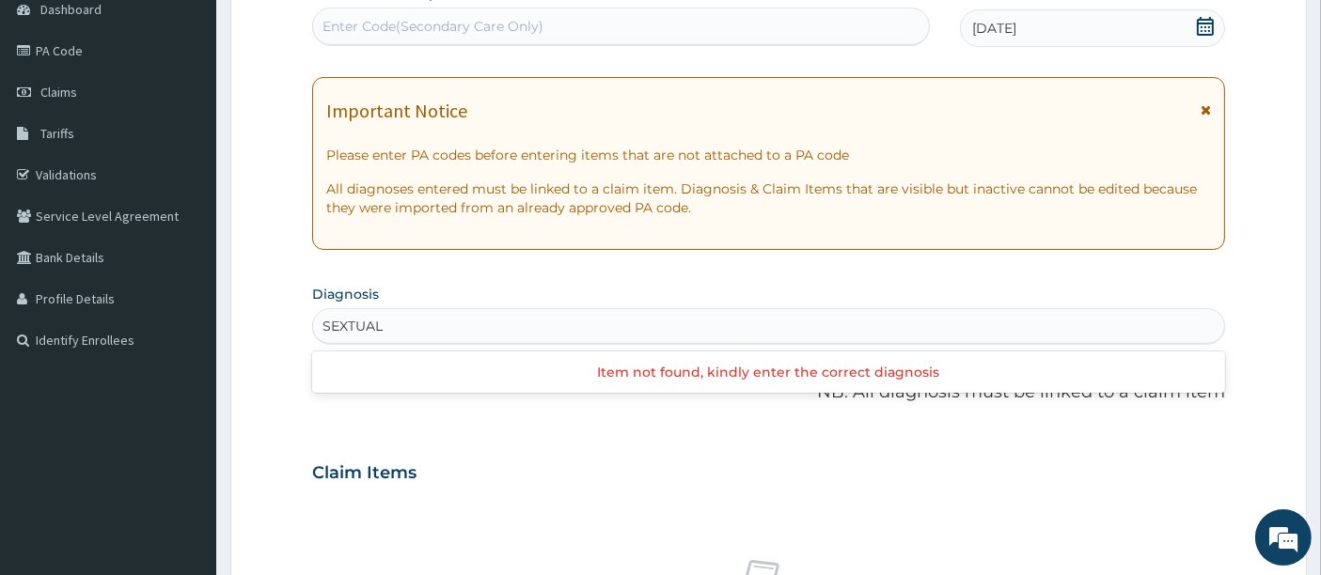
scroll to position [209, 0]
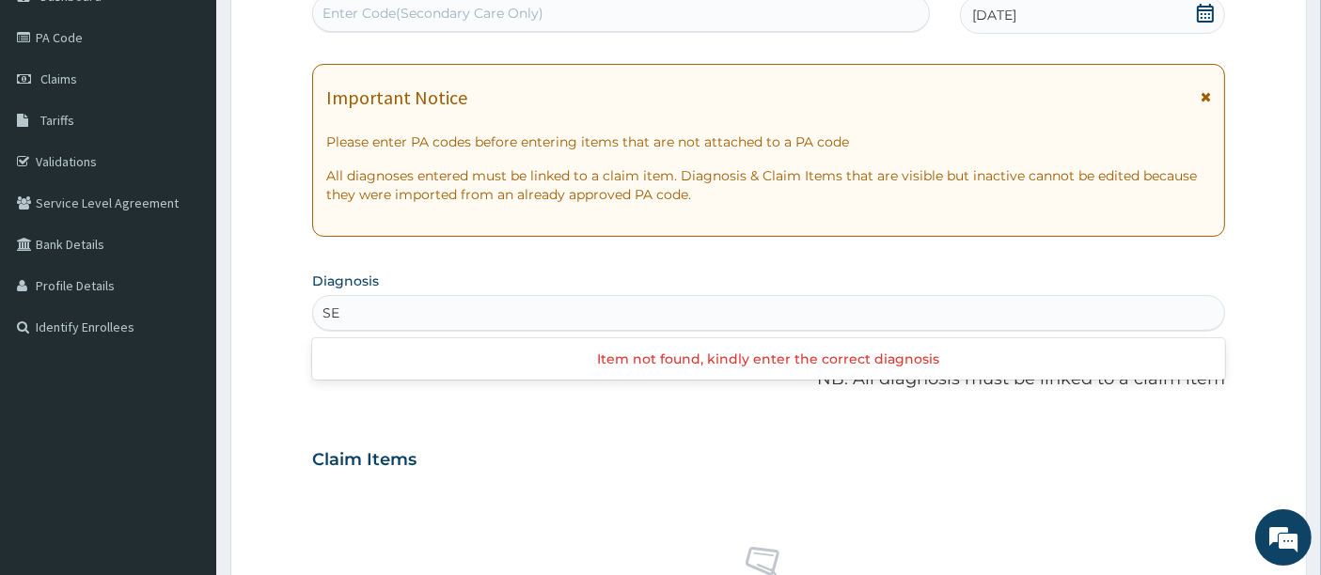
type input "S"
type input "T"
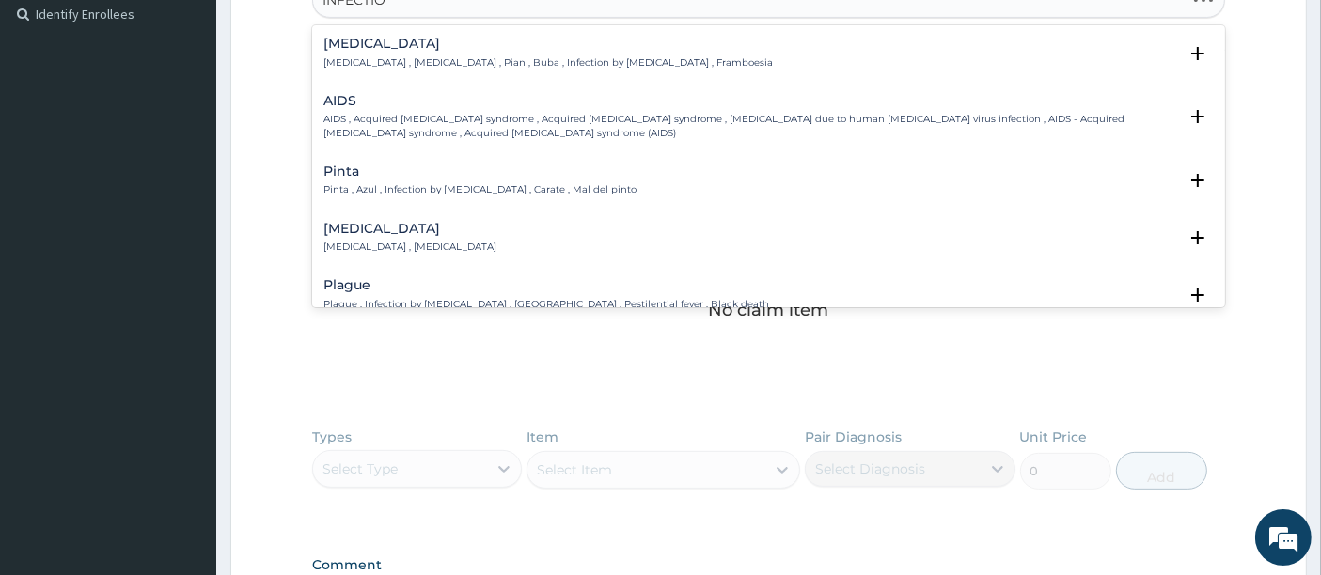
scroll to position [512, 0]
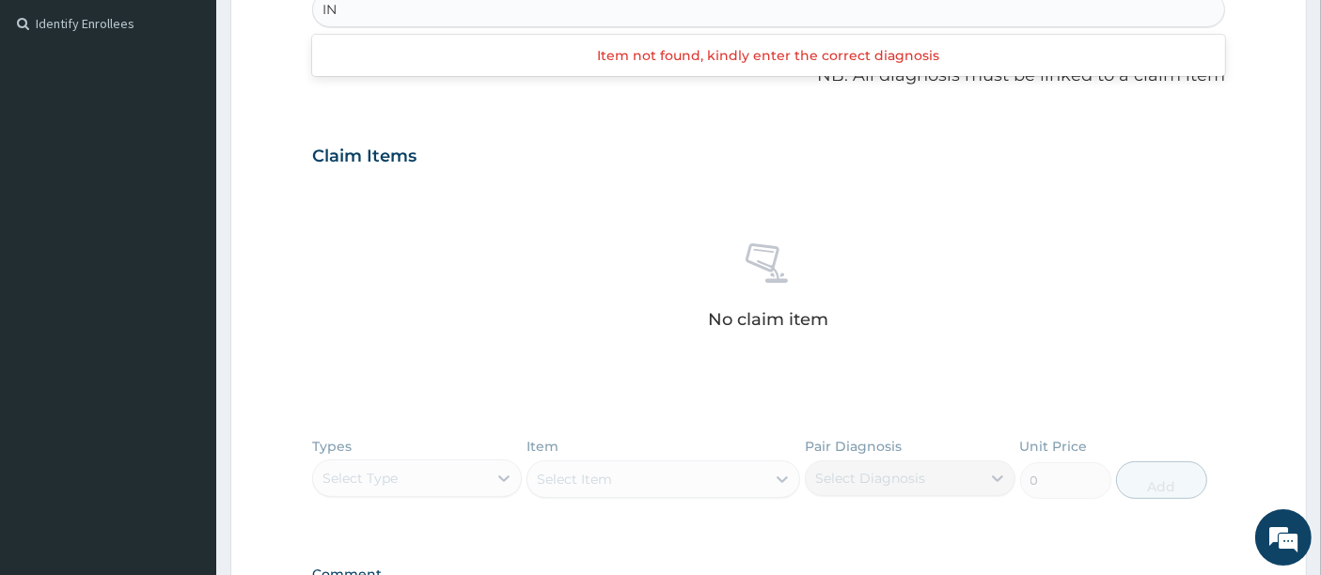
type input "I"
type input "S"
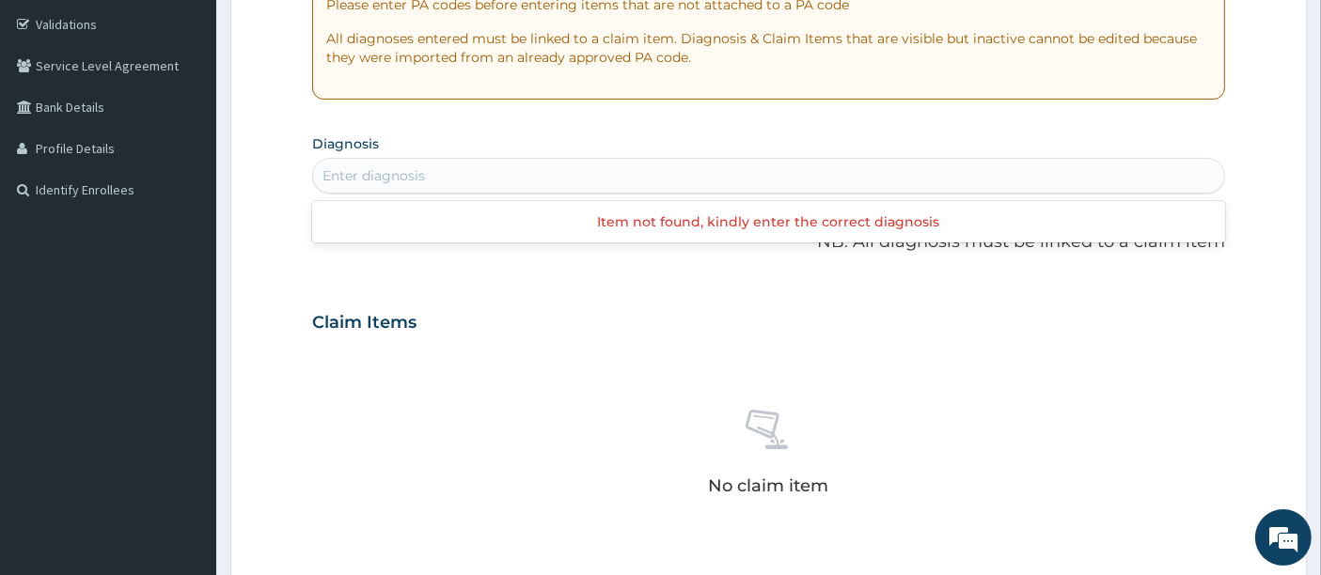
scroll to position [303, 0]
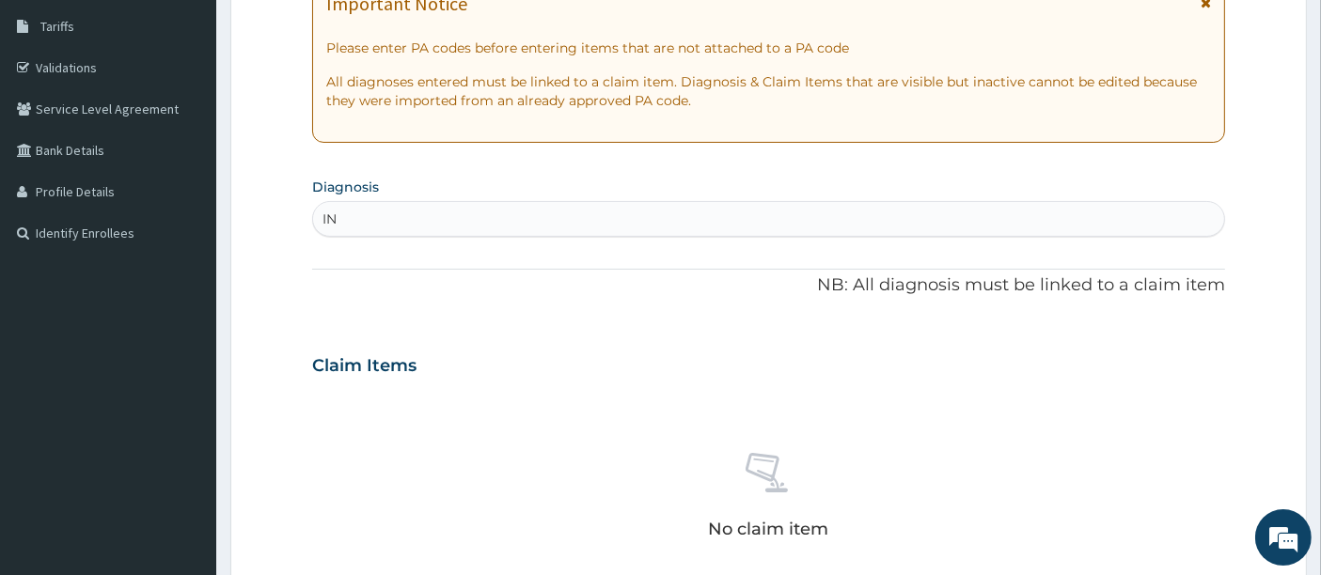
type input "I"
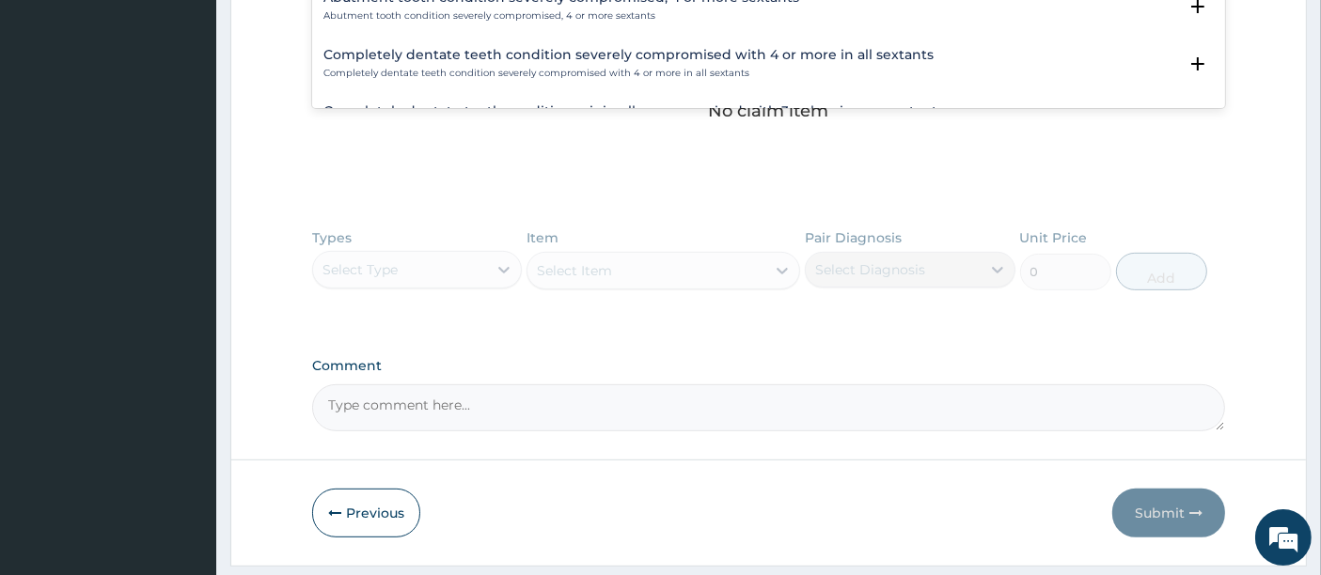
scroll to position [0, 0]
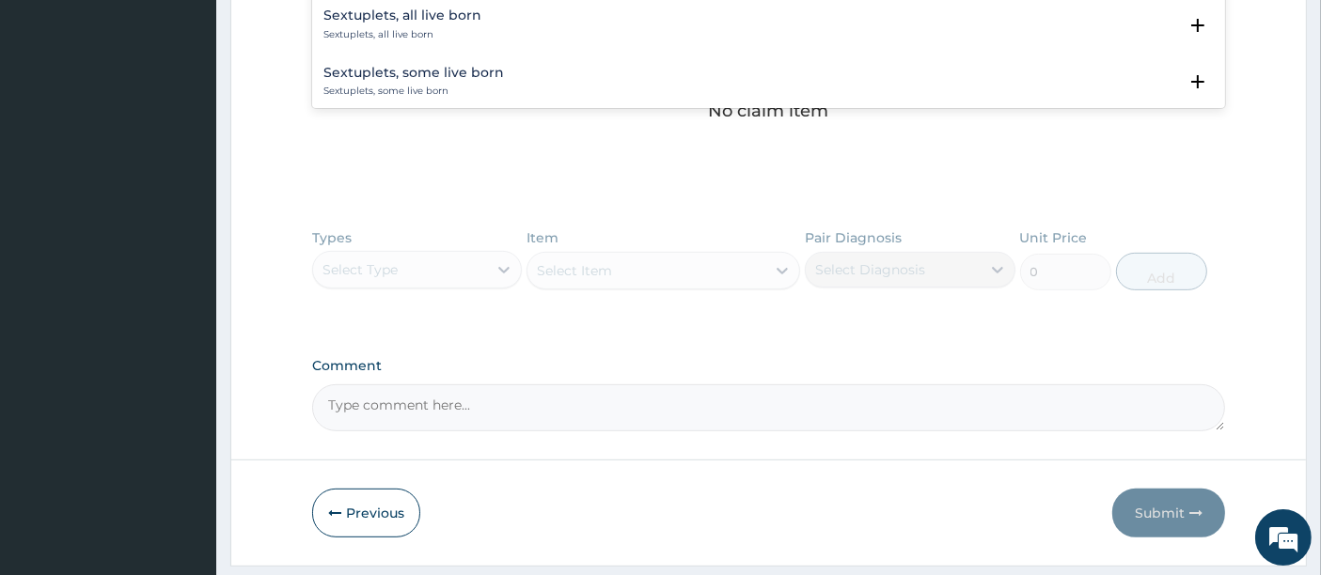
click at [968, 61] on div "Sextuplets, some live born Sextuplets, some live born Select Status Query Query…" at bounding box center [769, 86] width 914 height 57
click at [886, 25] on div "Sextuplets, all live born Sextuplets, all live born" at bounding box center [768, 24] width 891 height 33
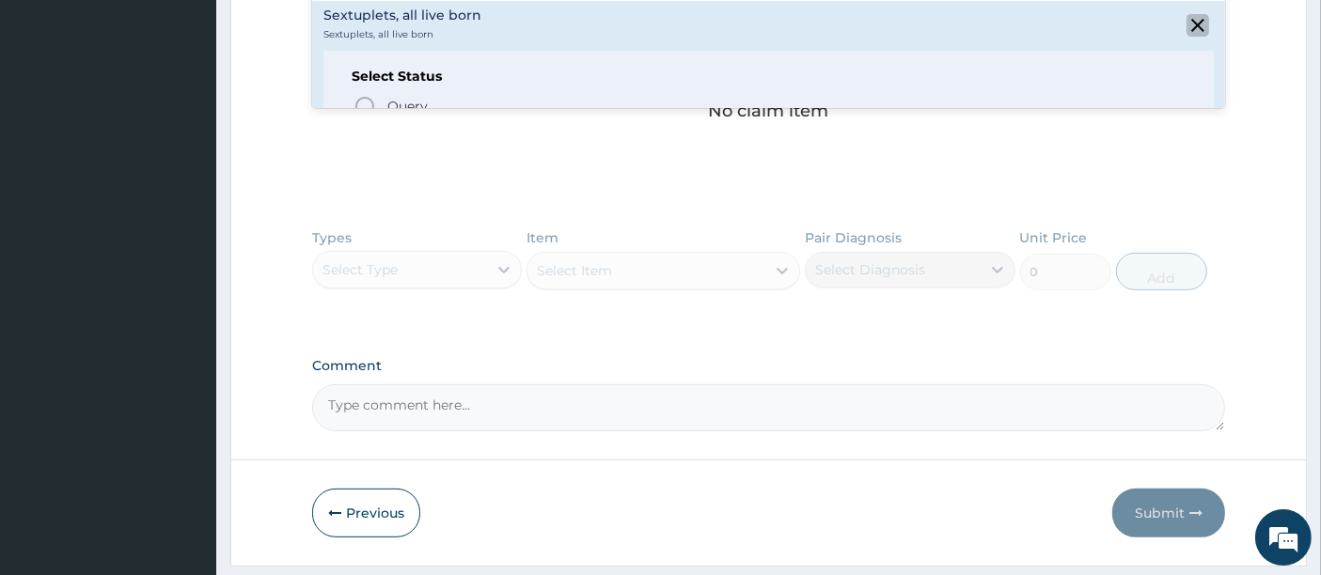
click at [1191, 29] on icon "close select status" at bounding box center [1197, 25] width 13 height 13
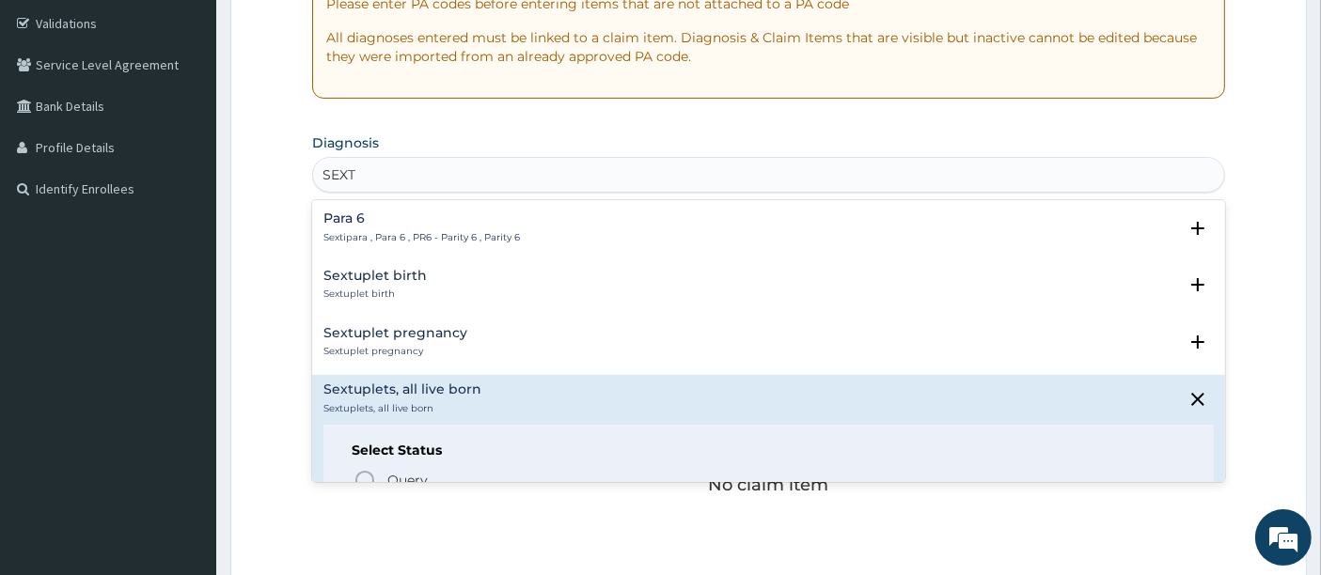
scroll to position [303, 0]
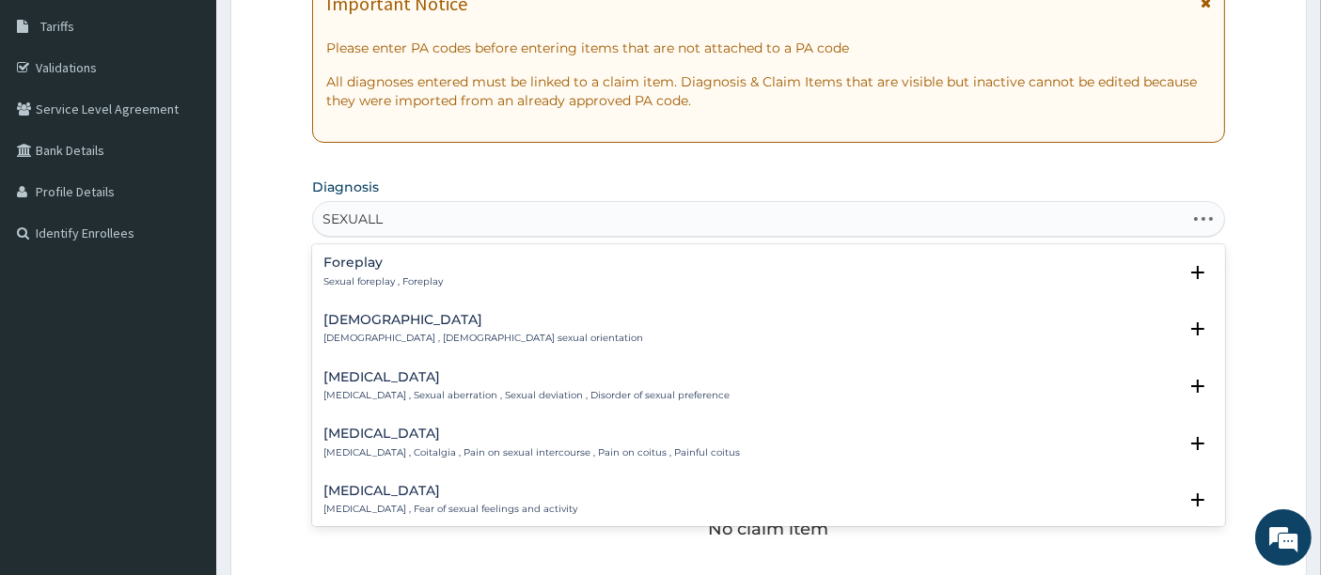
type input "SEXUALLY"
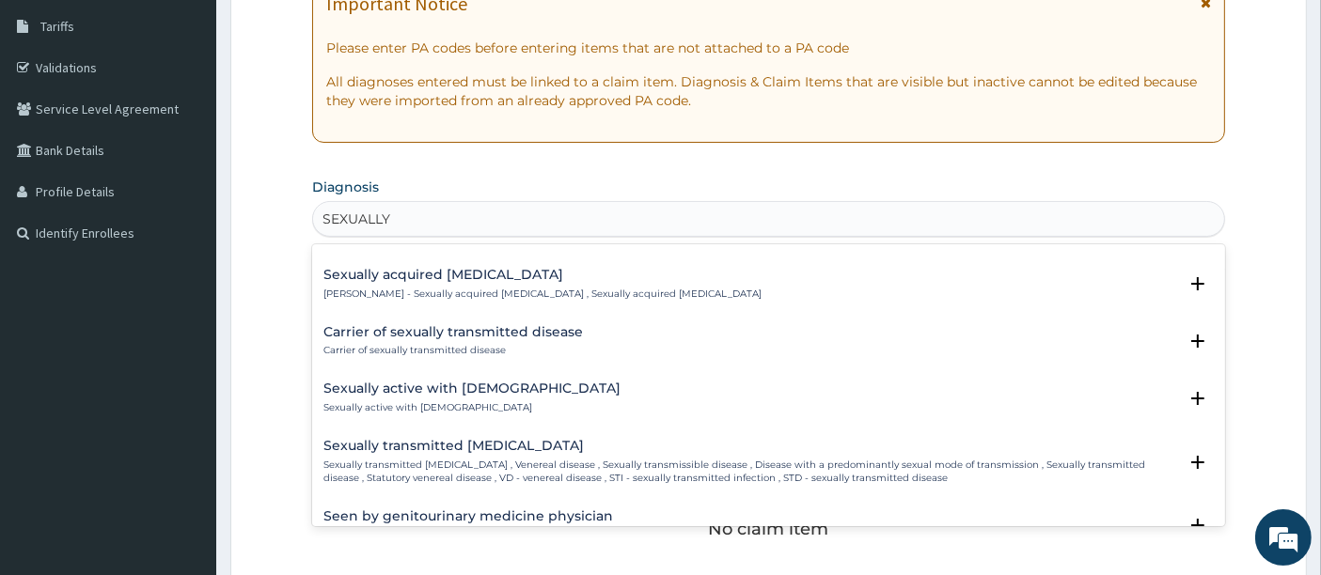
scroll to position [1253, 0]
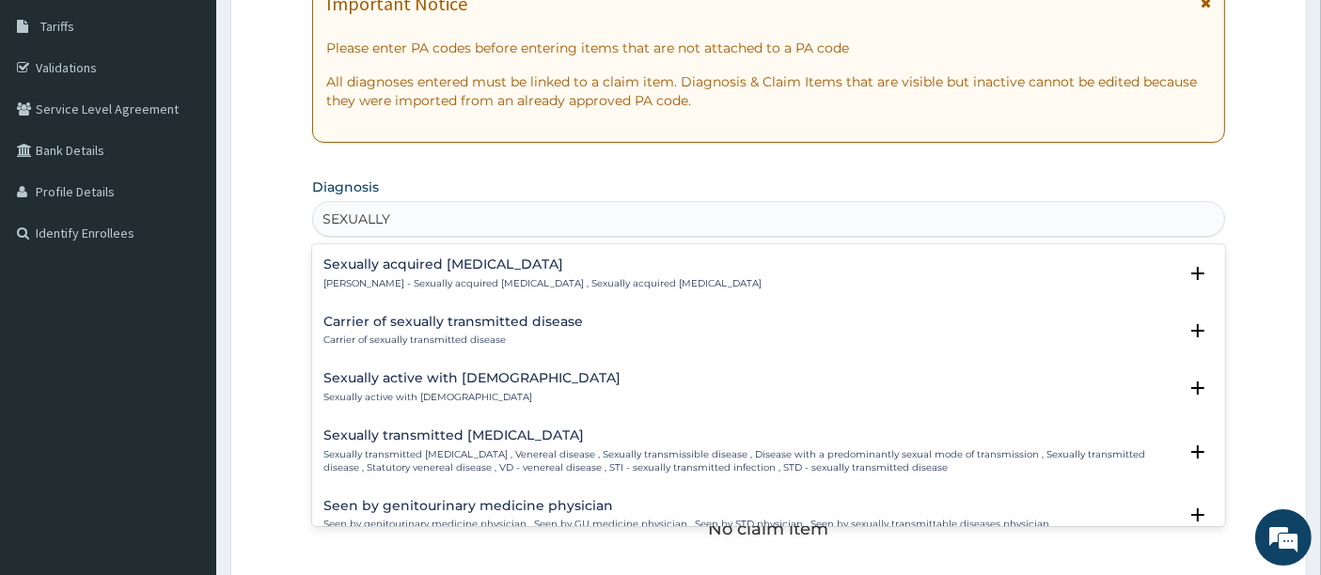
click at [460, 442] on div "Sexually transmitted infectious disease Sexually transmitted infectious disease…" at bounding box center [750, 452] width 855 height 46
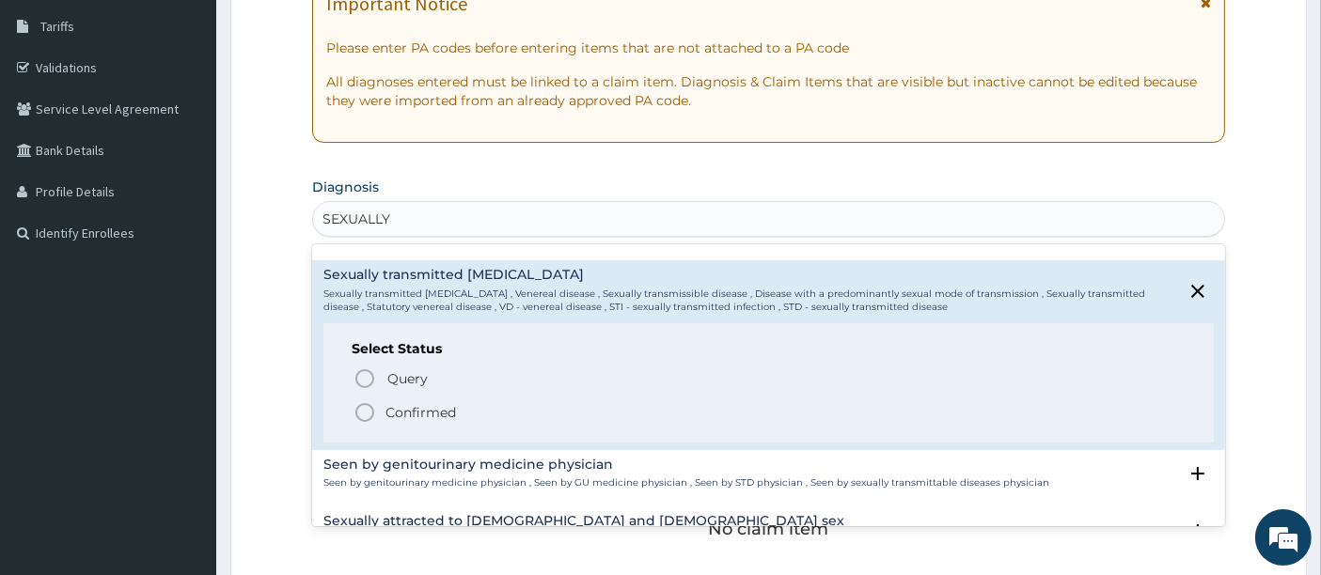
scroll to position [1462, 0]
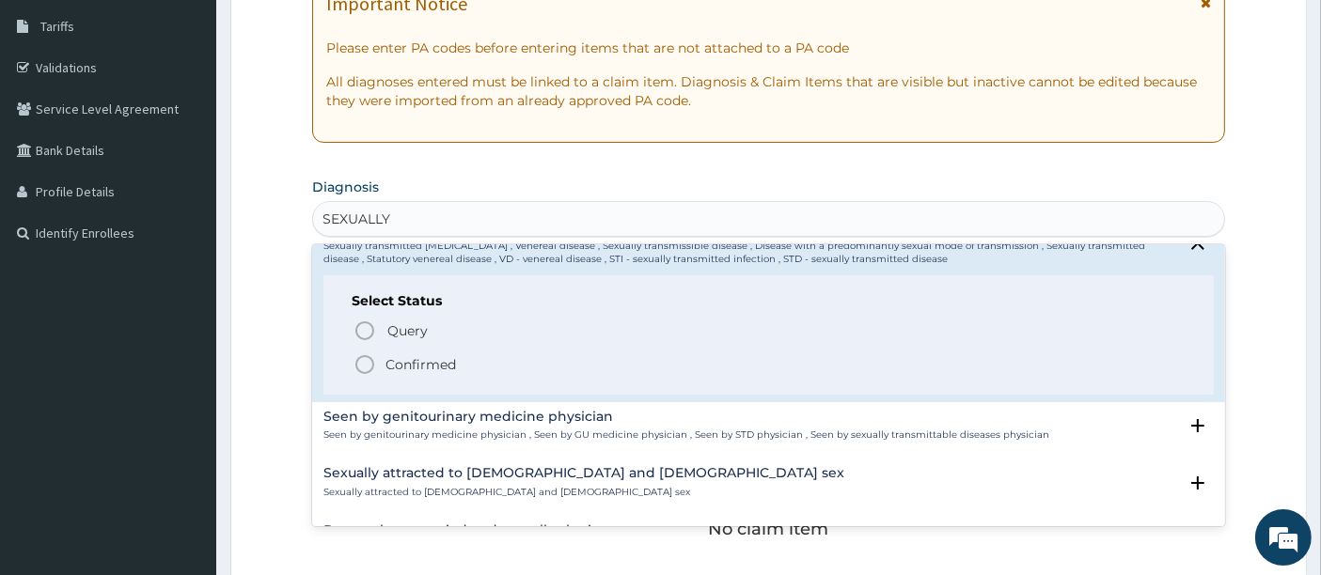
click at [365, 363] on icon "status option filled" at bounding box center [365, 365] width 23 height 23
click at [365, 363] on h3 "Claim Items" at bounding box center [364, 366] width 104 height 21
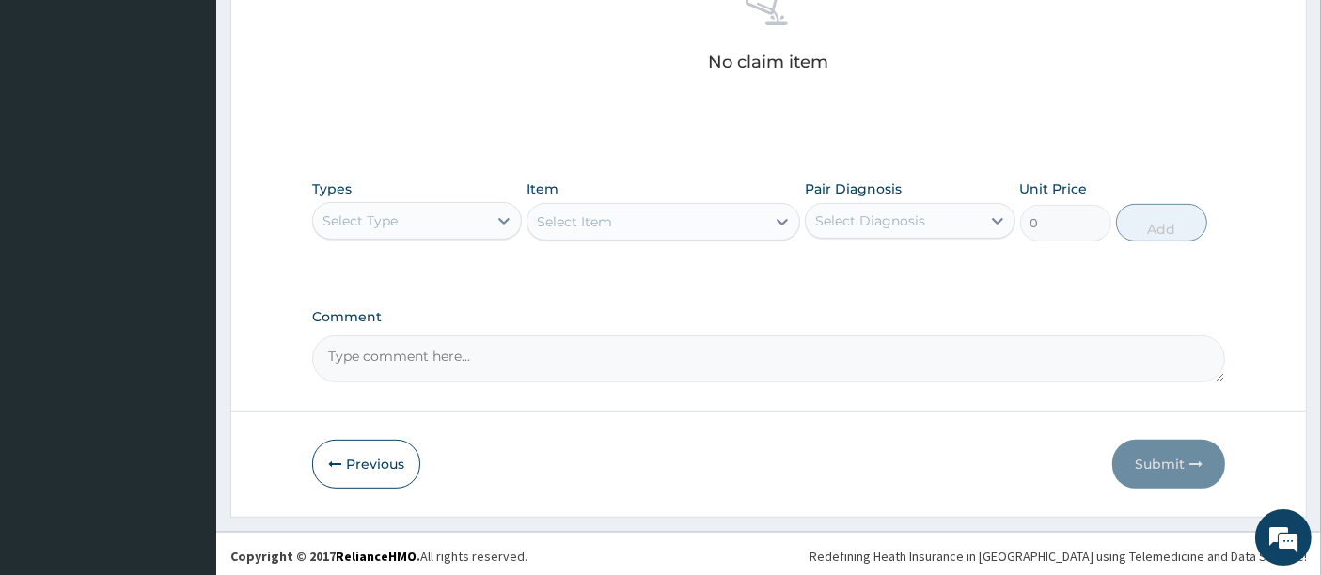
scroll to position [777, 0]
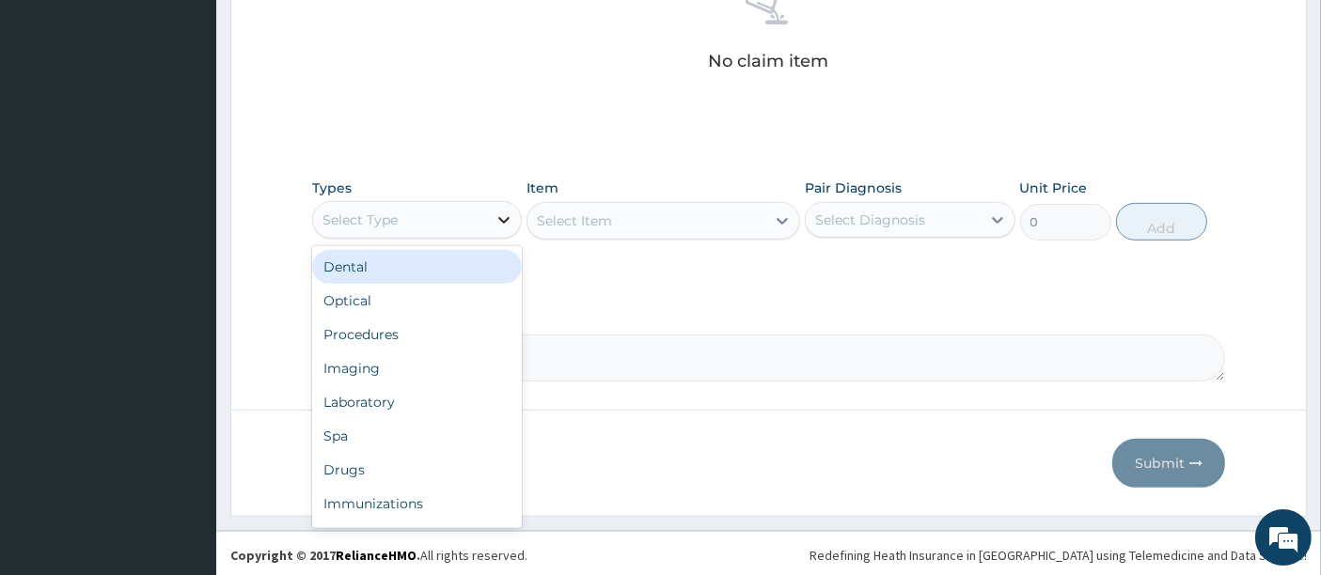
click at [496, 218] on icon at bounding box center [504, 220] width 19 height 19
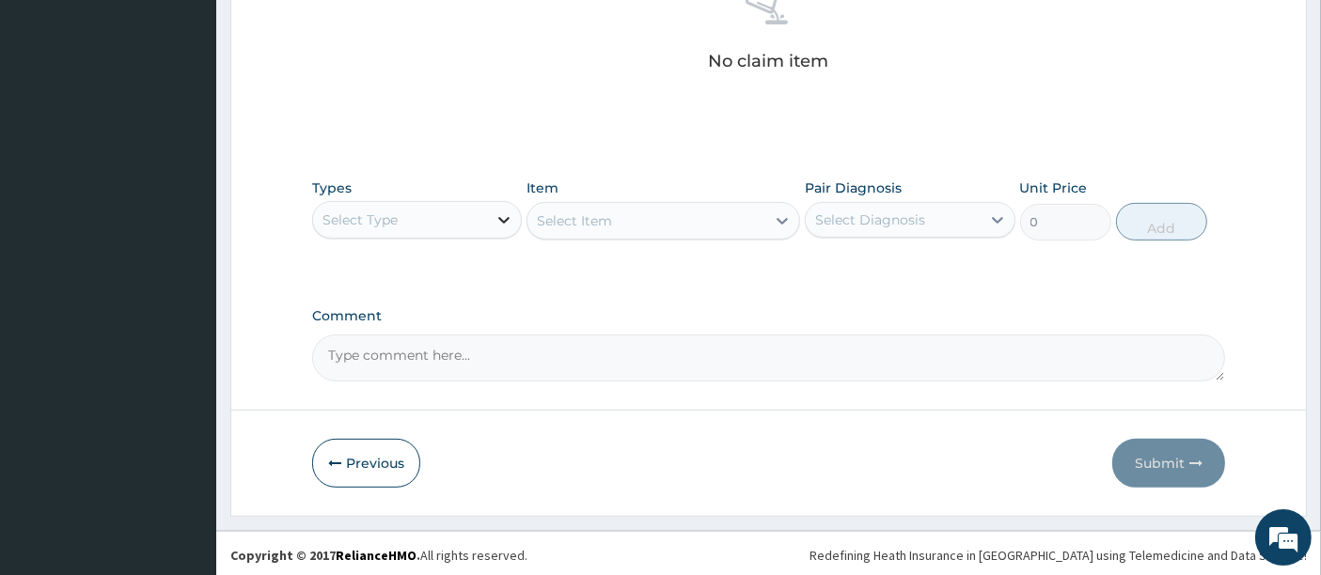
click at [494, 215] on div at bounding box center [504, 220] width 34 height 34
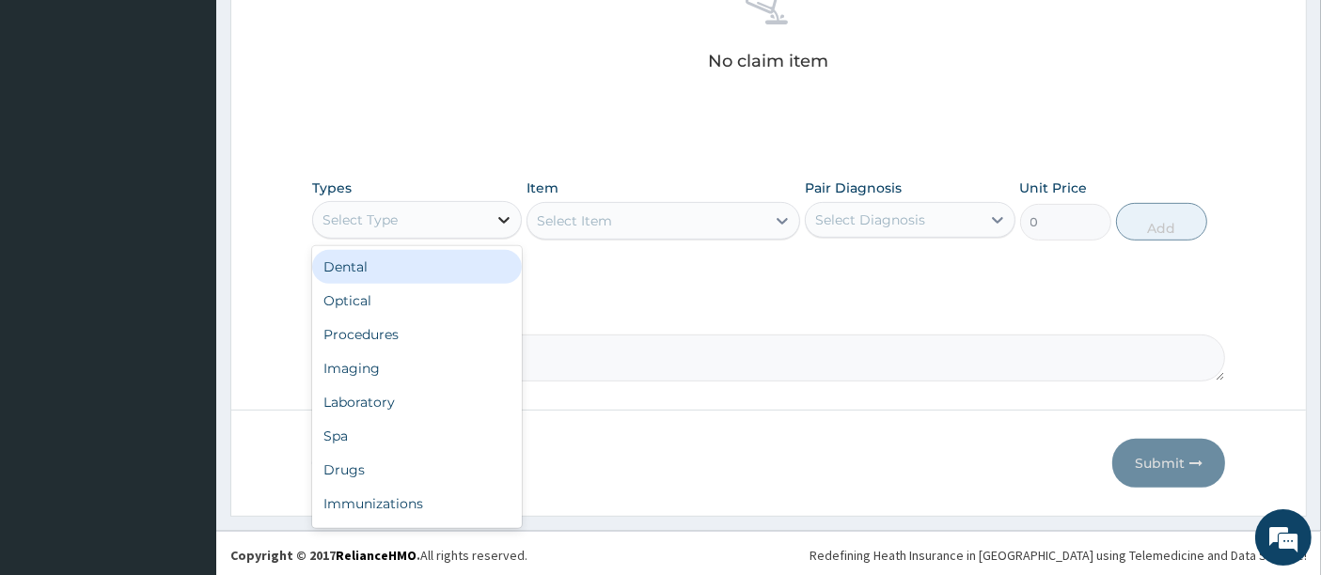
click at [494, 216] on div at bounding box center [504, 220] width 34 height 34
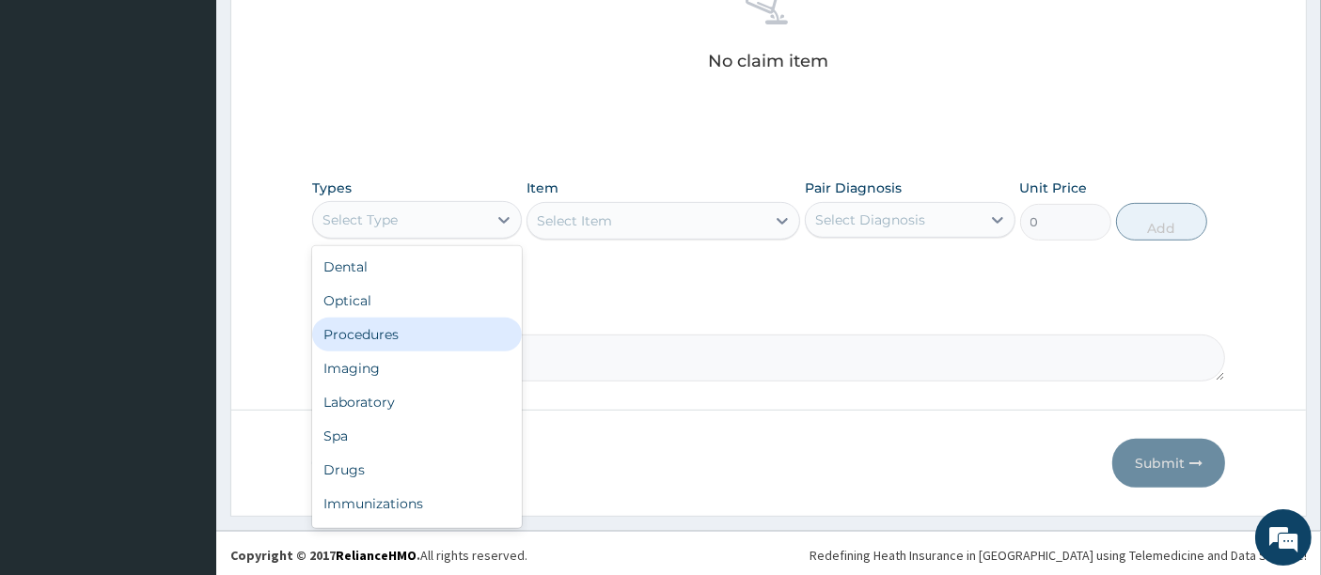
click at [416, 341] on div "Procedures" at bounding box center [417, 335] width 210 height 34
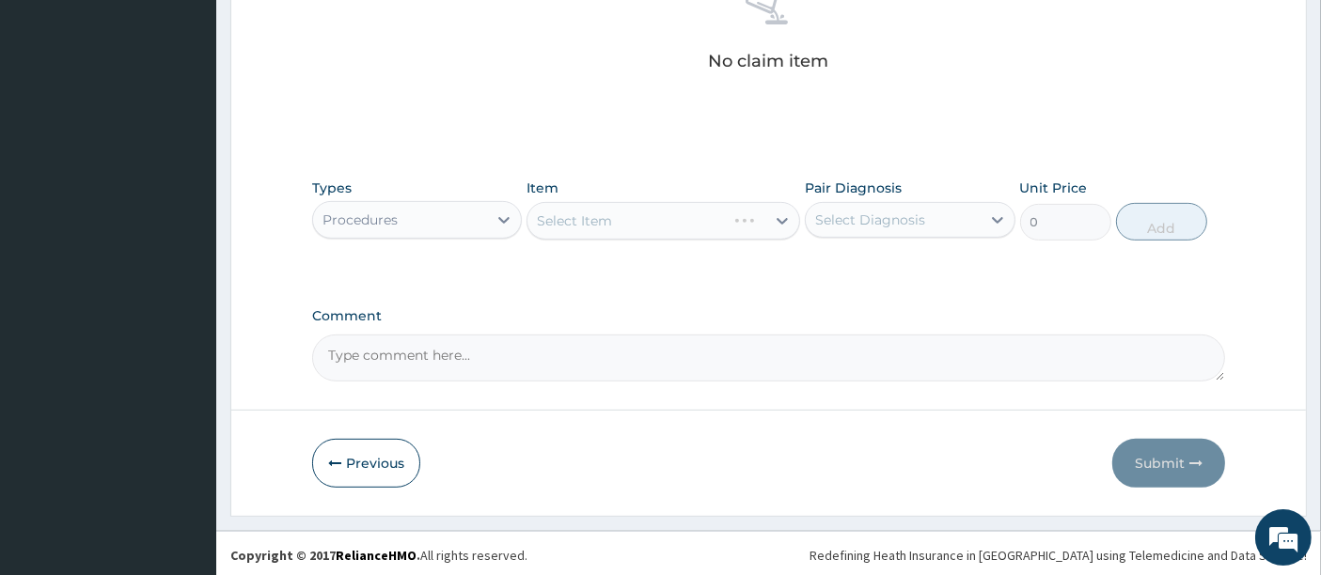
click at [673, 218] on div "Select Item" at bounding box center [664, 221] width 274 height 38
click at [778, 221] on icon at bounding box center [782, 221] width 19 height 19
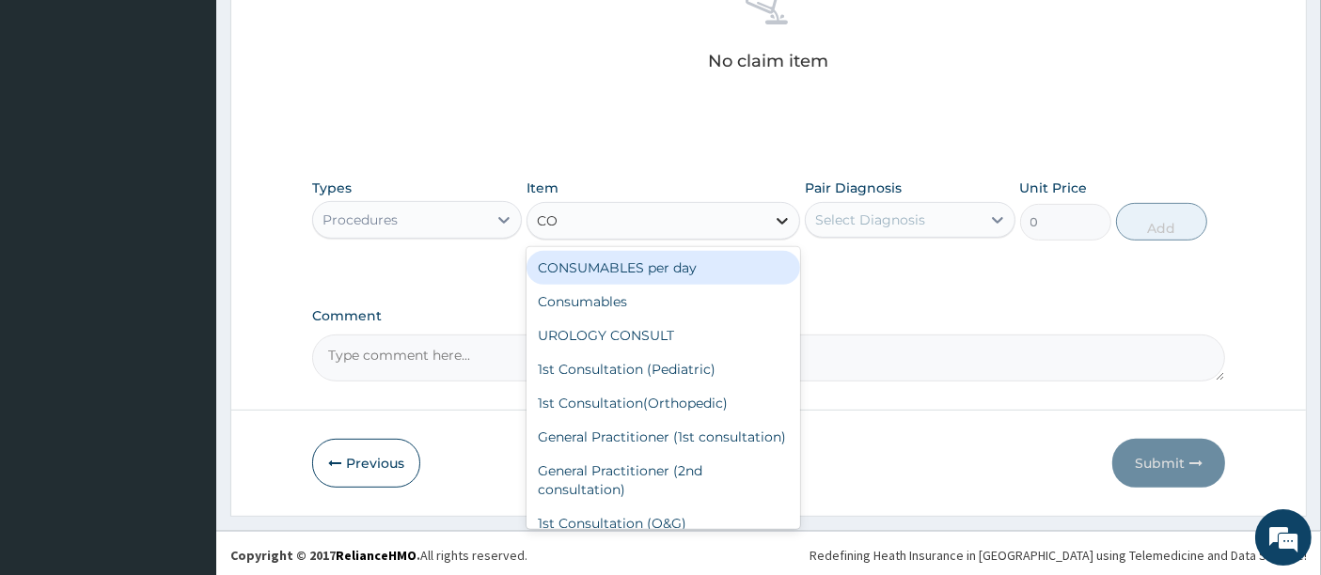
type input "CON"
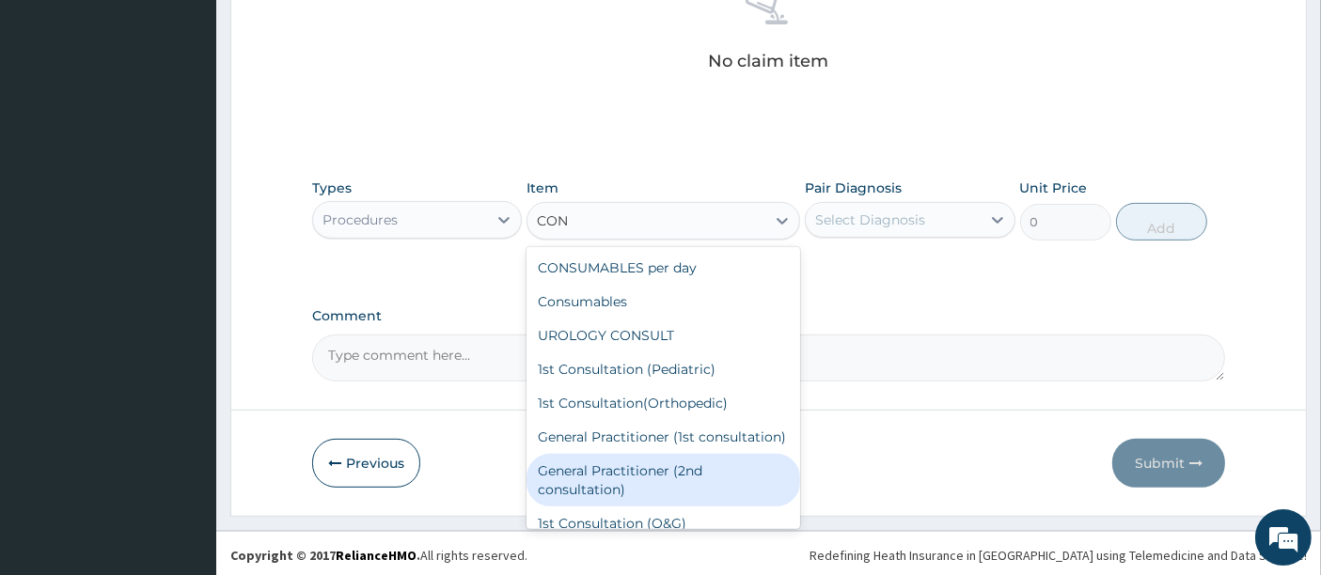
click at [684, 486] on div "General Practitioner (2nd consultation)" at bounding box center [664, 480] width 274 height 53
type input "800"
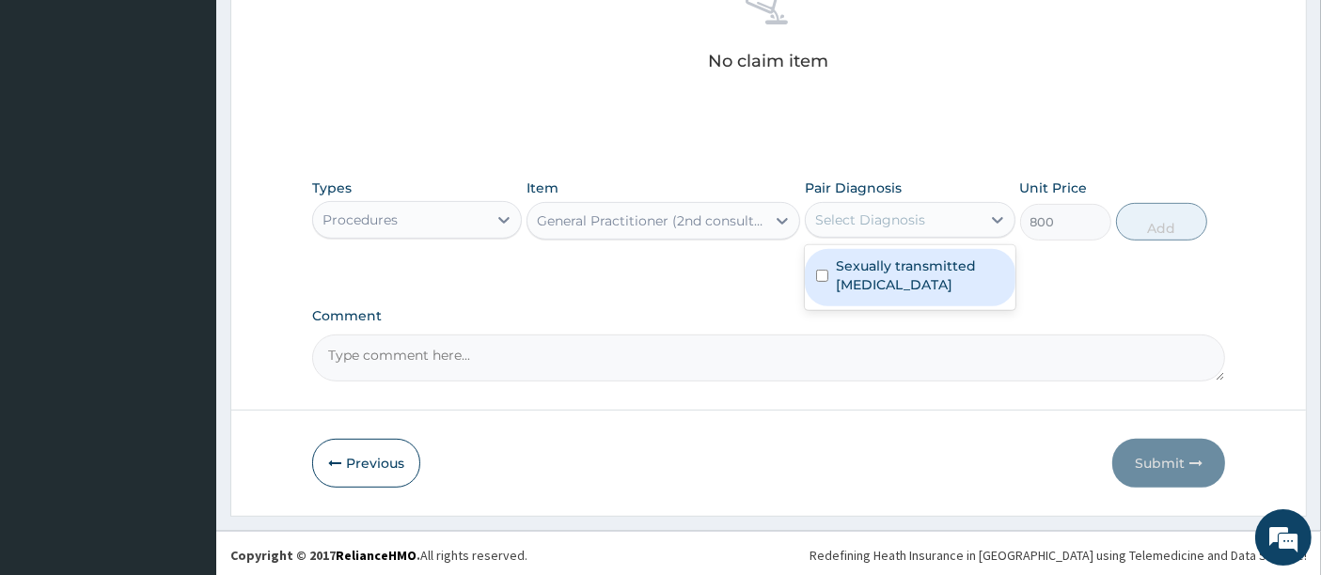
click at [951, 214] on div "Select Diagnosis" at bounding box center [893, 220] width 174 height 30
drag, startPoint x: 967, startPoint y: 267, endPoint x: 1000, endPoint y: 259, distance: 34.7
click at [970, 267] on label "Sexually transmitted infectious disease" at bounding box center [919, 276] width 167 height 38
checkbox input "true"
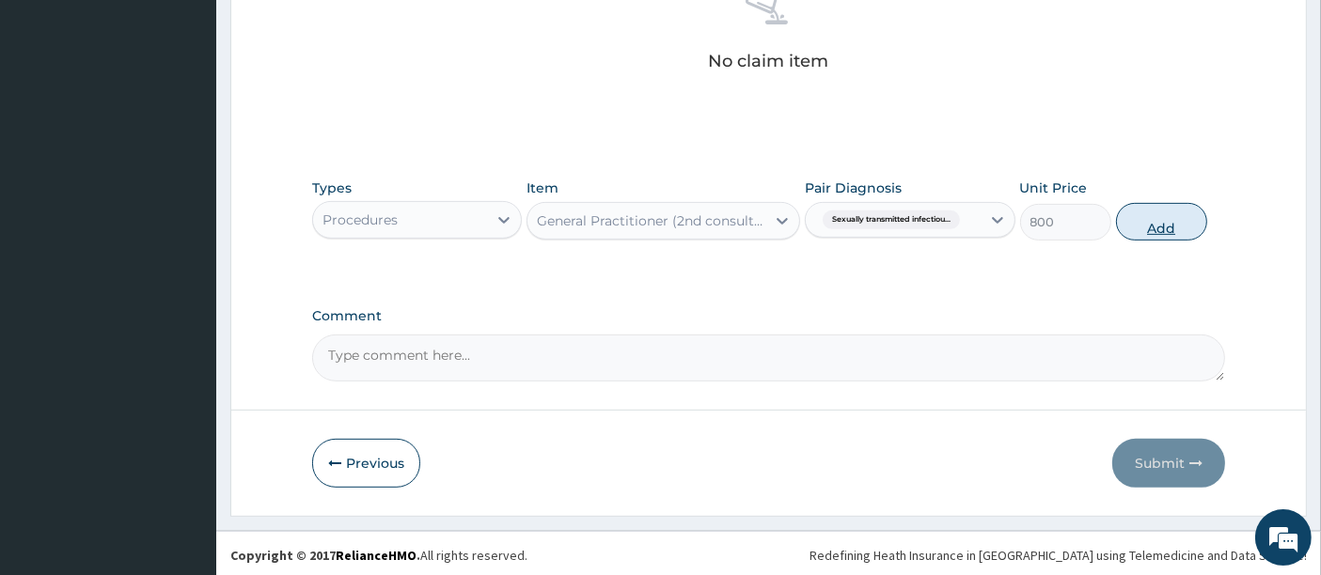
click at [1154, 215] on button "Add" at bounding box center [1161, 222] width 91 height 38
type input "0"
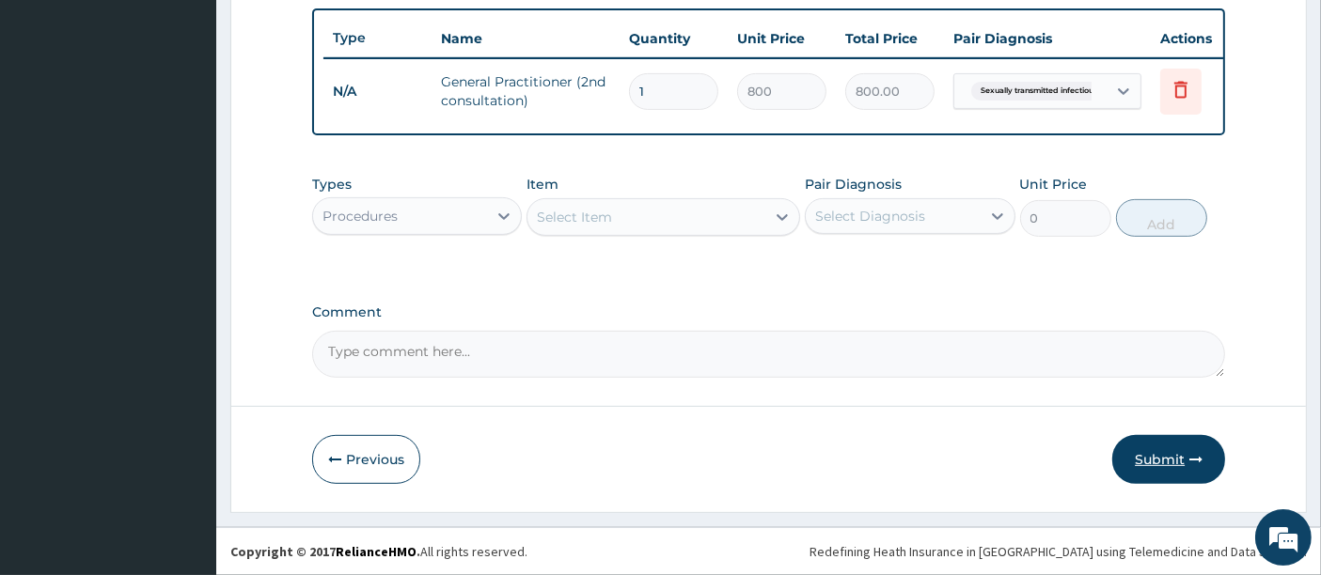
click at [1176, 458] on button "Submit" at bounding box center [1168, 459] width 113 height 49
